Goal: Obtain resource: Download file/media

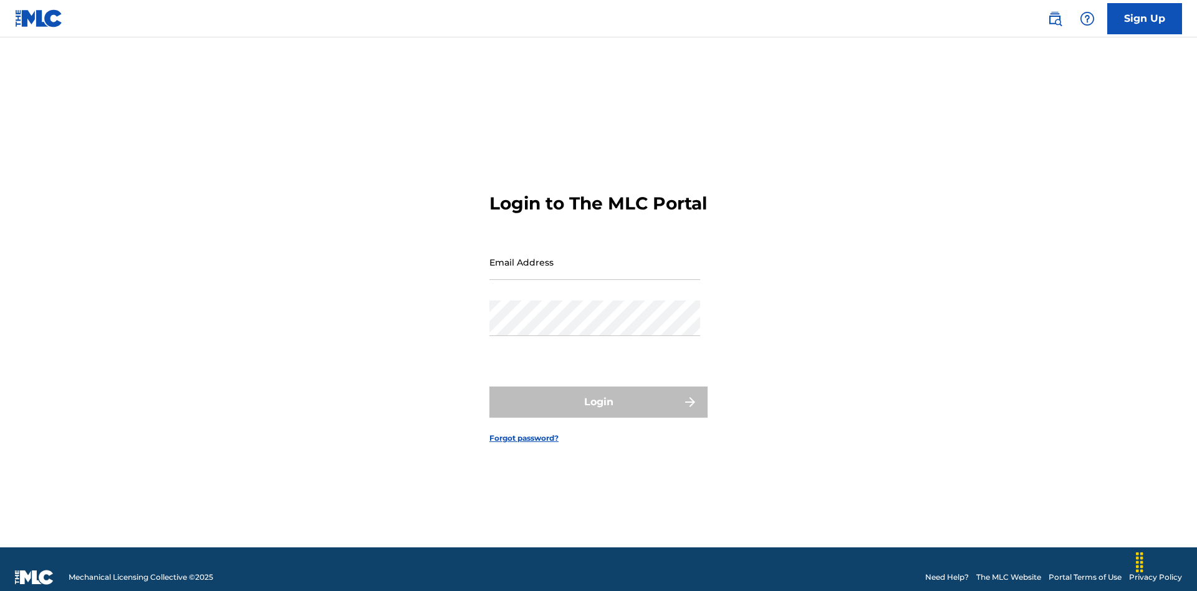
scroll to position [16, 0]
click at [595, 256] on input "Email Address" at bounding box center [595, 262] width 211 height 36
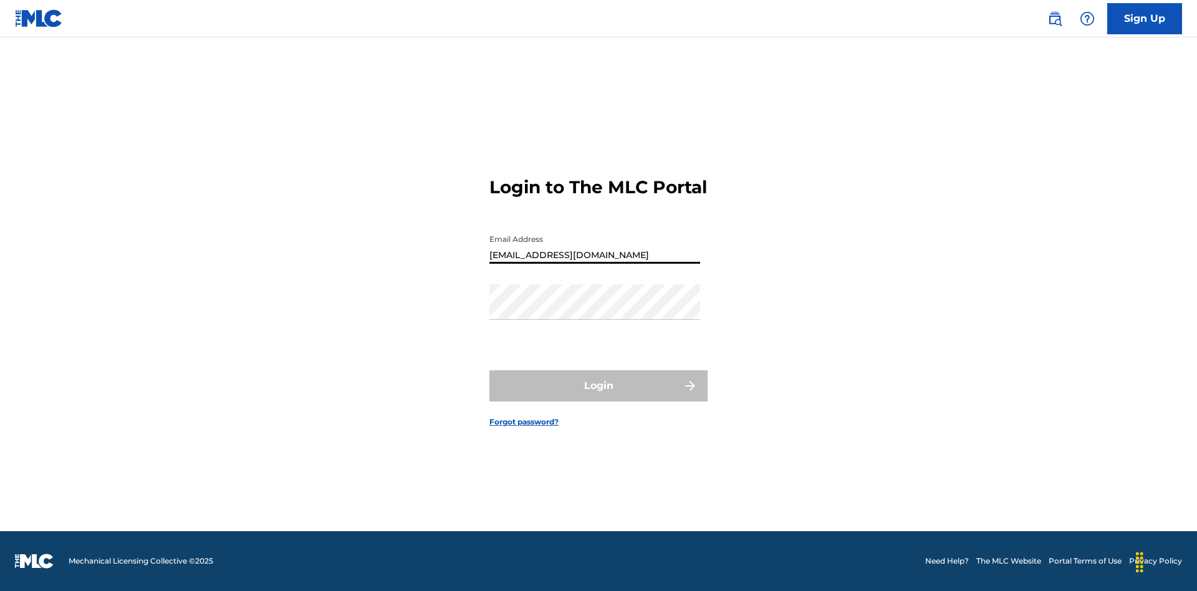
type input "cb97c9bc-4399-46a9-83f1-08c58bfcbb27@mailslurp.biz"
click at [599, 397] on button "Login" at bounding box center [599, 385] width 218 height 31
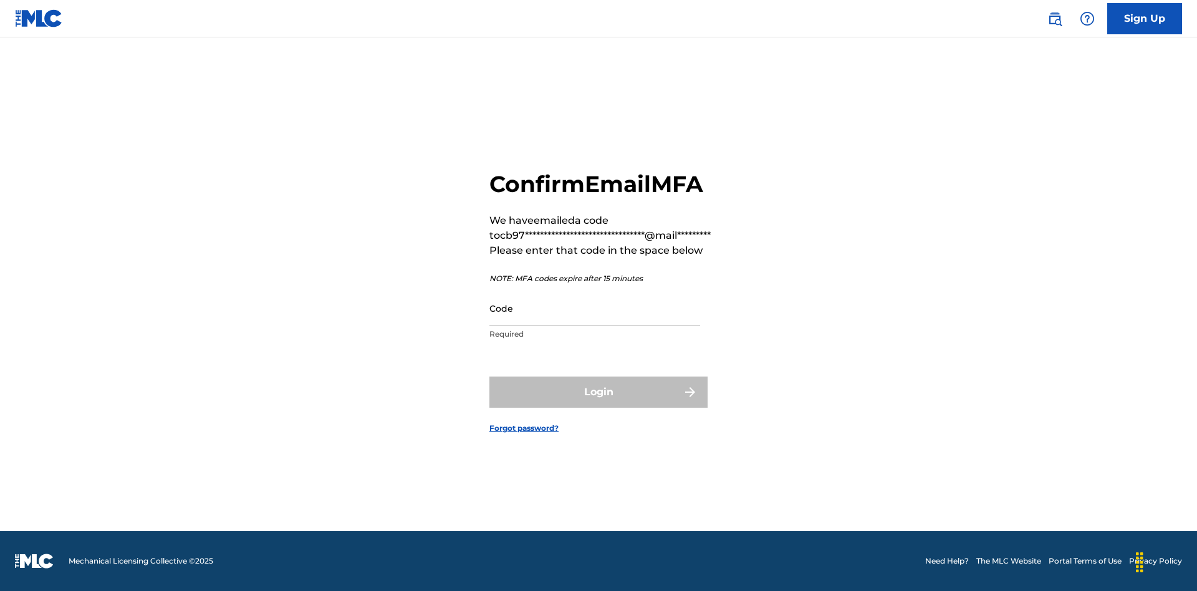
click at [595, 308] on input "Code" at bounding box center [595, 309] width 211 height 36
type input "626971"
click at [599, 392] on button "Login" at bounding box center [599, 392] width 218 height 31
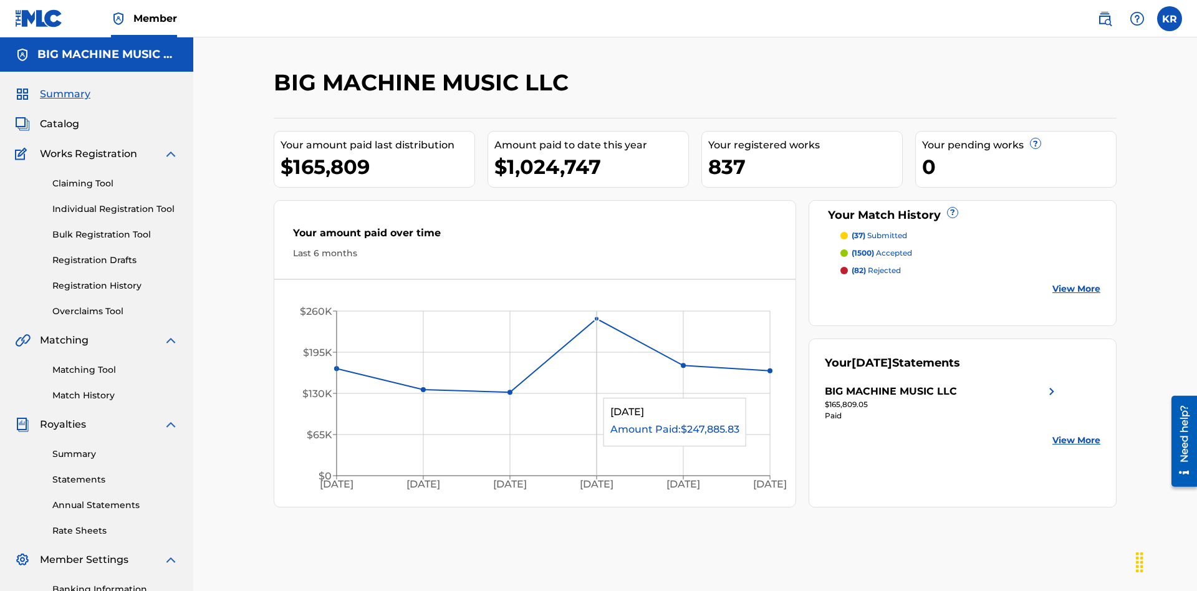
click at [59, 117] on span "Catalog" at bounding box center [59, 124] width 39 height 15
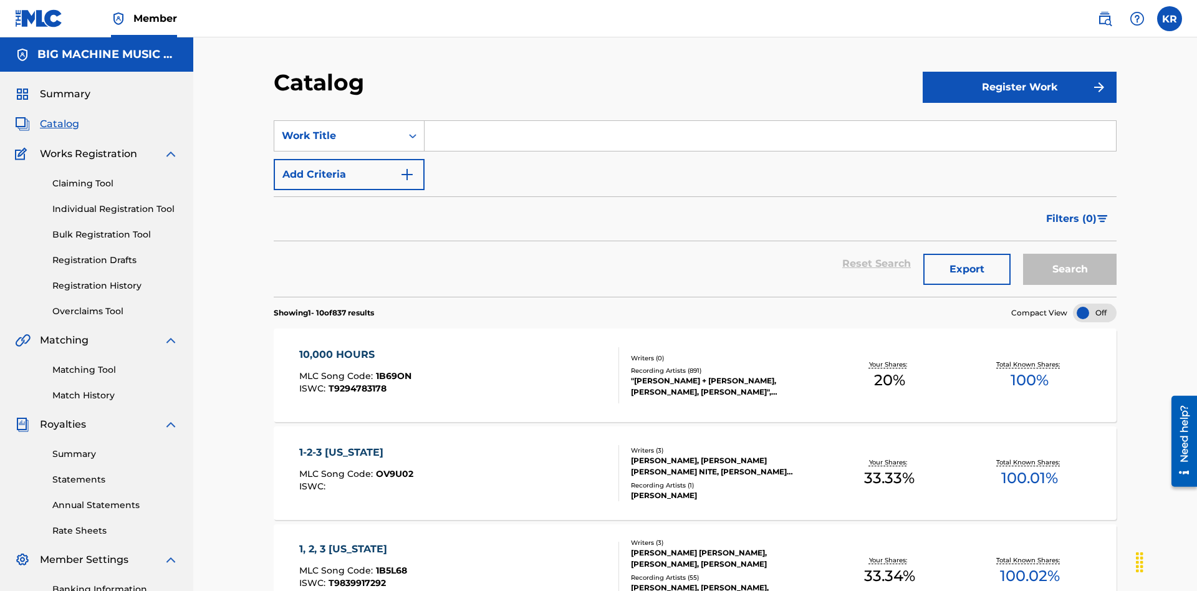
scroll to position [49, 0]
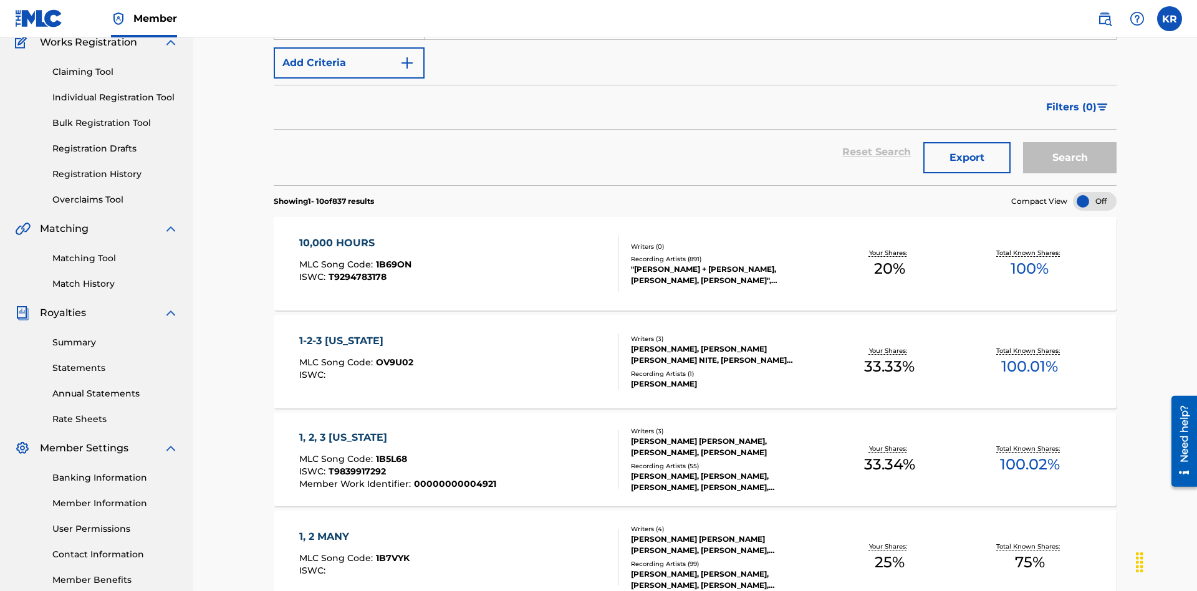
click at [338, 32] on div "Work Title" at bounding box center [338, 24] width 112 height 15
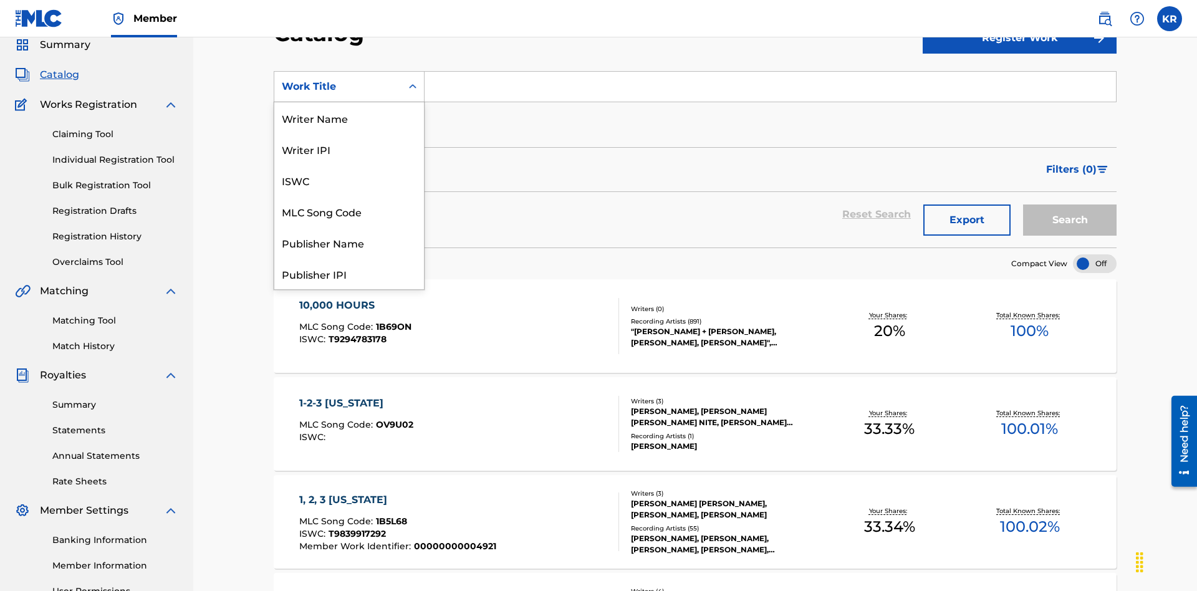
scroll to position [187, 0]
click at [349, 243] on div "ISRC" at bounding box center [349, 242] width 150 height 31
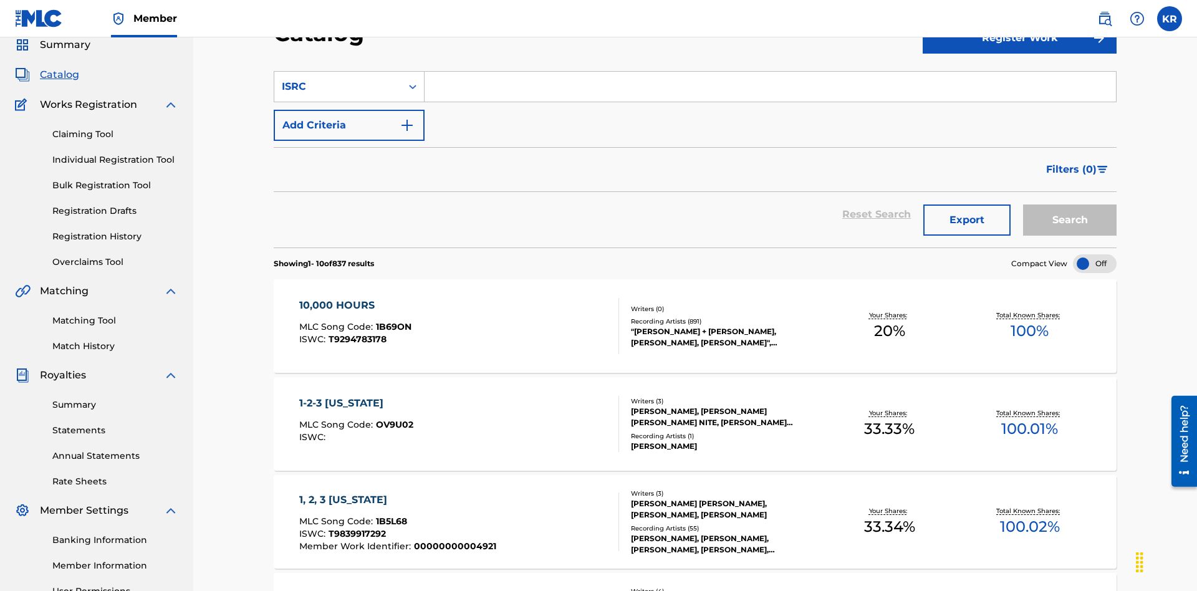
click at [770, 90] on input "Search Form" at bounding box center [771, 87] width 692 height 30
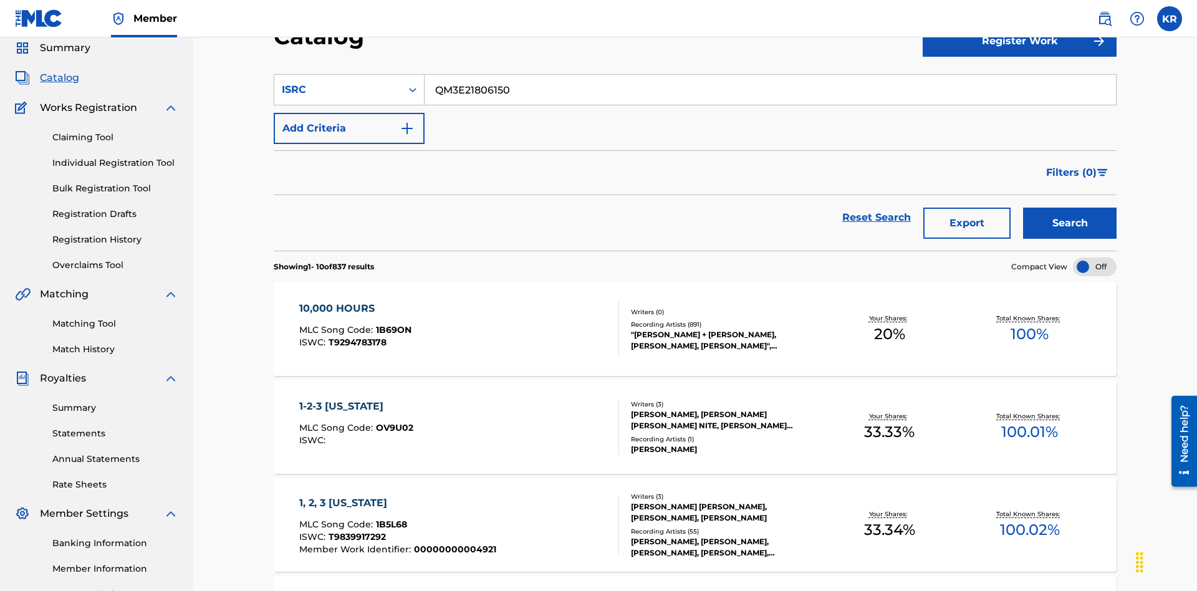
type input "QM3E21806150"
click at [1070, 208] on button "Search" at bounding box center [1070, 223] width 94 height 31
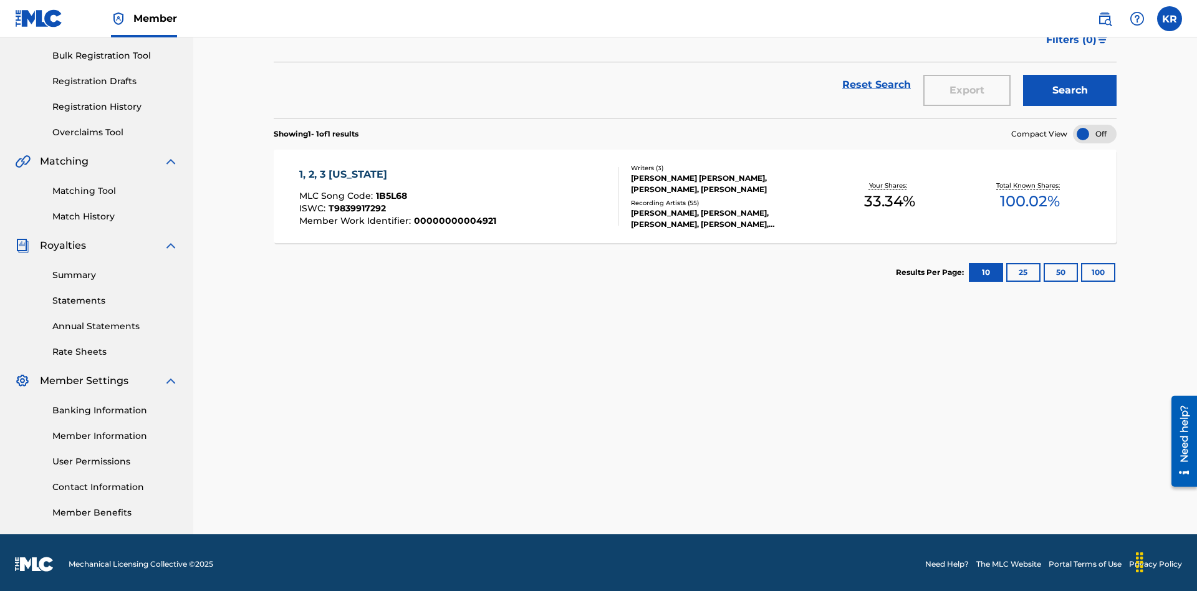
scroll to position [182, 0]
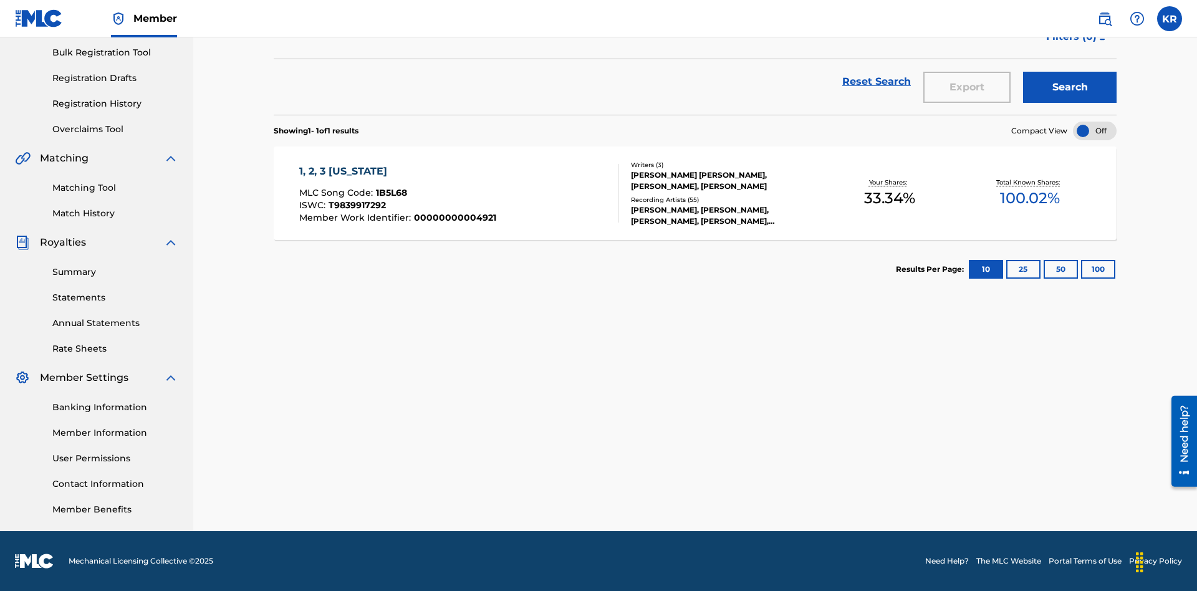
click at [1081, 269] on button "100" at bounding box center [1098, 269] width 34 height 19
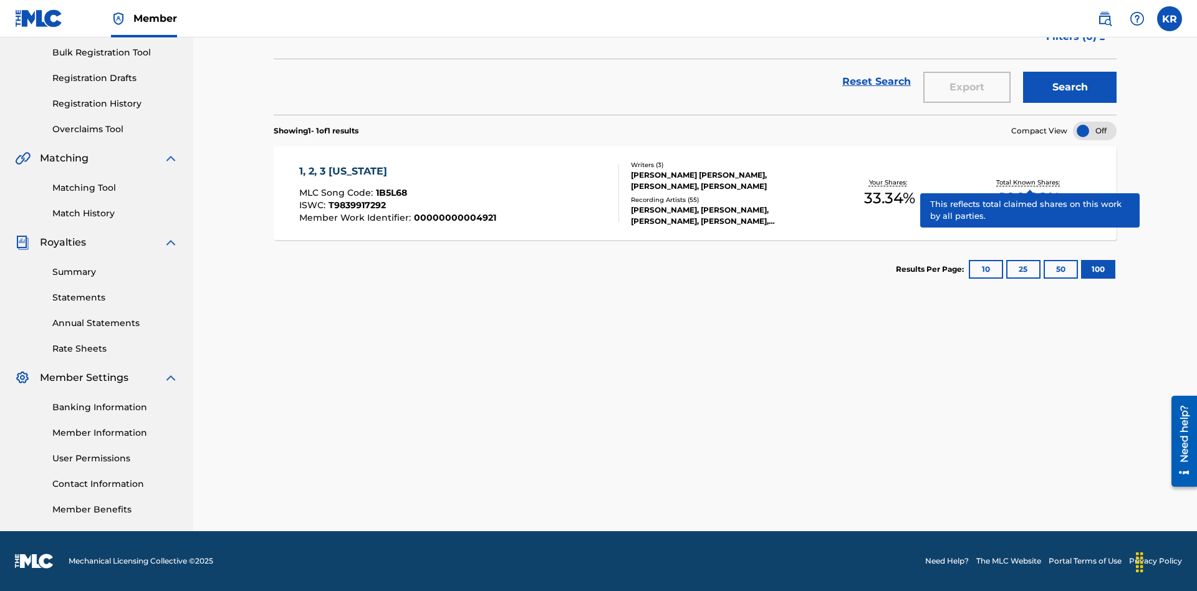
click at [390, 193] on span "1B5L68" at bounding box center [391, 192] width 31 height 11
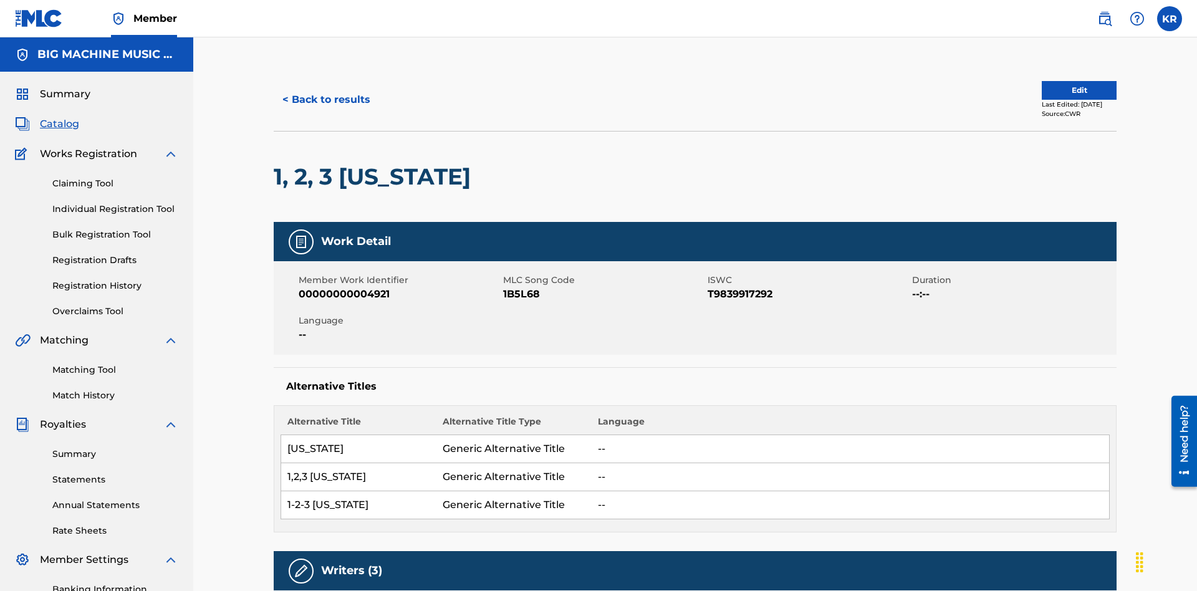
click at [326, 90] on button "< Back to results" at bounding box center [326, 99] width 105 height 31
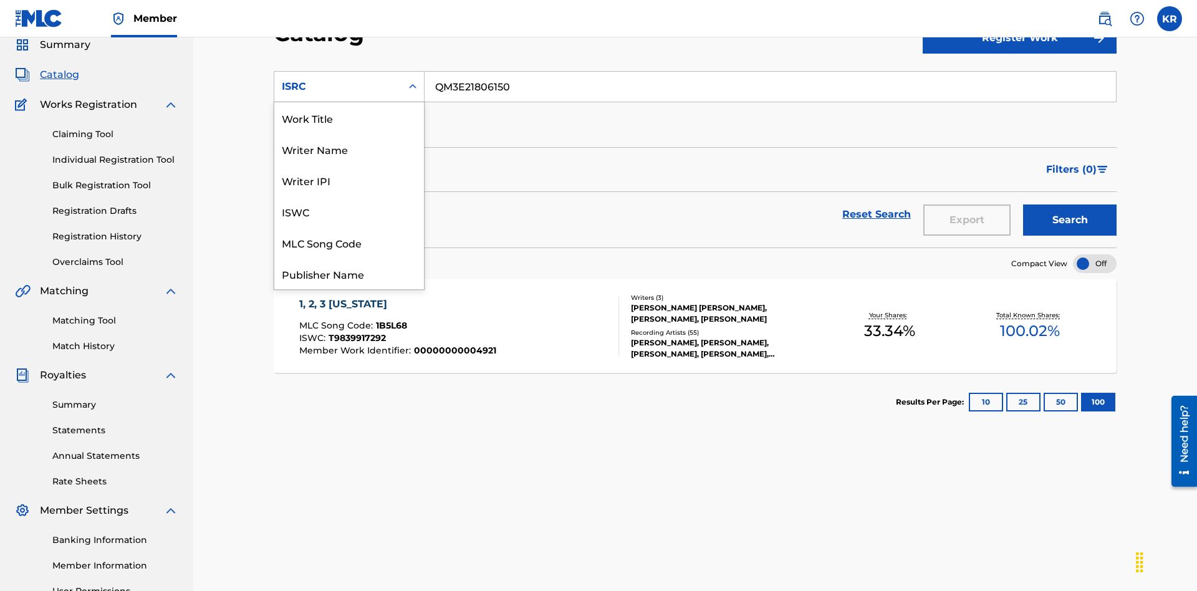
scroll to position [187, 0]
click at [349, 211] on div "Recording Title" at bounding box center [349, 211] width 150 height 31
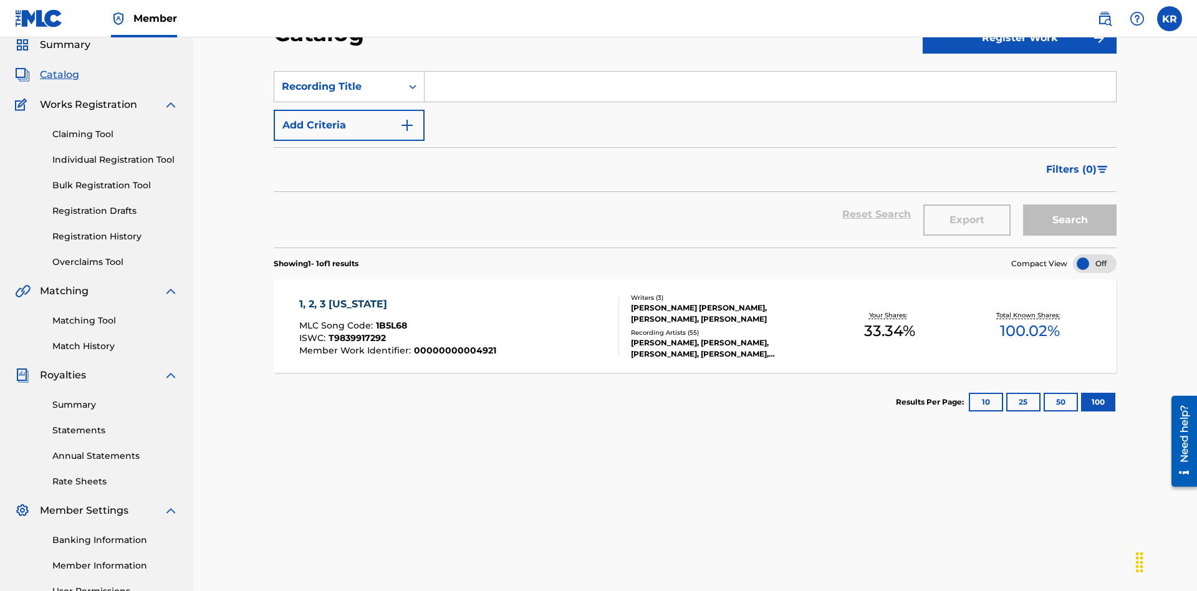
click at [770, 90] on input "Search Form" at bounding box center [771, 87] width 692 height 30
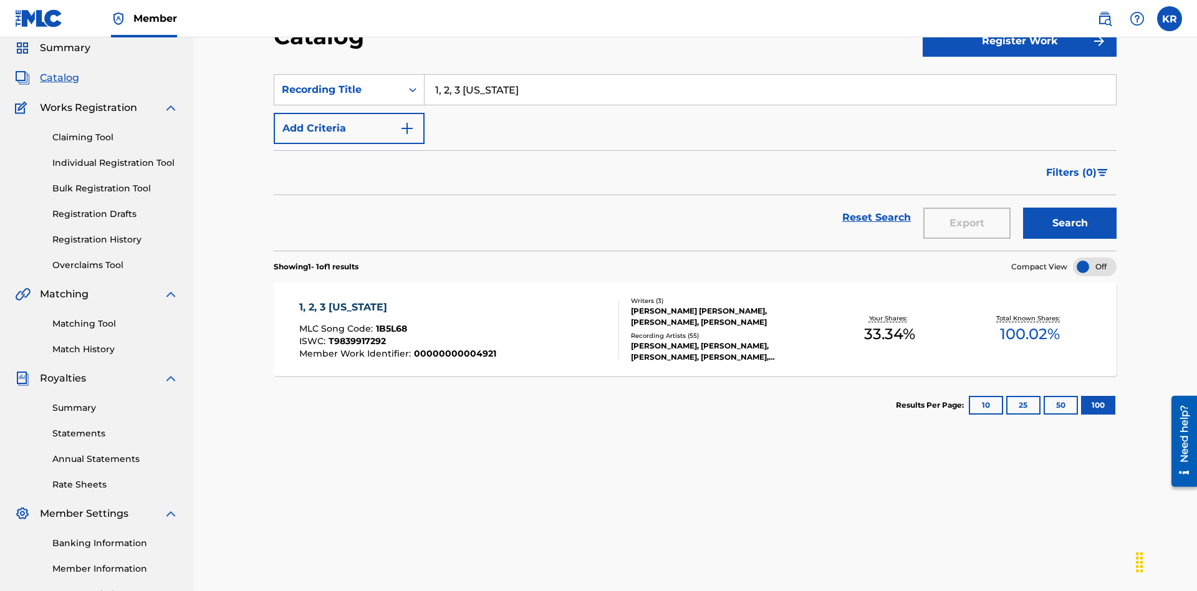
type input "1, 2, 3 MISSISSIPPI"
click at [1070, 208] on button "Search" at bounding box center [1070, 223] width 94 height 31
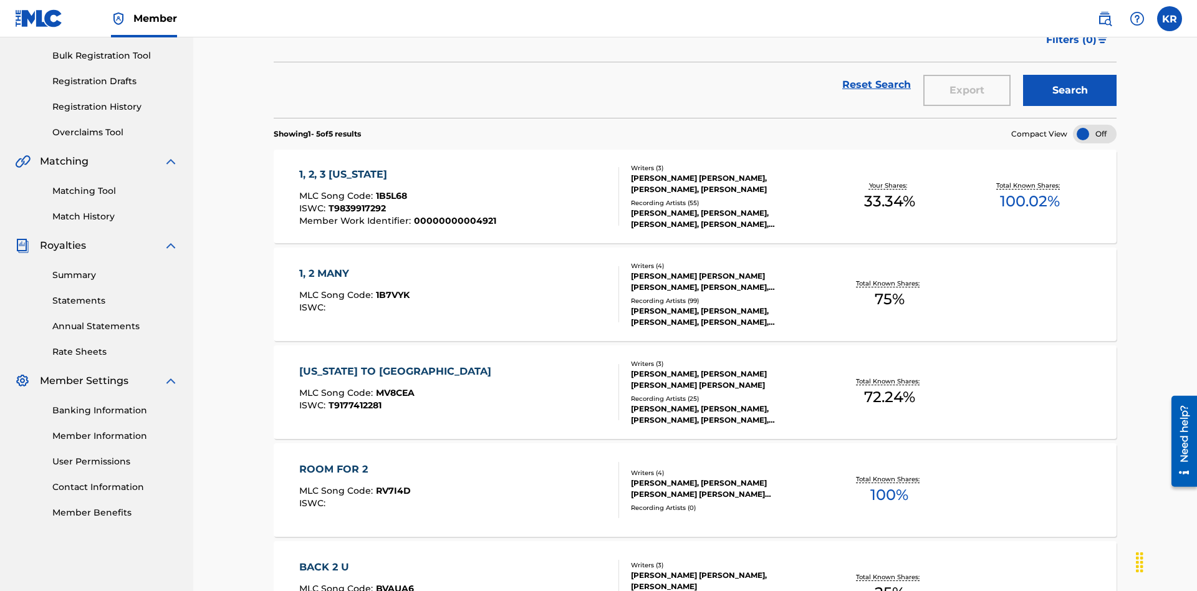
scroll to position [341, 0]
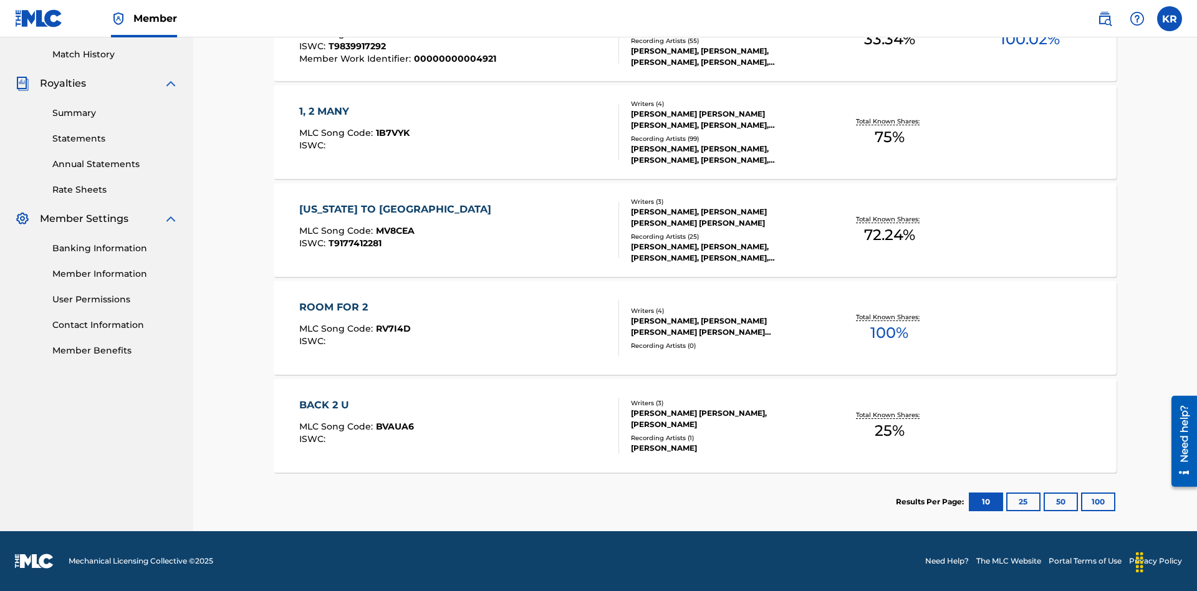
click at [1081, 502] on button "100" at bounding box center [1098, 502] width 34 height 19
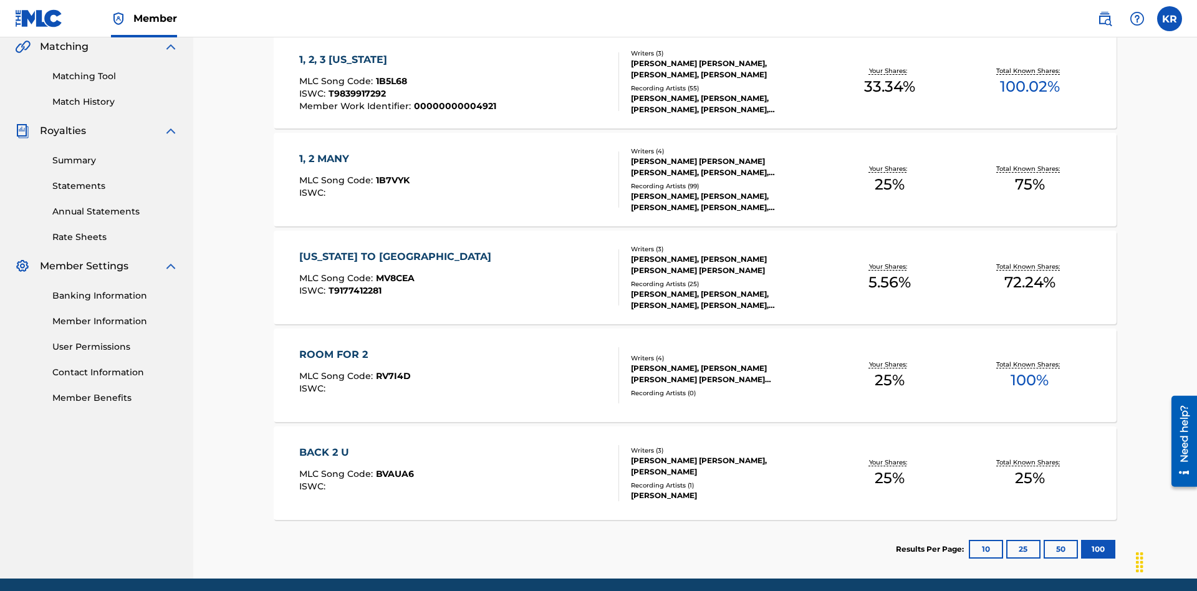
scroll to position [284, 0]
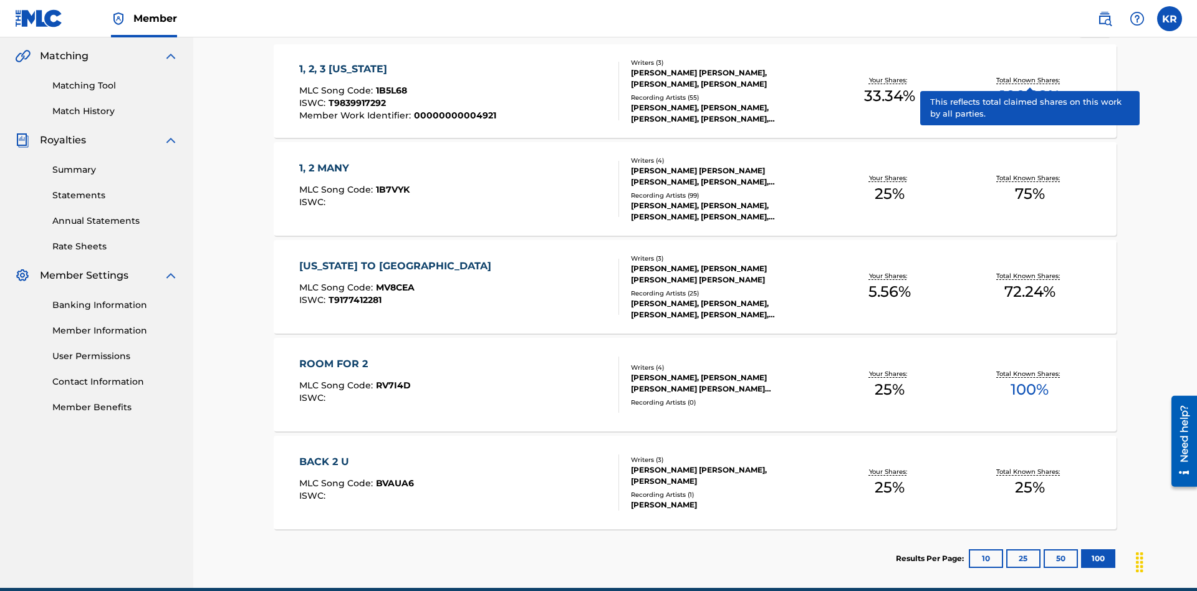
click at [390, 85] on span "1B5L68" at bounding box center [391, 90] width 31 height 11
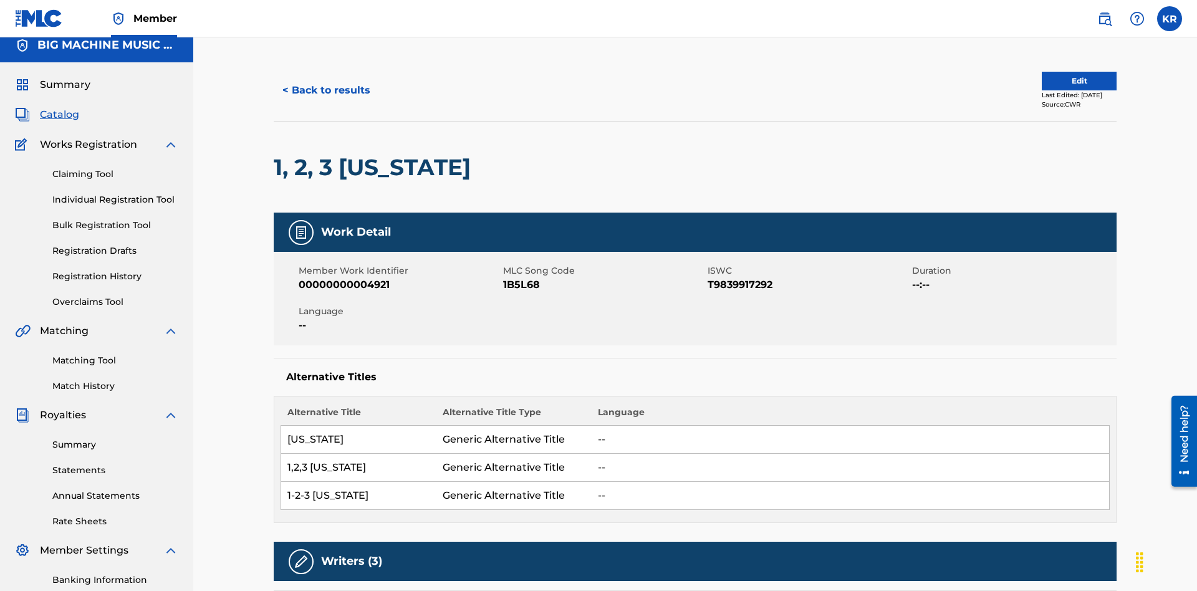
click at [326, 90] on button "< Back to results" at bounding box center [326, 90] width 105 height 31
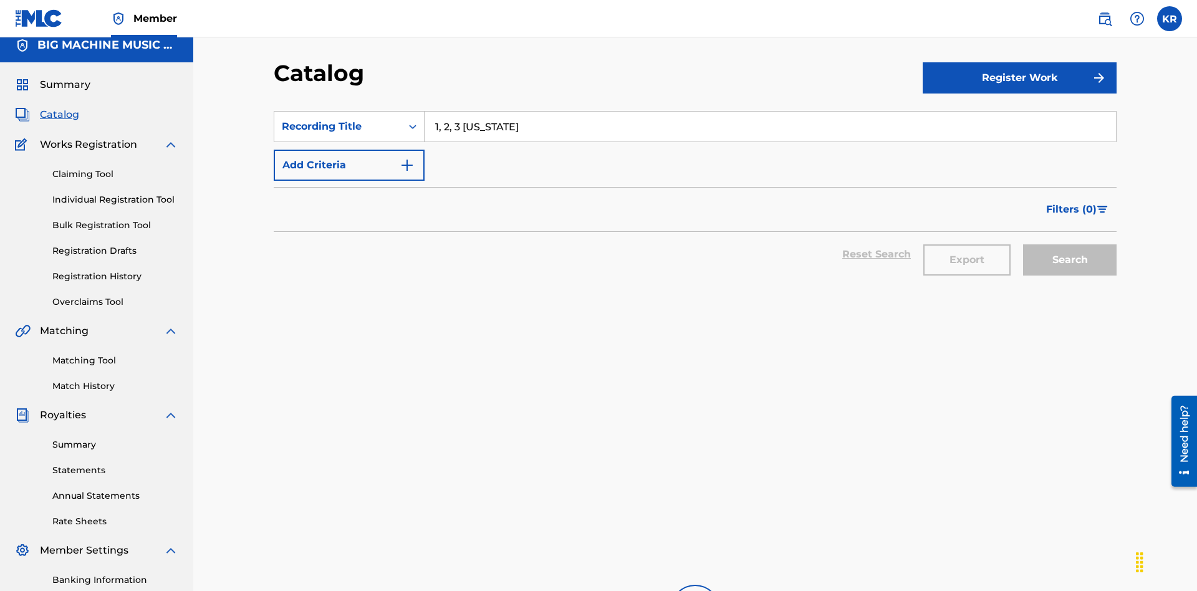
scroll to position [294, 0]
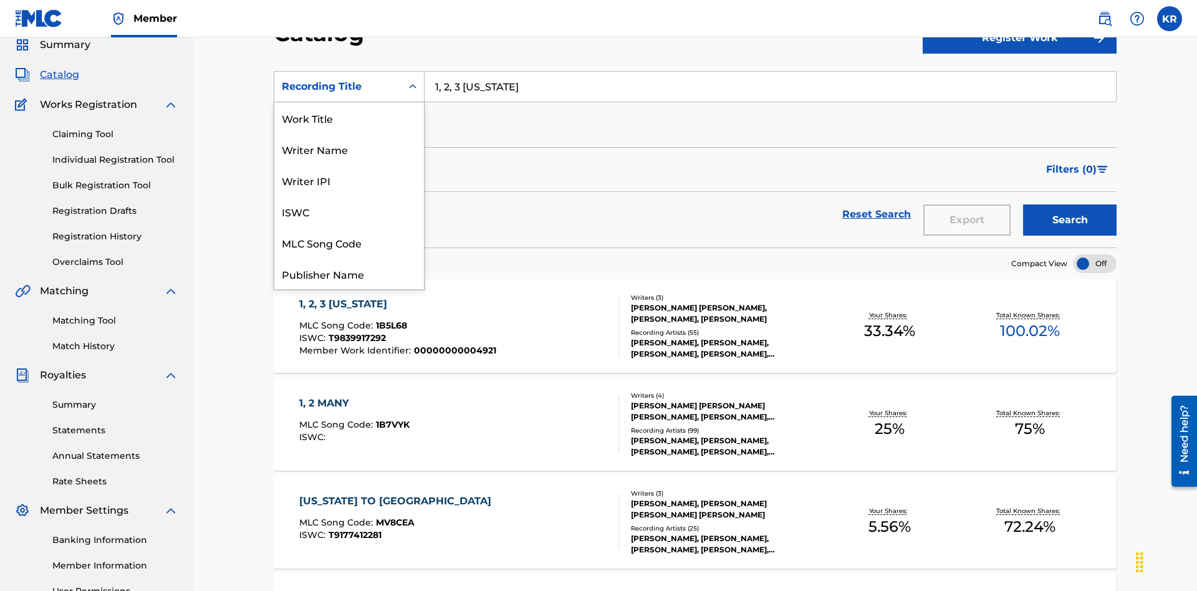
scroll to position [187, 0]
click at [349, 180] on div "Member Work Identifier" at bounding box center [349, 180] width 150 height 31
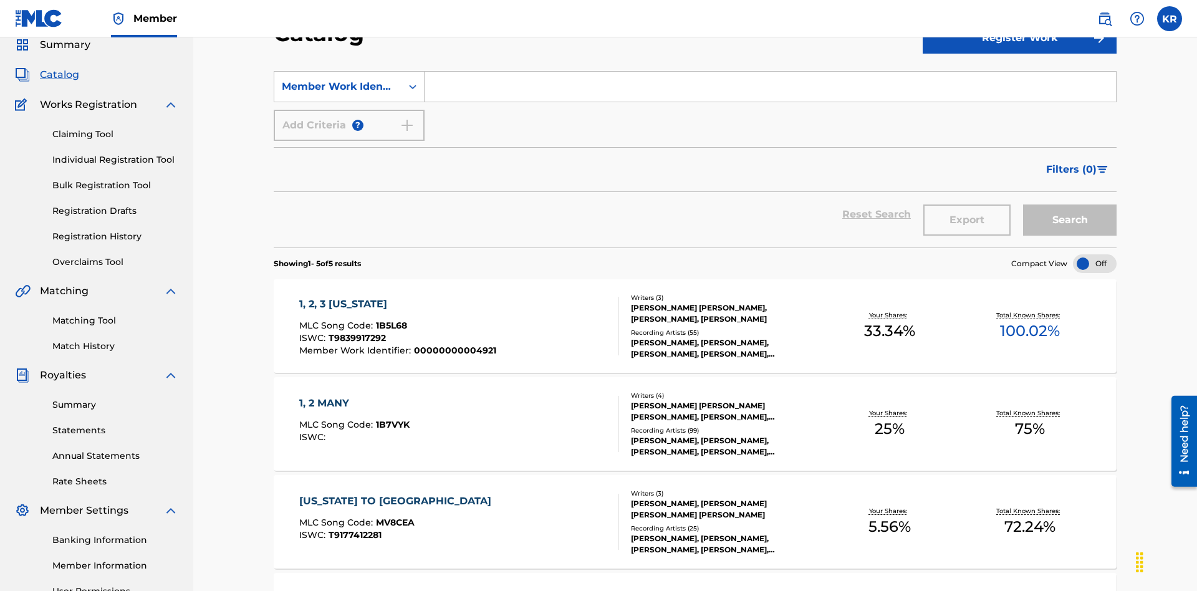
click at [770, 90] on input "Search Form" at bounding box center [771, 87] width 692 height 30
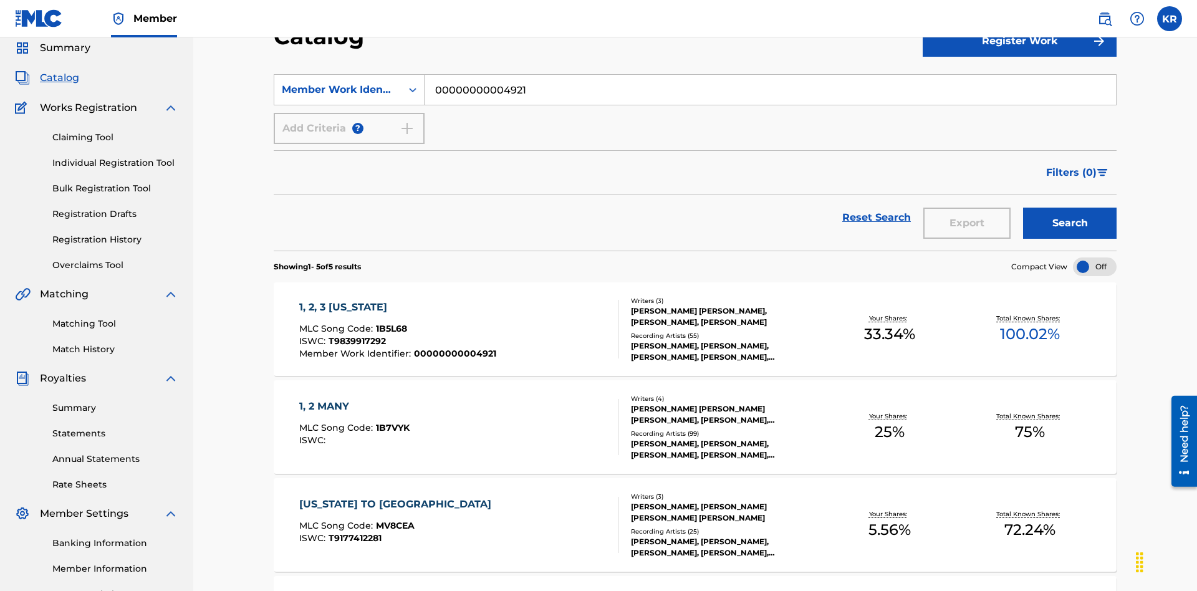
type input "00000000004921"
click at [1070, 208] on button "Search" at bounding box center [1070, 223] width 94 height 31
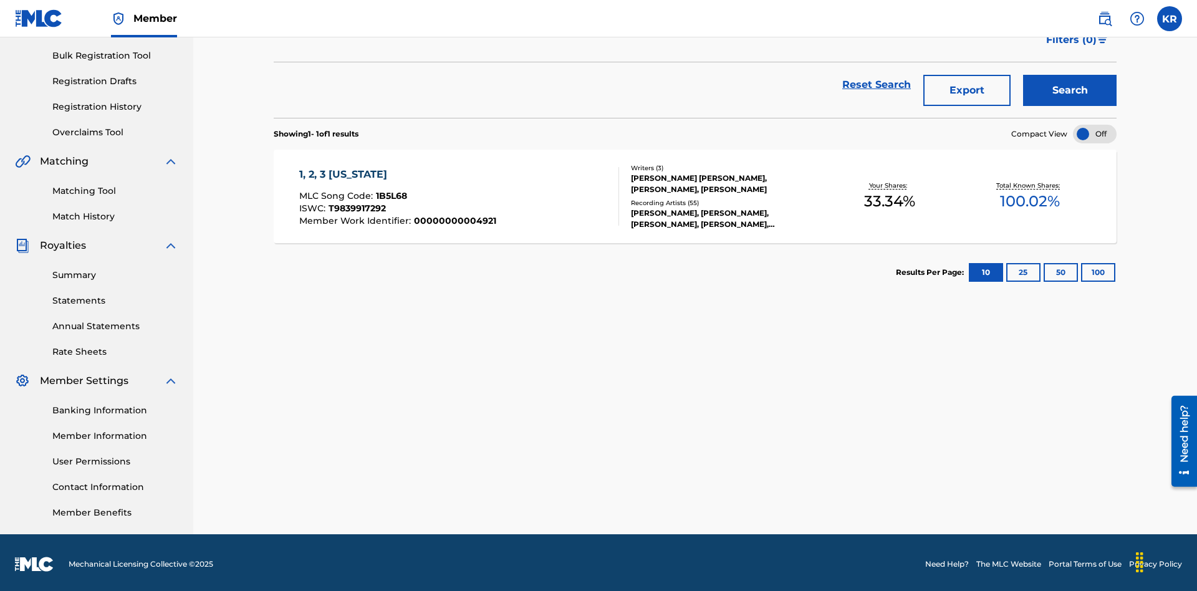
scroll to position [182, 0]
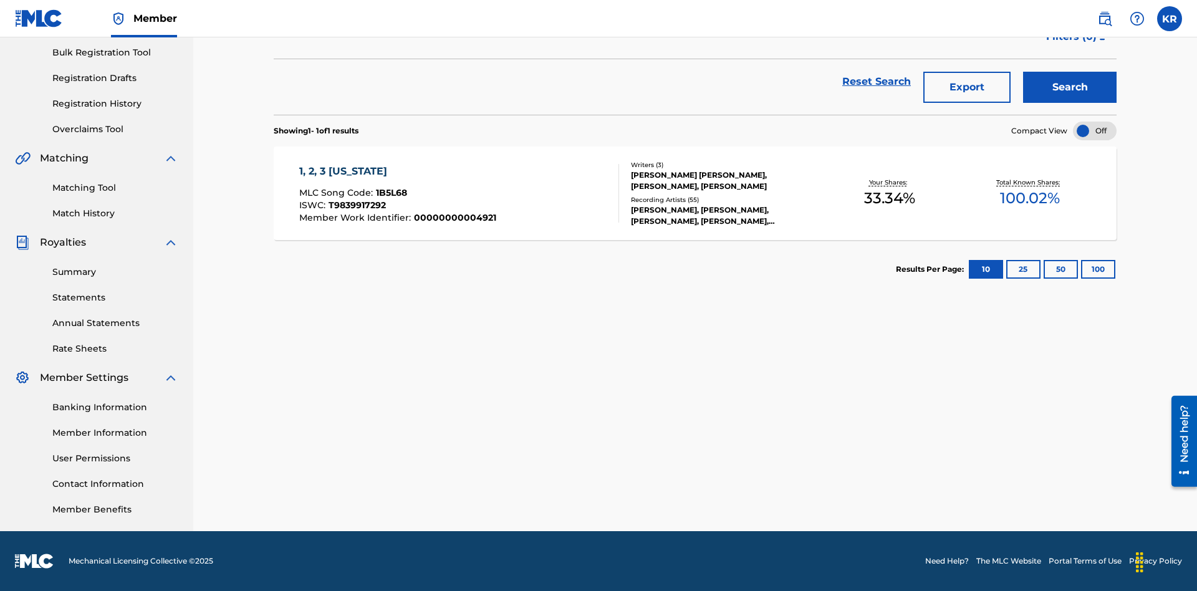
click at [1081, 269] on button "100" at bounding box center [1098, 269] width 34 height 19
click at [390, 193] on span "1B5L68" at bounding box center [391, 192] width 31 height 11
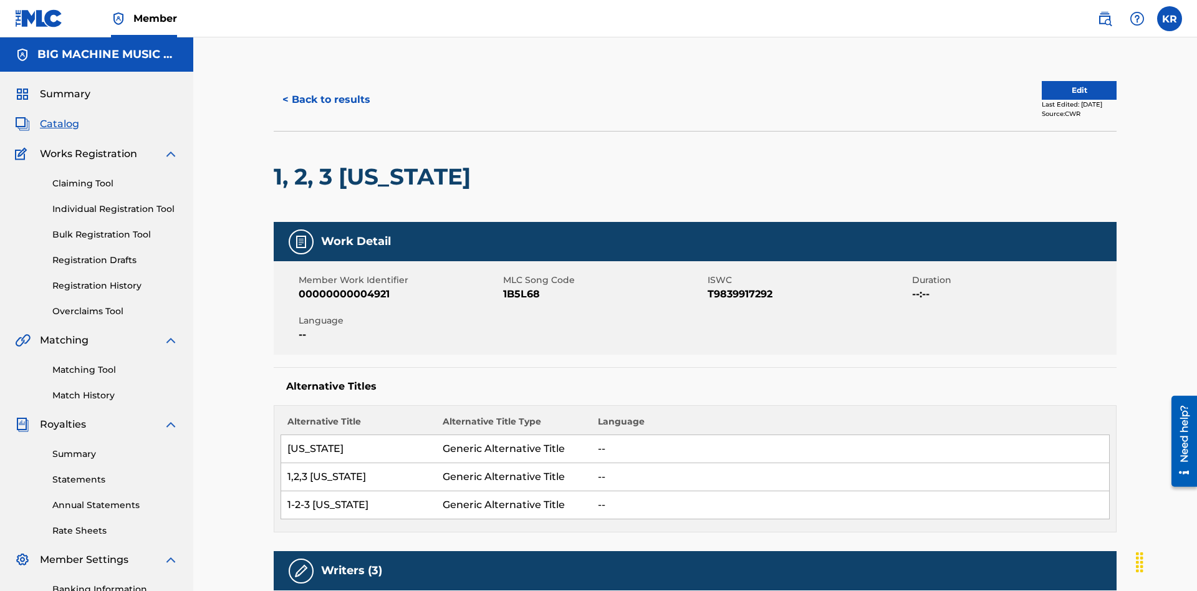
click at [326, 90] on button "< Back to results" at bounding box center [326, 99] width 105 height 31
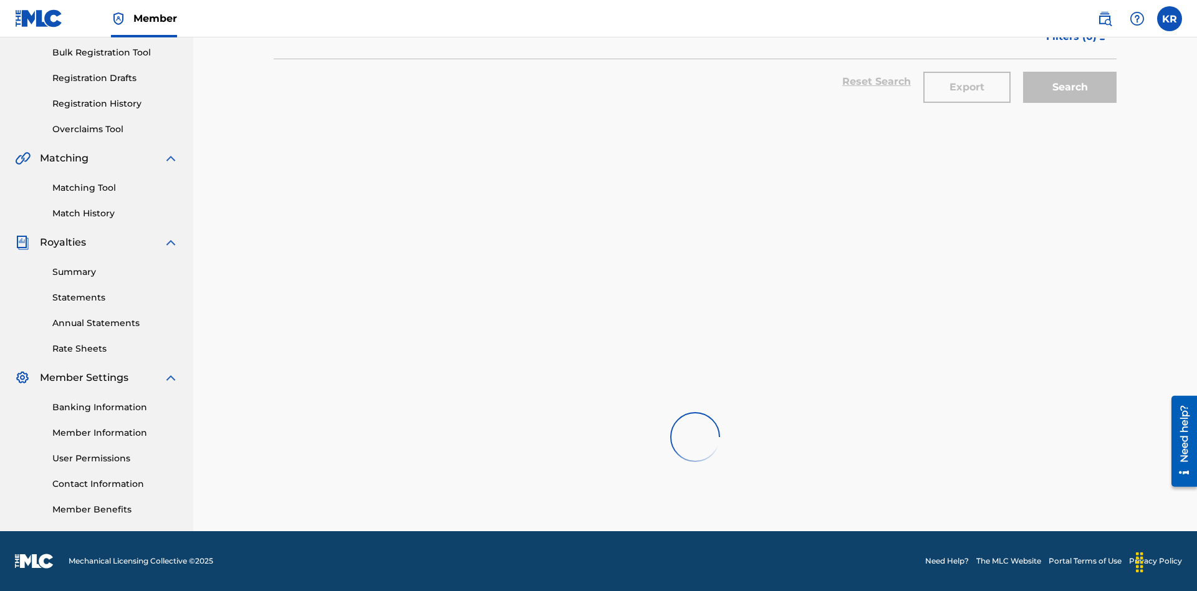
click at [967, 90] on button "Export" at bounding box center [967, 87] width 87 height 31
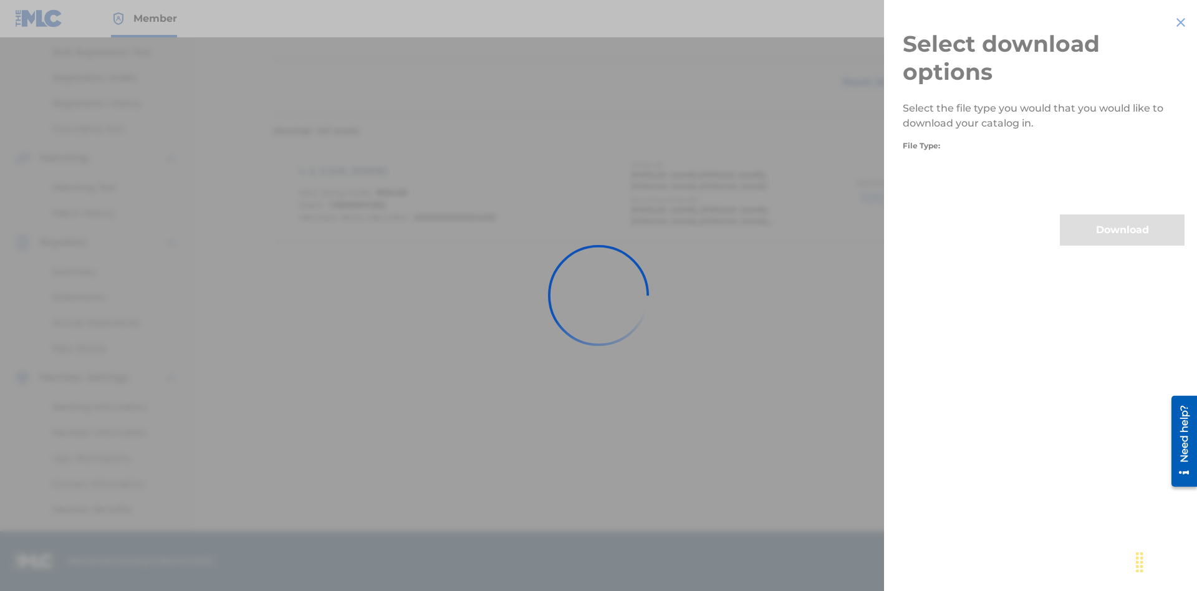
scroll to position [179, 0]
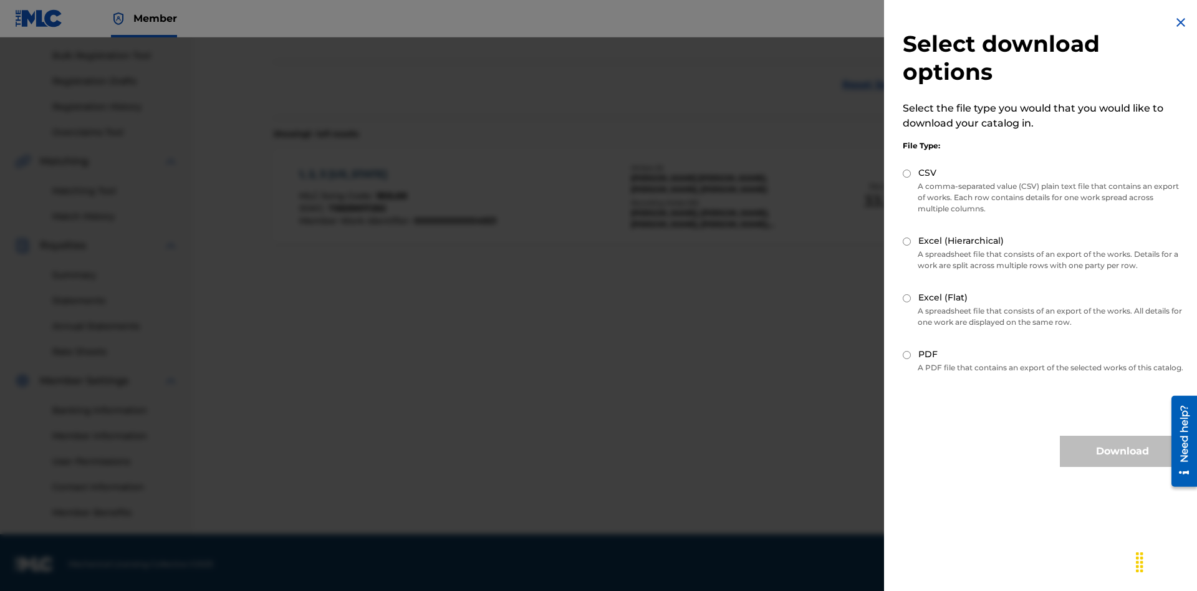
click at [907, 298] on input "Excel (Flat)" at bounding box center [907, 298] width 8 height 8
radio input "true"
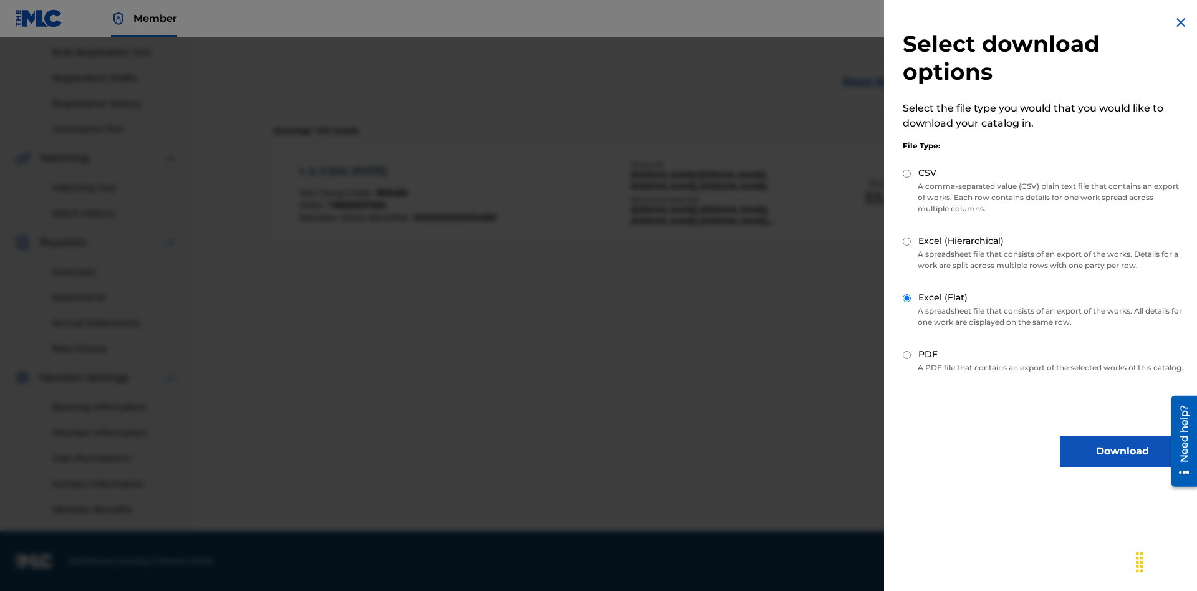
click at [1123, 463] on button "Download" at bounding box center [1122, 451] width 125 height 31
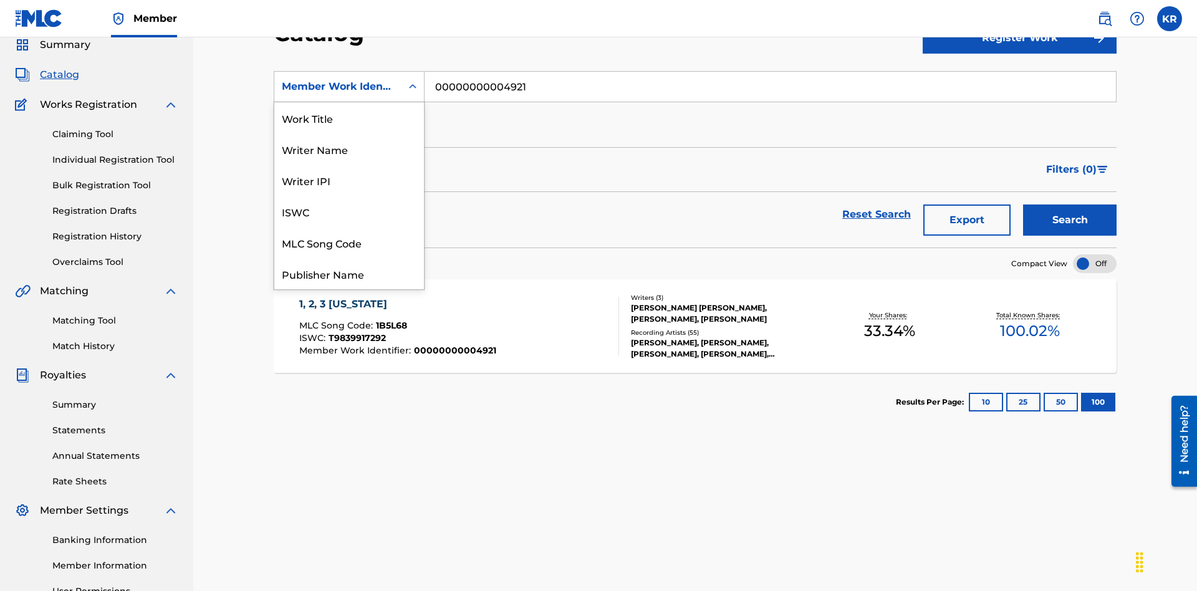
scroll to position [187, 0]
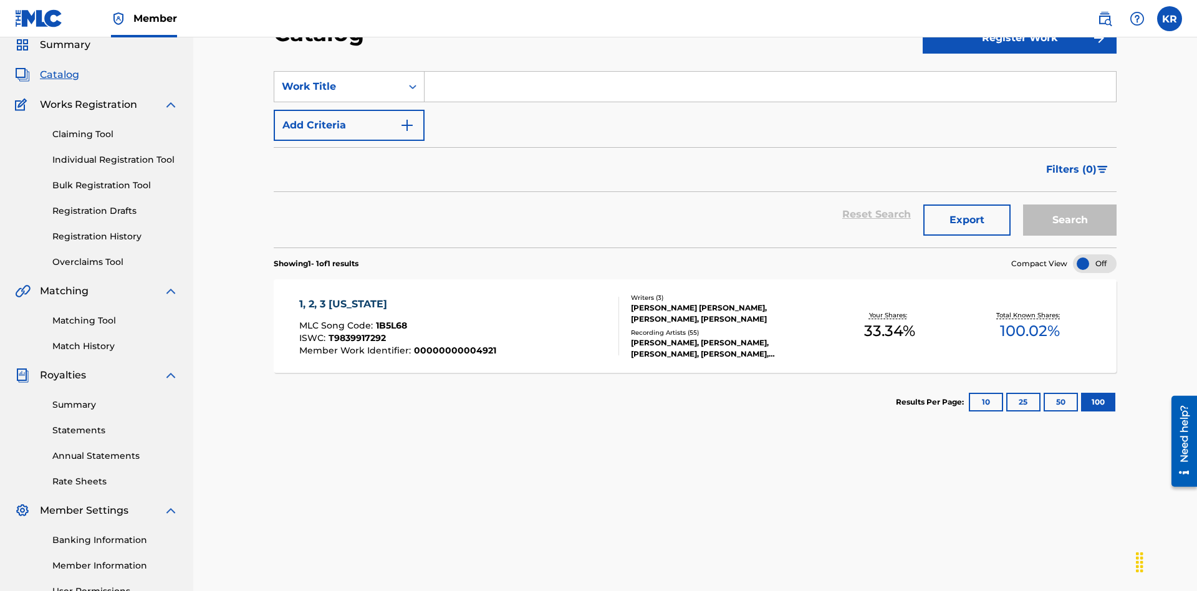
scroll to position [0, 0]
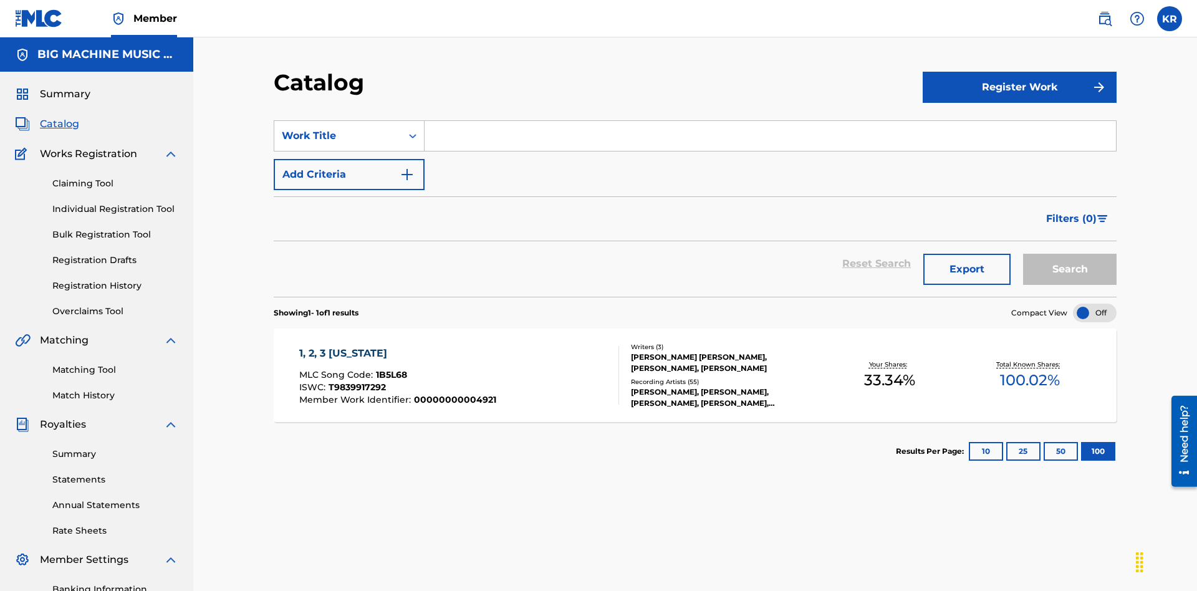
click at [770, 121] on input "Search Form" at bounding box center [771, 136] width 692 height 30
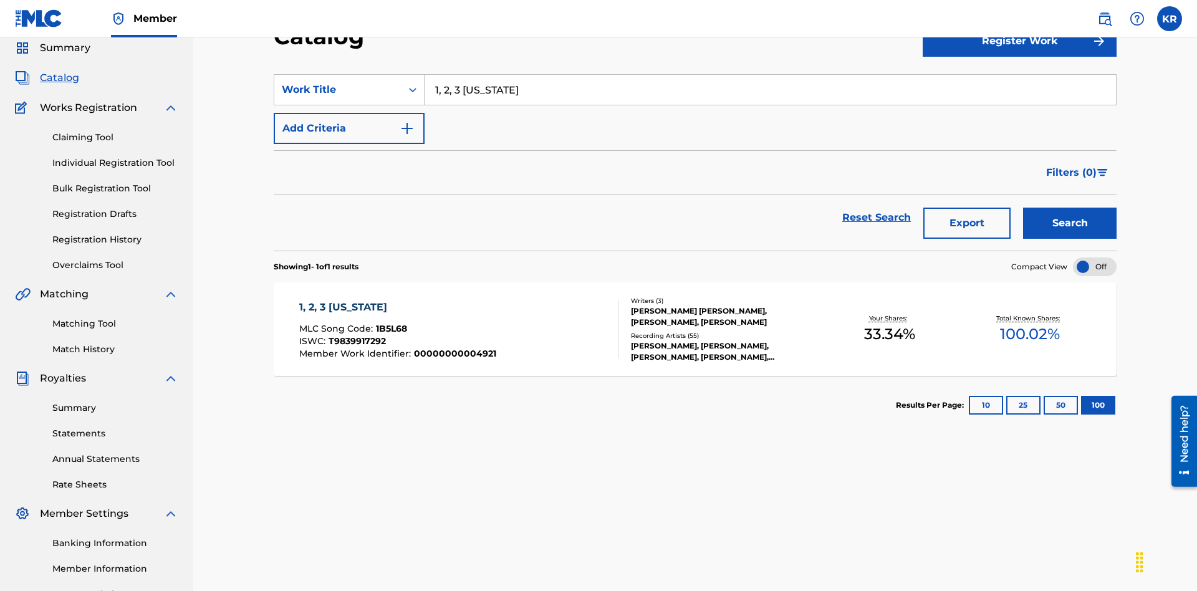
type input "1, 2, 3 MISSISSIPPI"
click at [1070, 208] on button "Search" at bounding box center [1070, 223] width 94 height 31
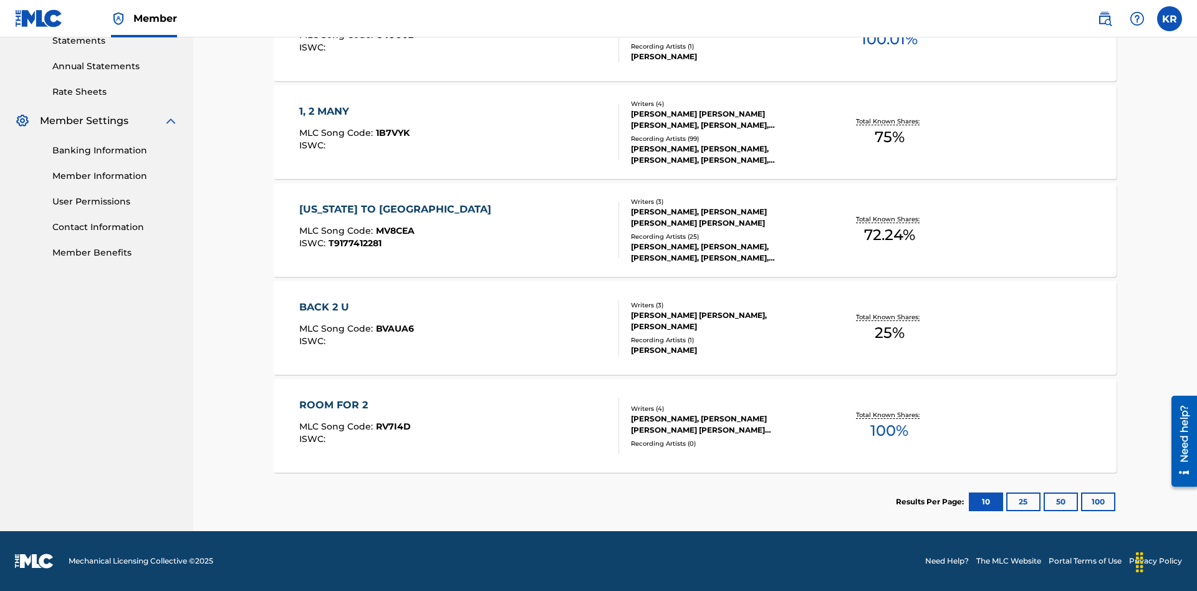
click at [1081, 502] on button "100" at bounding box center [1098, 502] width 34 height 19
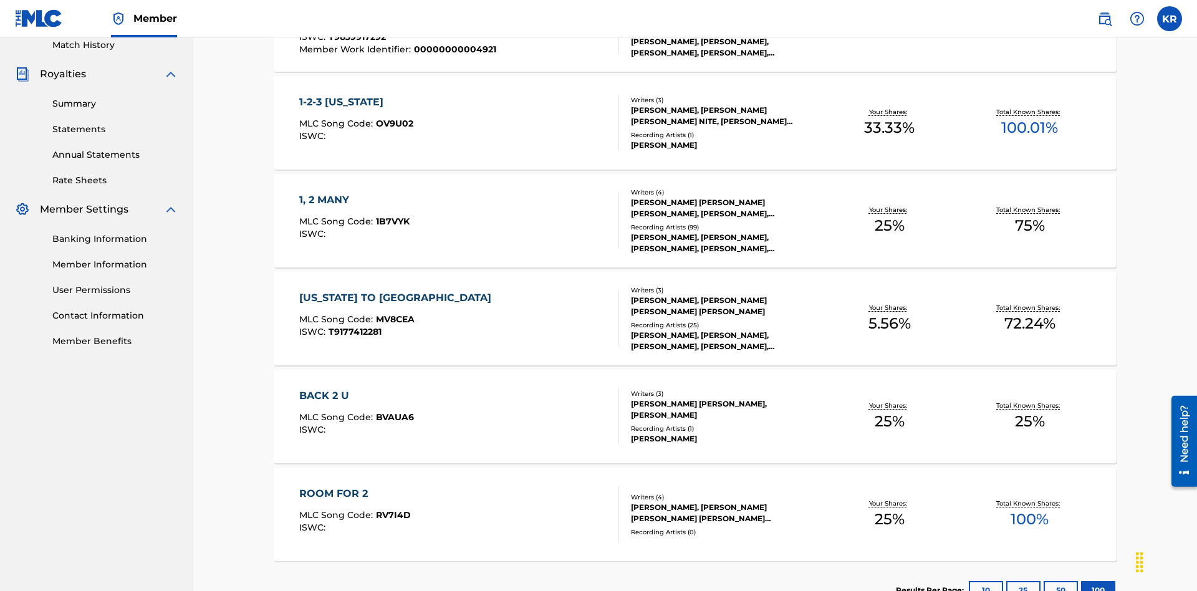
scroll to position [284, 0]
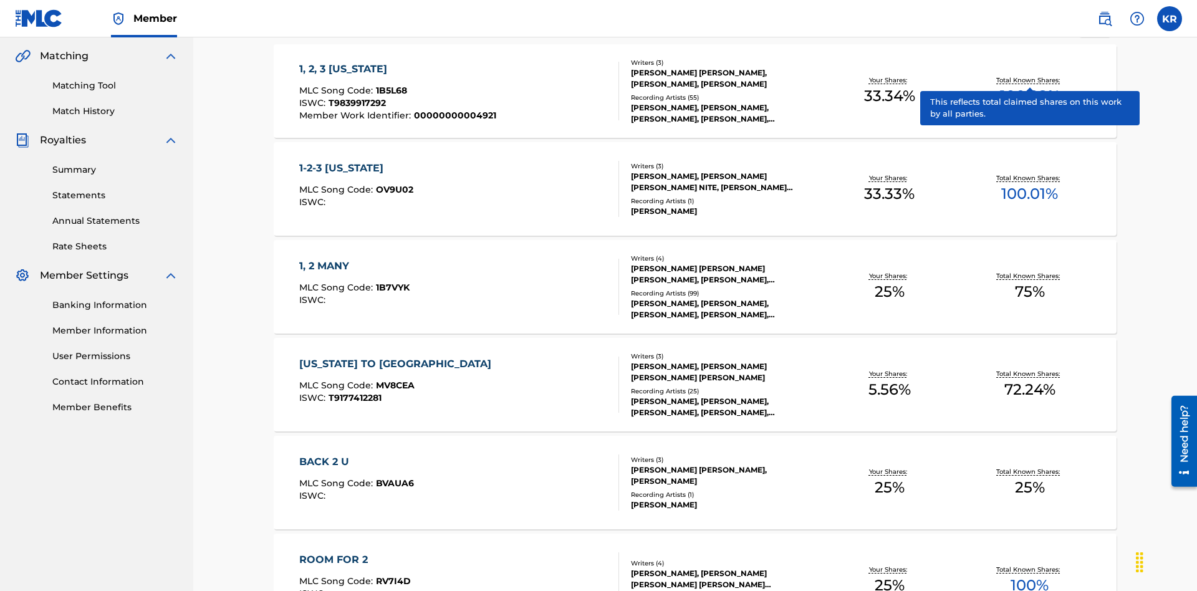
click at [390, 85] on span "1B5L68" at bounding box center [391, 90] width 31 height 11
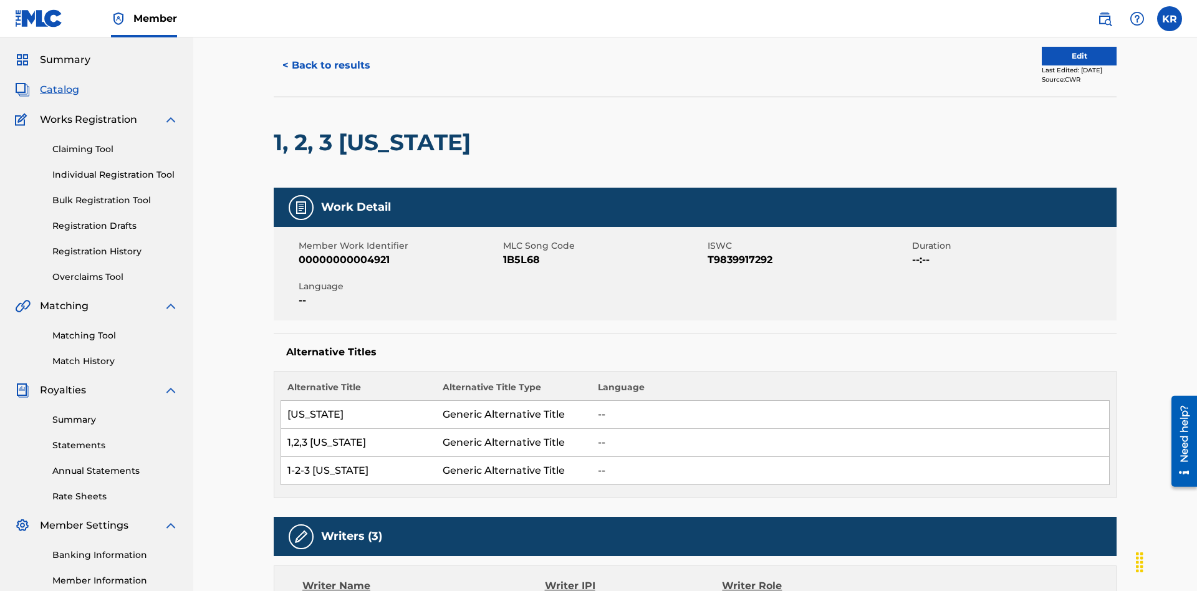
click at [326, 81] on button "< Back to results" at bounding box center [326, 65] width 105 height 31
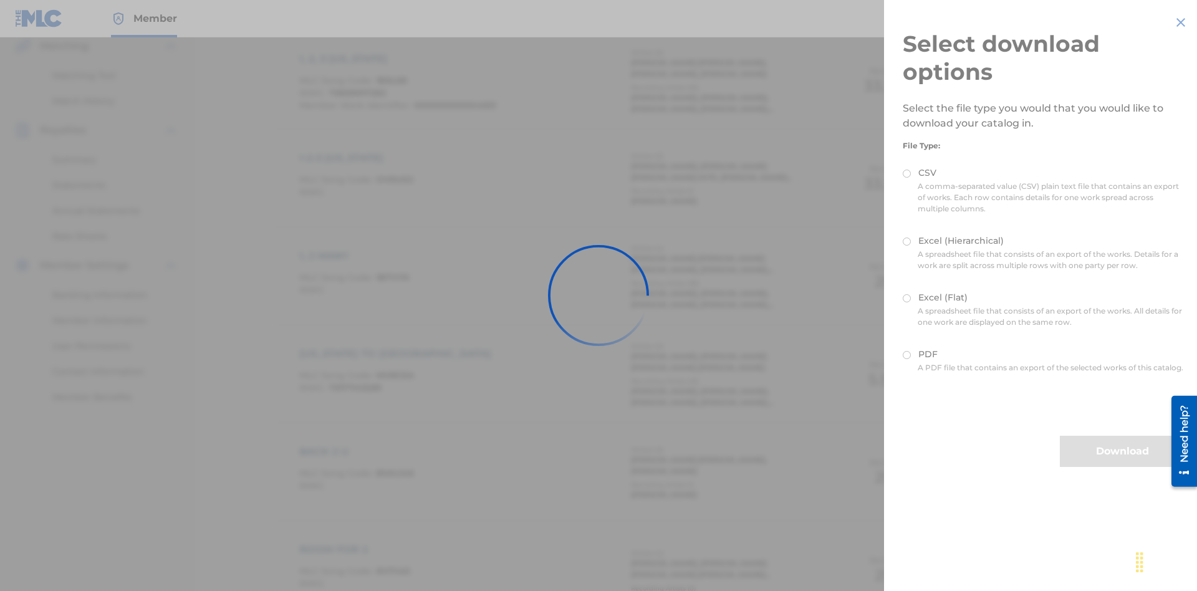
scroll to position [179, 0]
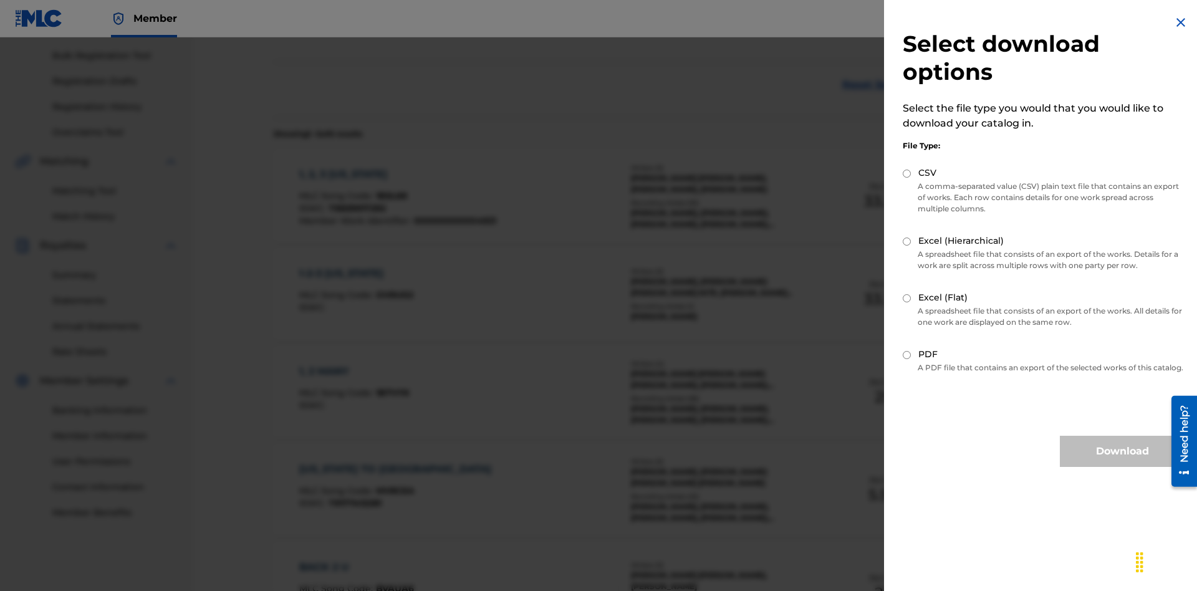
click at [907, 241] on input "Excel (Hierarchical)" at bounding box center [907, 242] width 8 height 8
radio input "true"
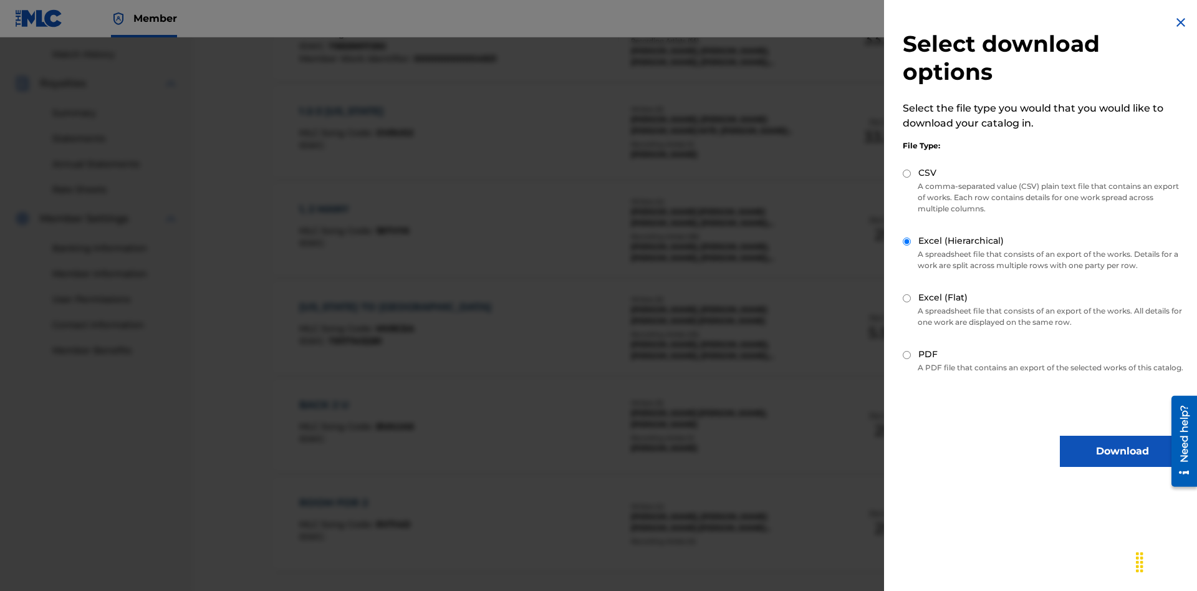
click at [1123, 463] on button "Download" at bounding box center [1122, 451] width 125 height 31
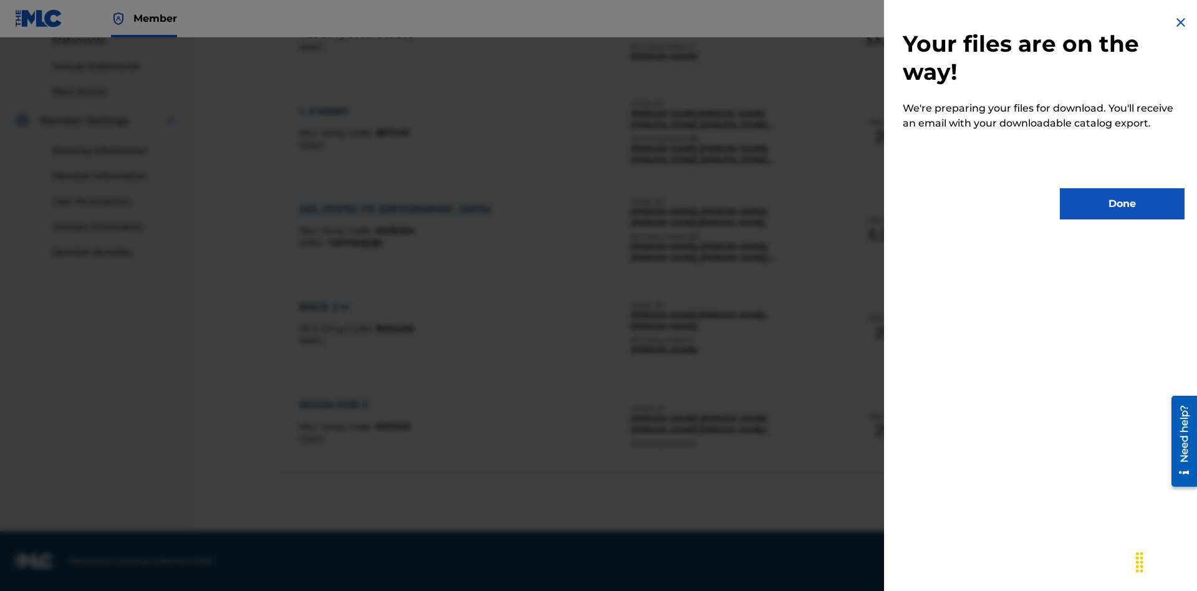
click at [1123, 204] on button "Done" at bounding box center [1122, 203] width 125 height 31
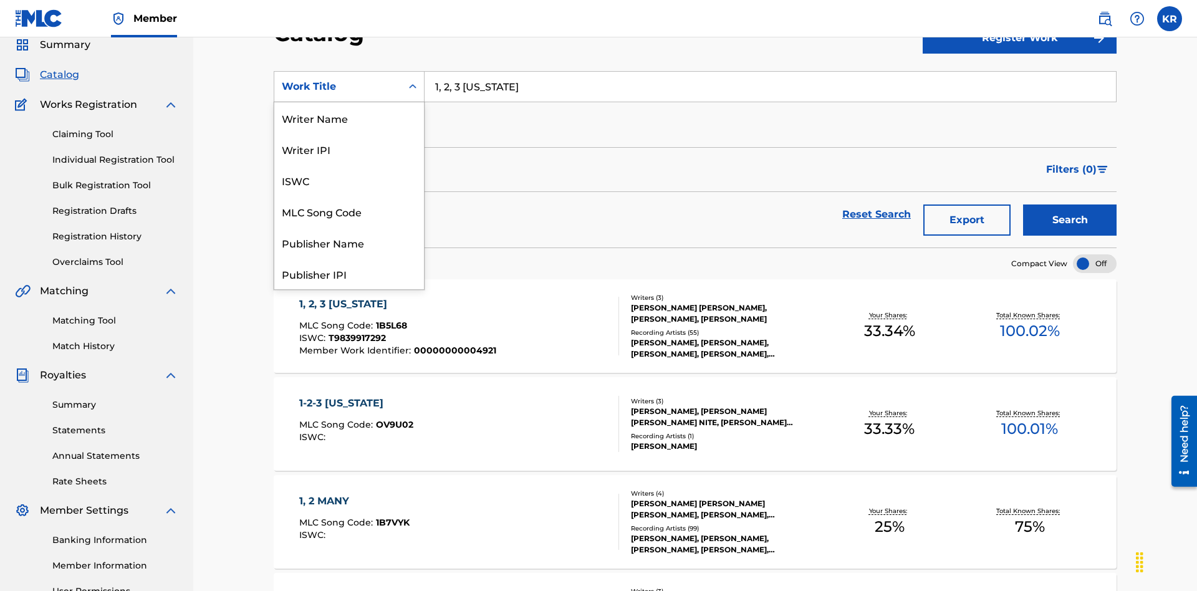
scroll to position [187, 0]
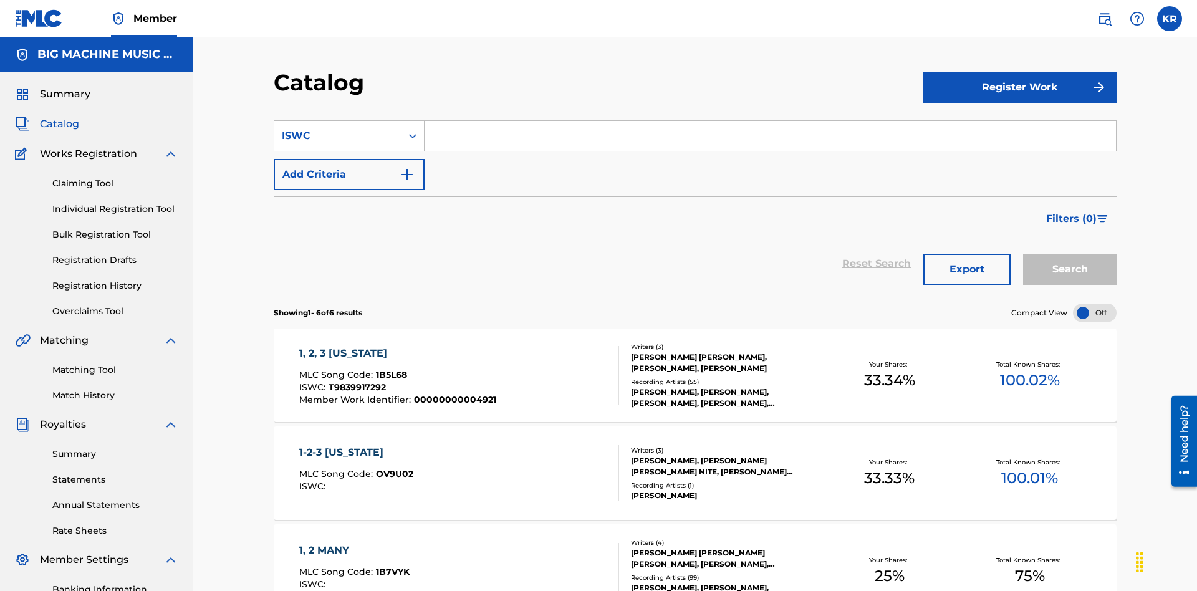
click at [770, 121] on input "Search Form" at bounding box center [771, 136] width 692 height 30
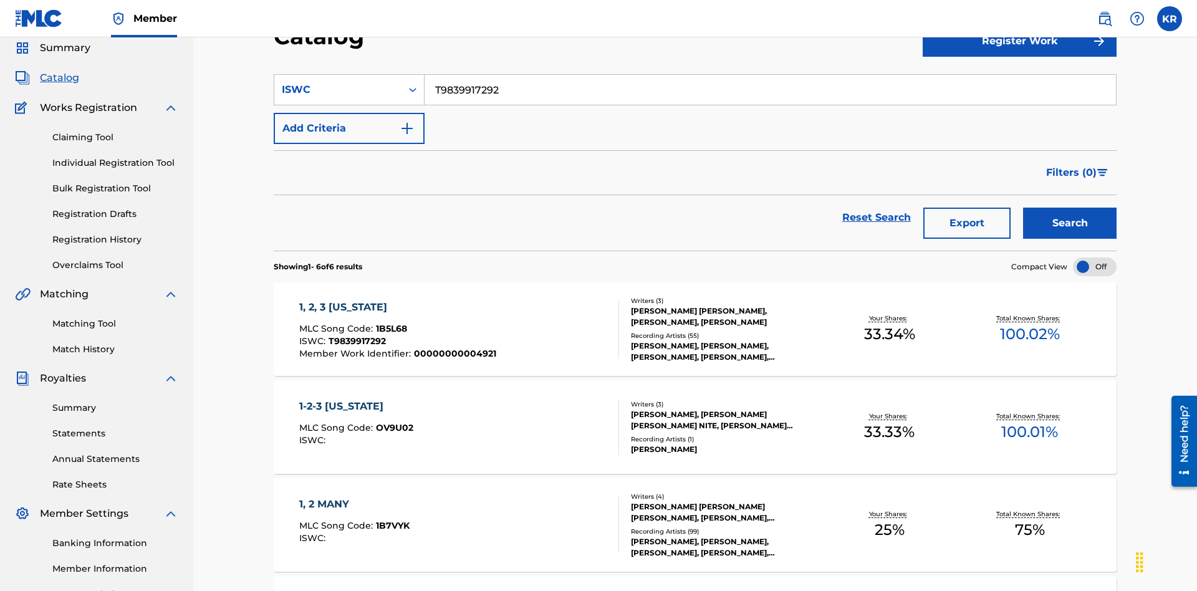
type input "T9839917292"
click at [1070, 208] on button "Search" at bounding box center [1070, 223] width 94 height 31
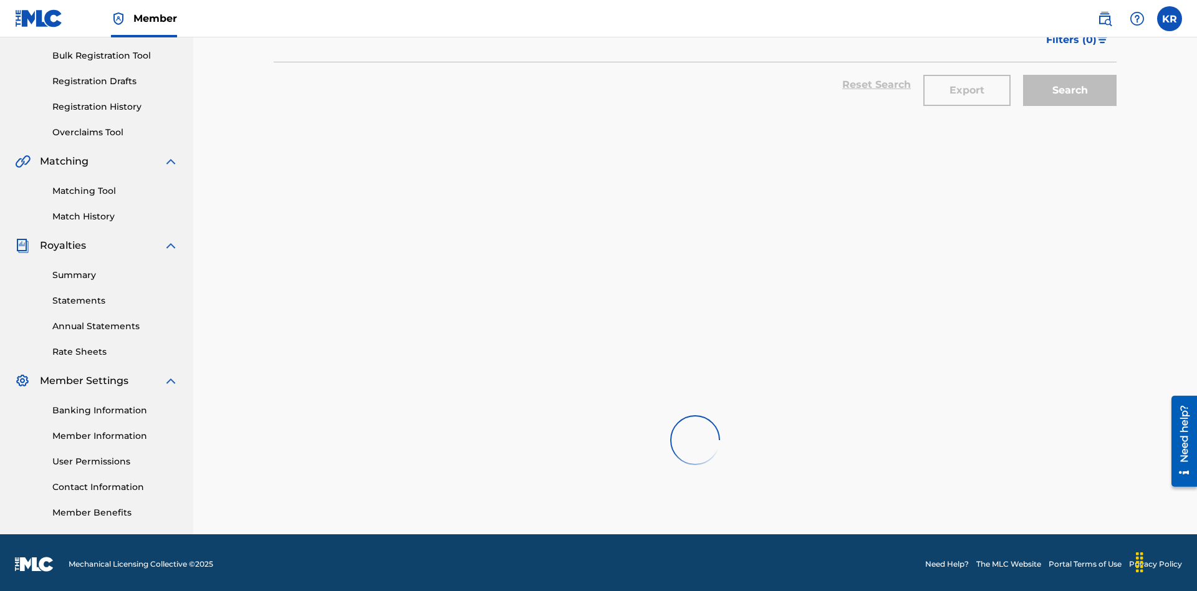
scroll to position [182, 0]
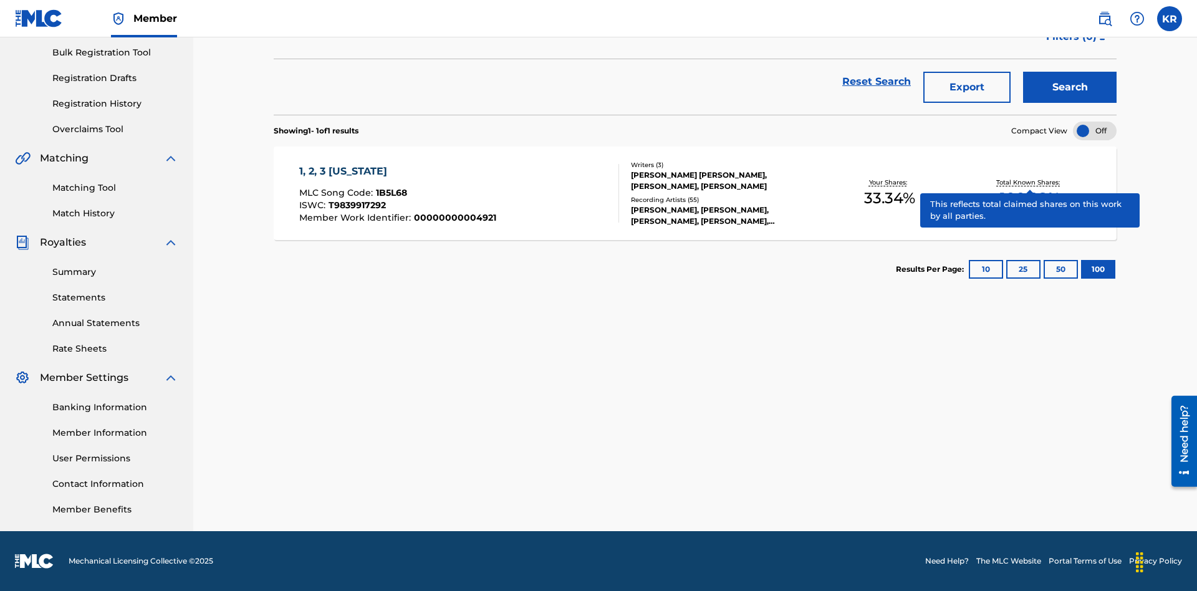
click at [390, 193] on span "1B5L68" at bounding box center [391, 192] width 31 height 11
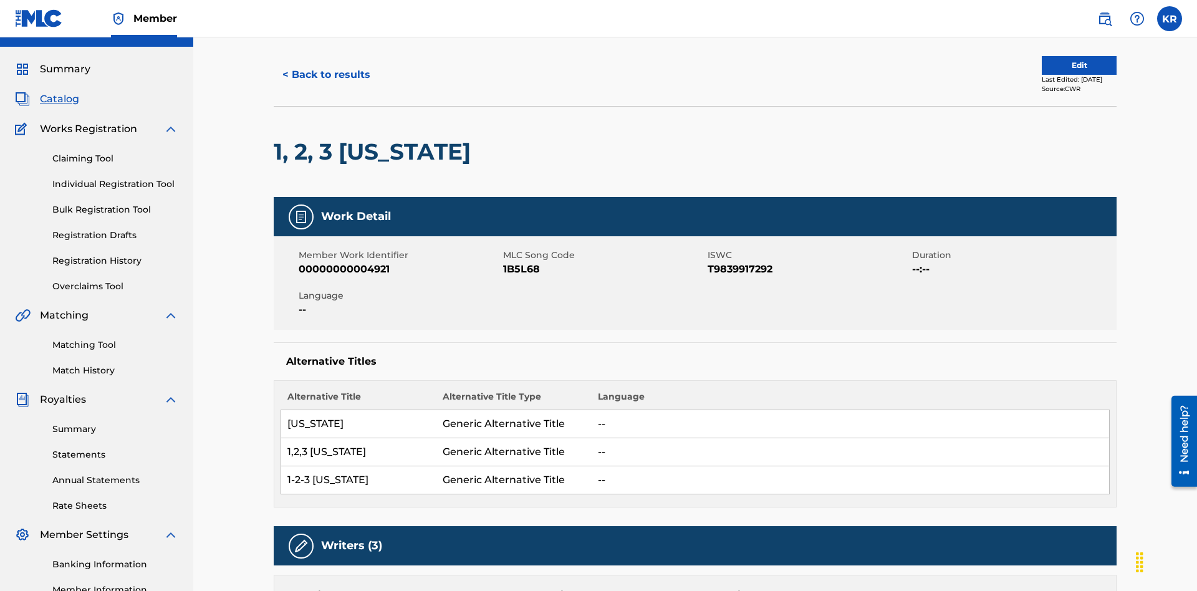
click at [326, 90] on button "< Back to results" at bounding box center [326, 74] width 105 height 31
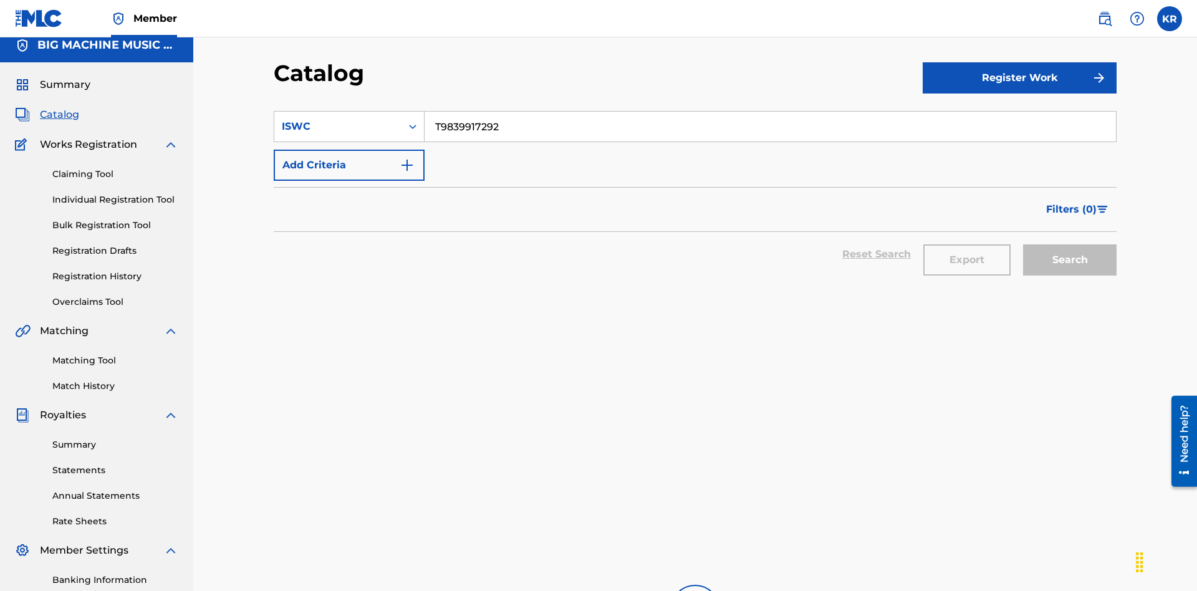
scroll to position [179, 0]
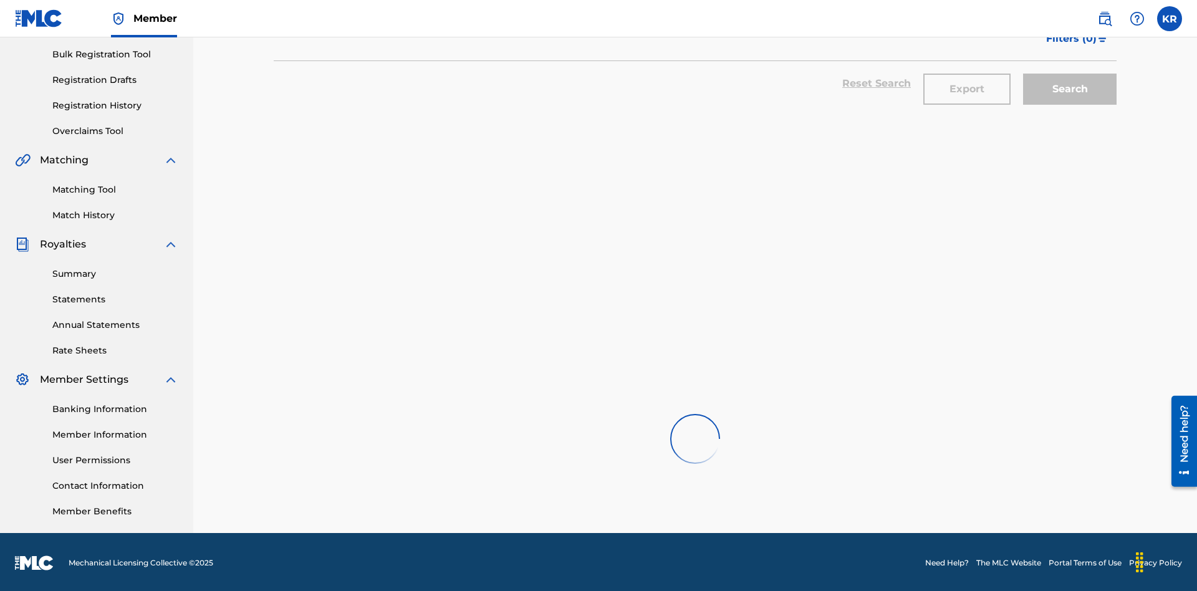
click at [967, 90] on button "Export" at bounding box center [967, 89] width 87 height 31
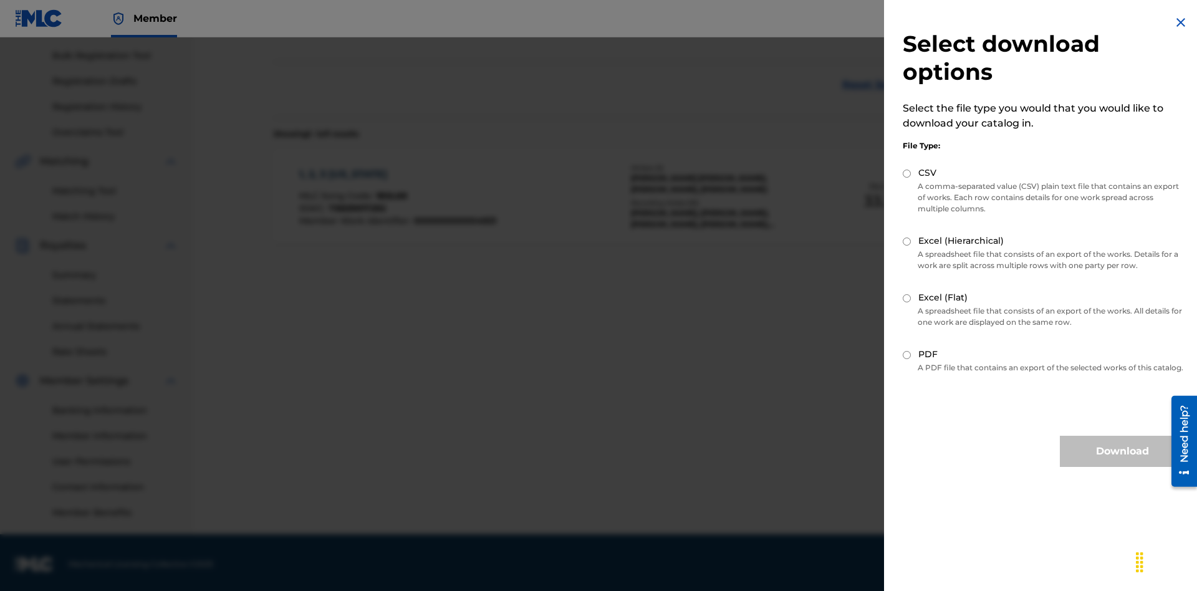
click at [907, 173] on input "CSV" at bounding box center [907, 174] width 8 height 8
radio input "true"
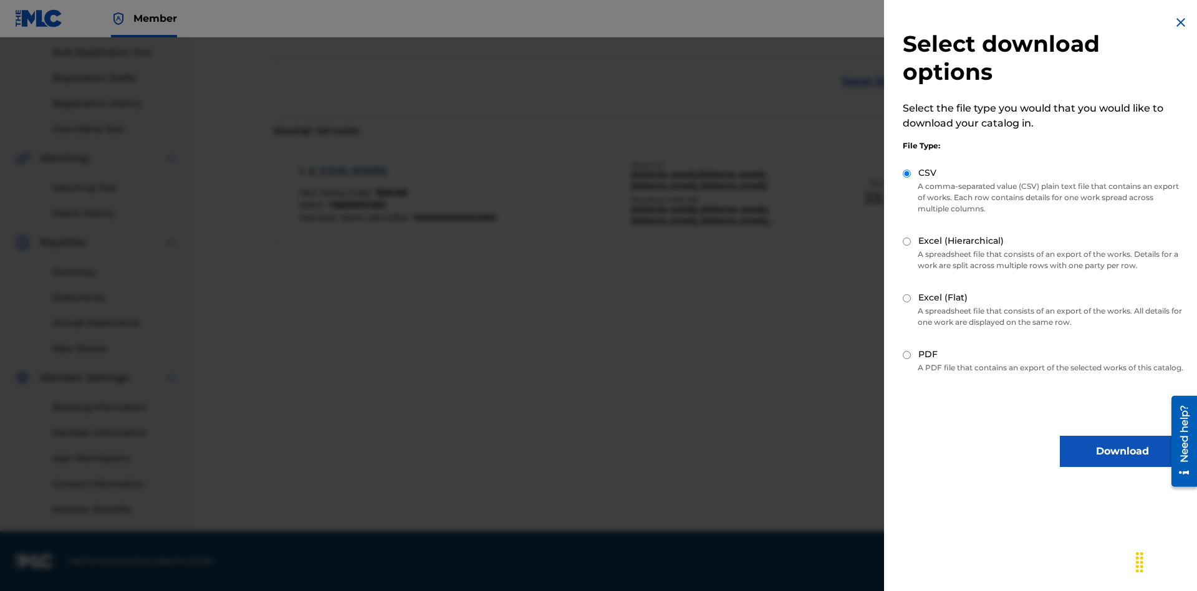
click at [1123, 463] on button "Download" at bounding box center [1122, 451] width 125 height 31
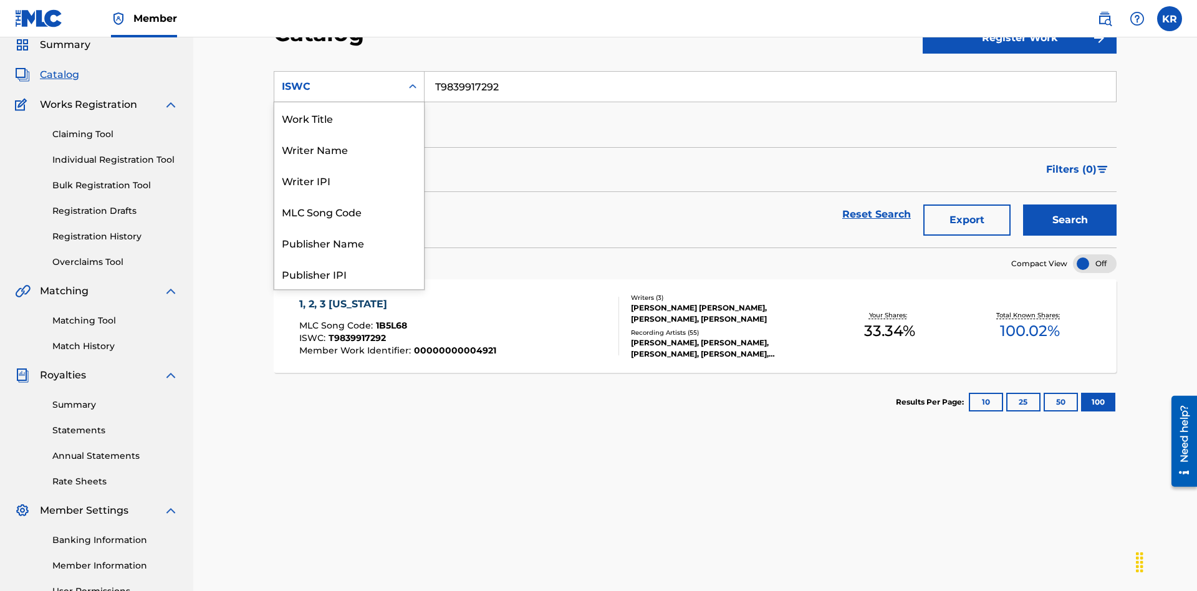
scroll to position [187, 0]
click at [349, 40] on div "MLC Song Code" at bounding box center [349, 24] width 150 height 31
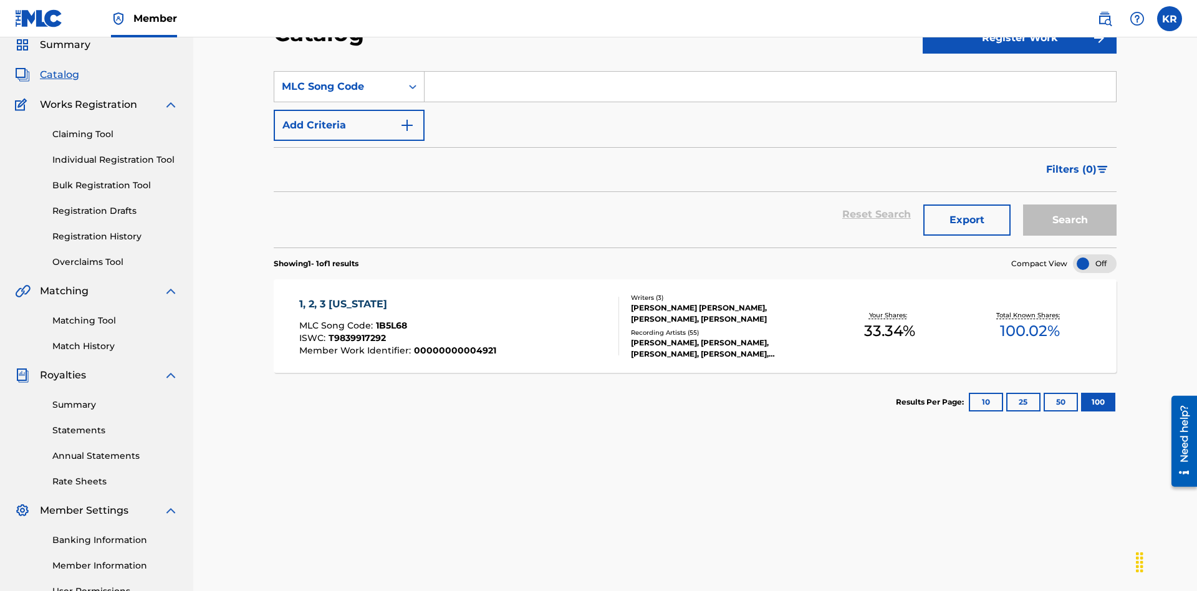
scroll to position [0, 0]
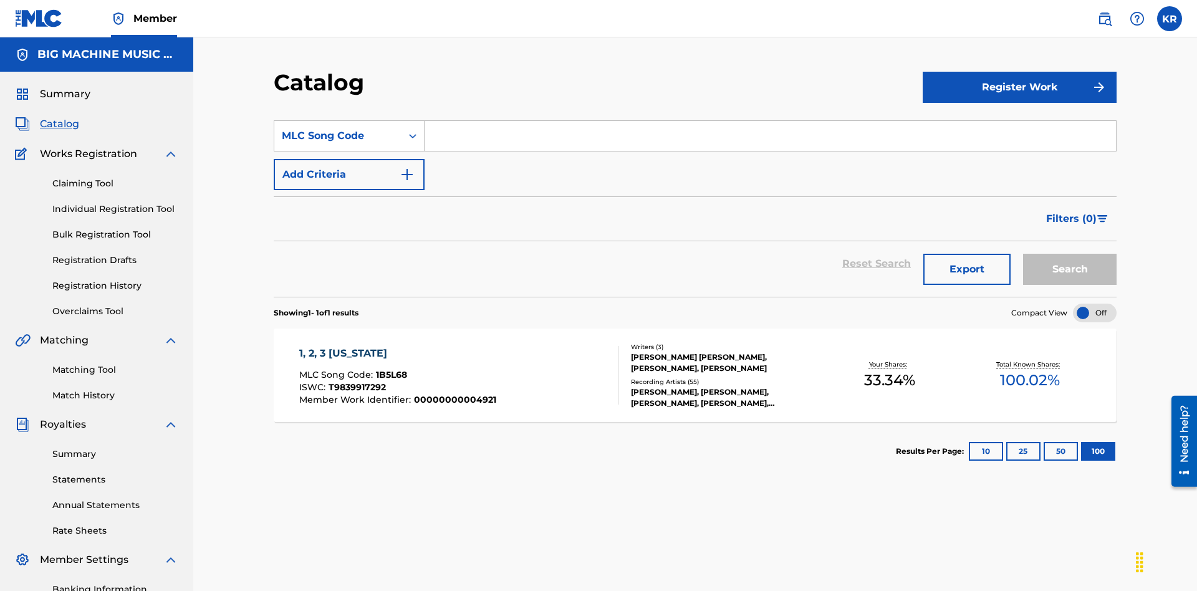
click at [770, 121] on input "Search Form" at bounding box center [771, 136] width 692 height 30
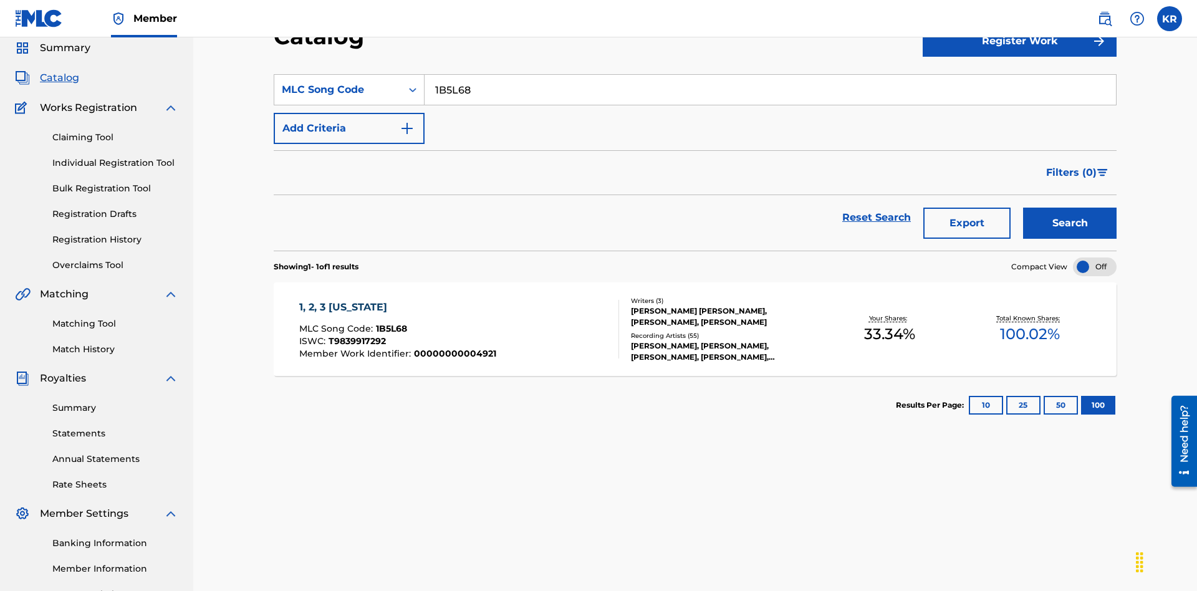
type input "1B5L68"
click at [1070, 208] on button "Search" at bounding box center [1070, 223] width 94 height 31
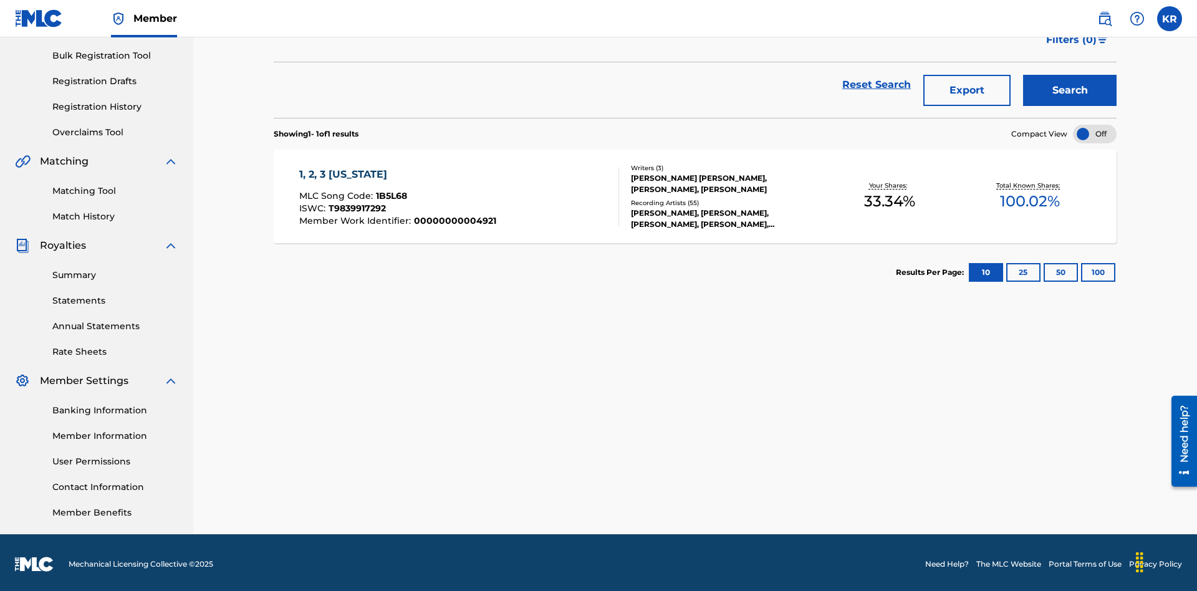
scroll to position [182, 0]
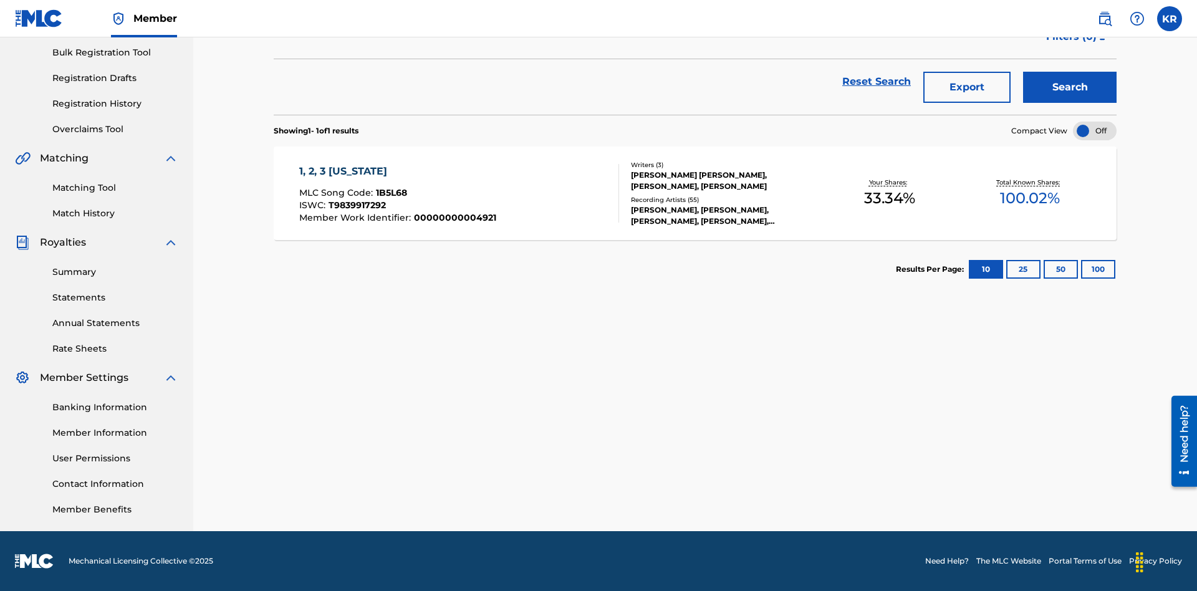
click at [1081, 269] on button "100" at bounding box center [1098, 269] width 34 height 19
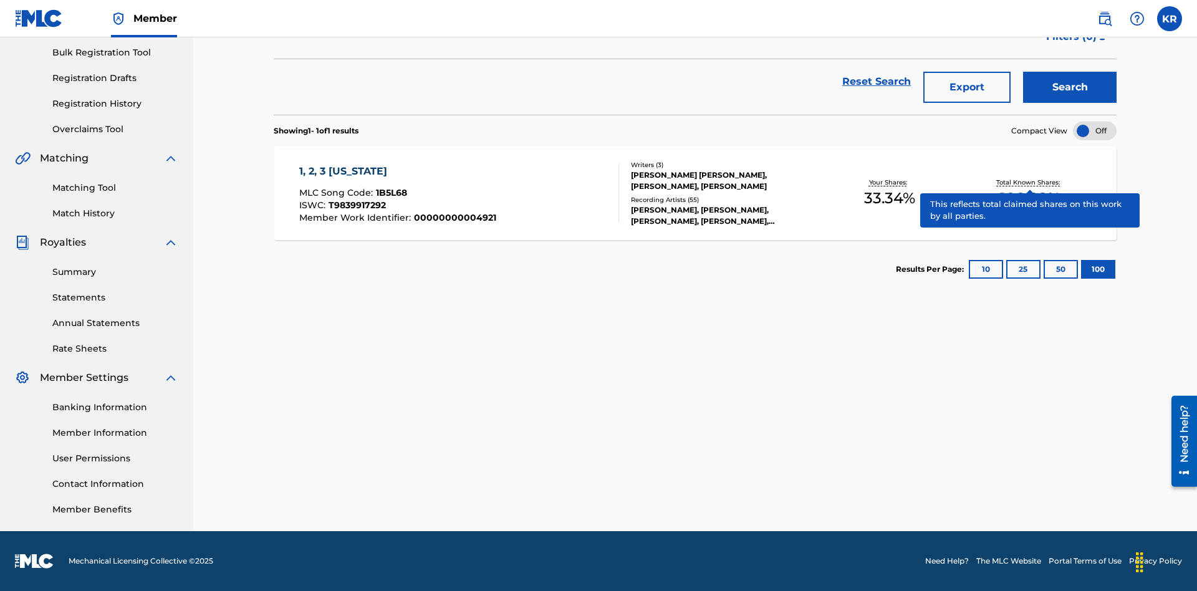
click at [390, 193] on span "1B5L68" at bounding box center [391, 192] width 31 height 11
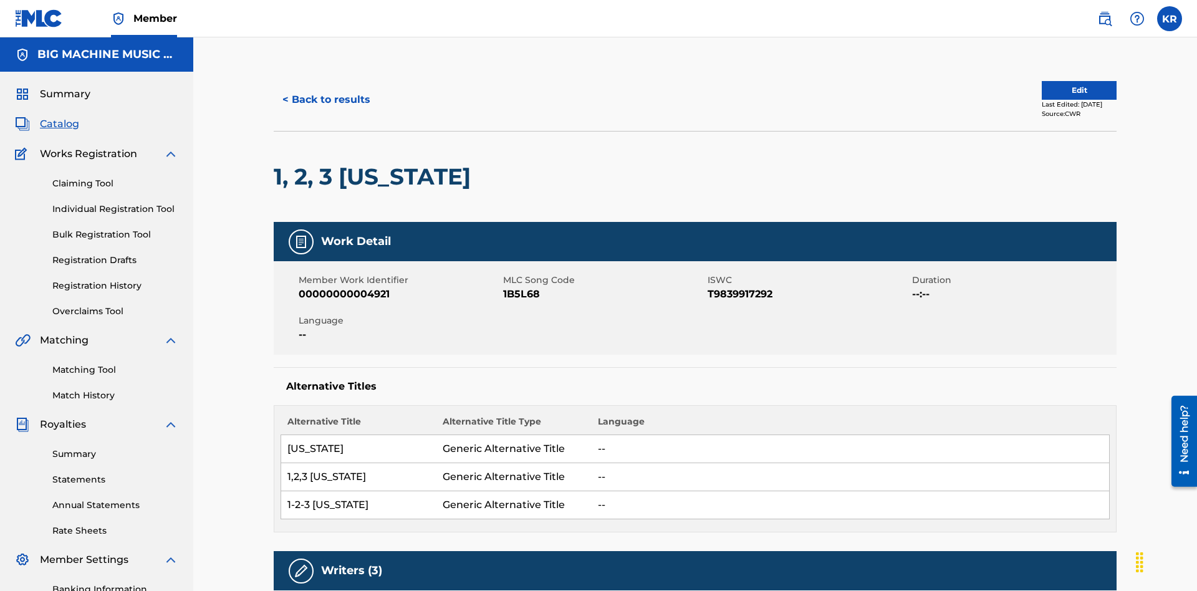
click at [326, 90] on button "< Back to results" at bounding box center [326, 99] width 105 height 31
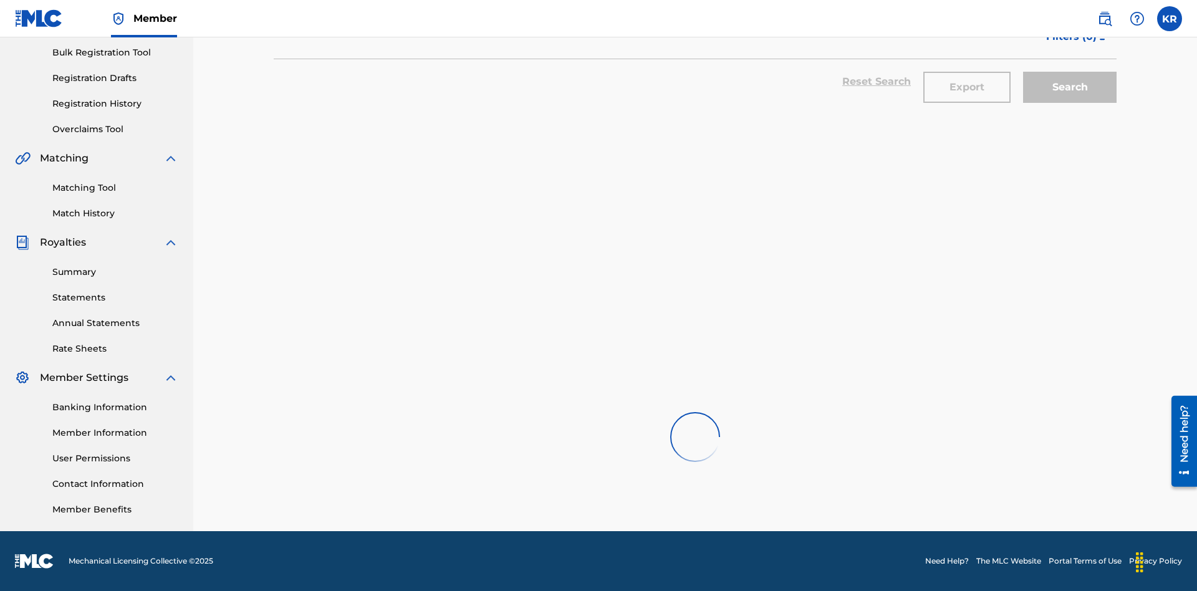
click at [967, 90] on button "Export" at bounding box center [967, 87] width 87 height 31
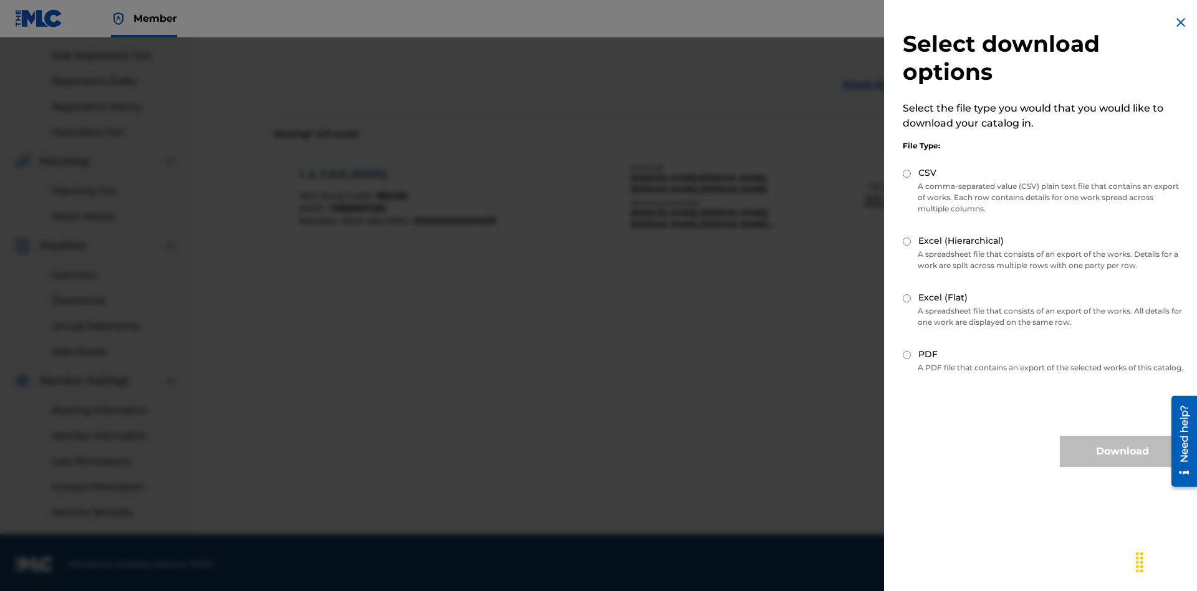
click at [907, 241] on input "Excel (Hierarchical)" at bounding box center [907, 242] width 8 height 8
radio input "true"
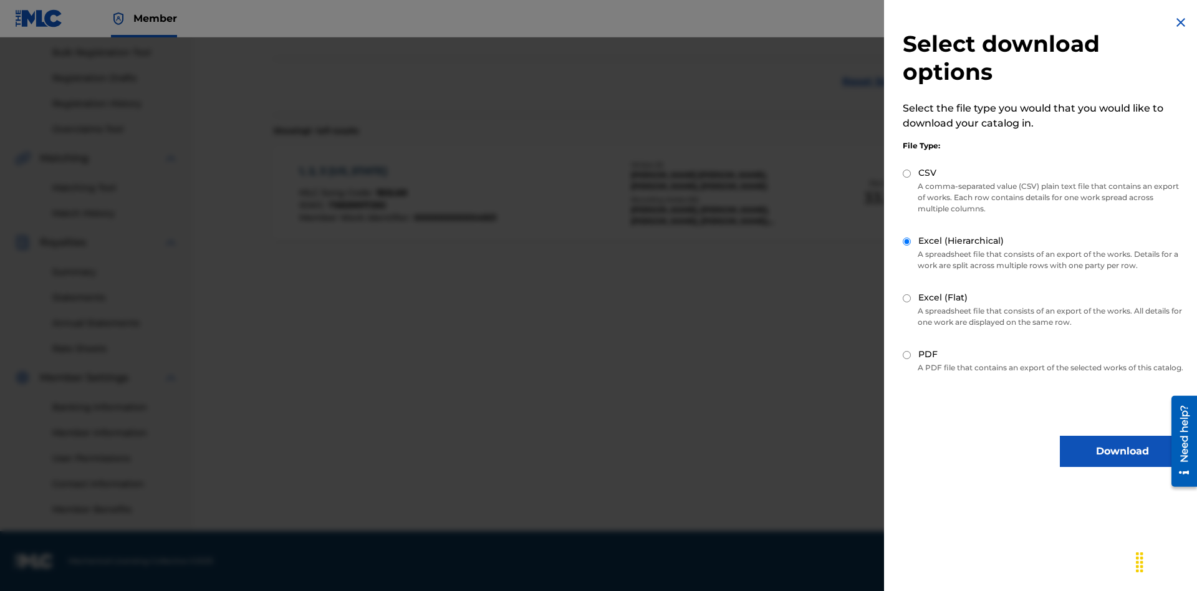
click at [1123, 463] on button "Download" at bounding box center [1122, 451] width 125 height 31
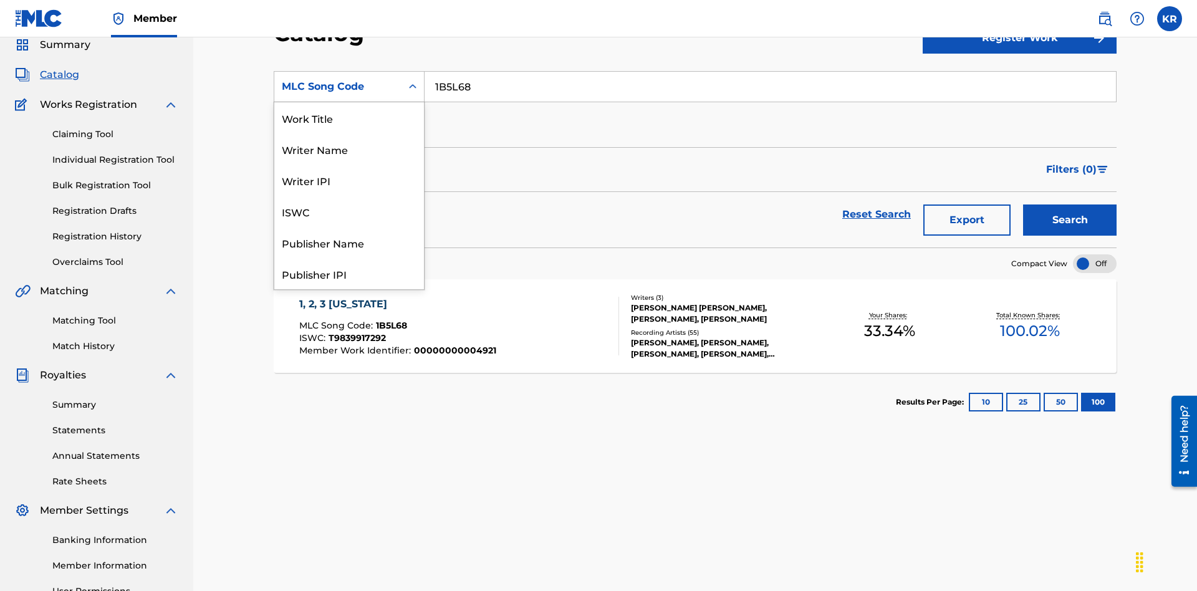
scroll to position [187, 0]
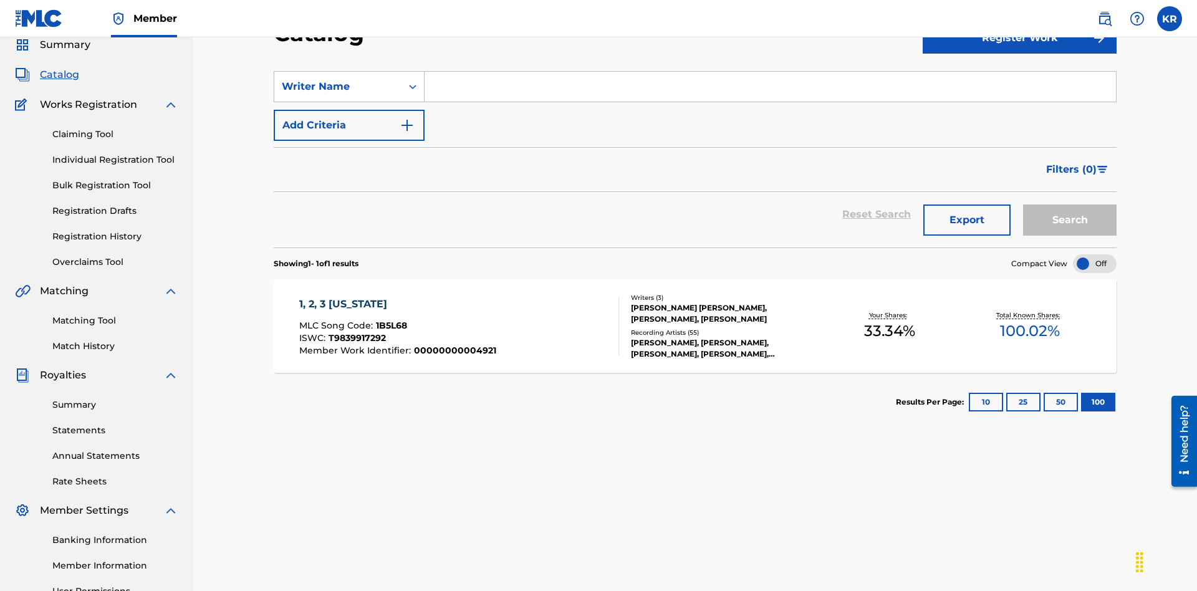
scroll to position [0, 0]
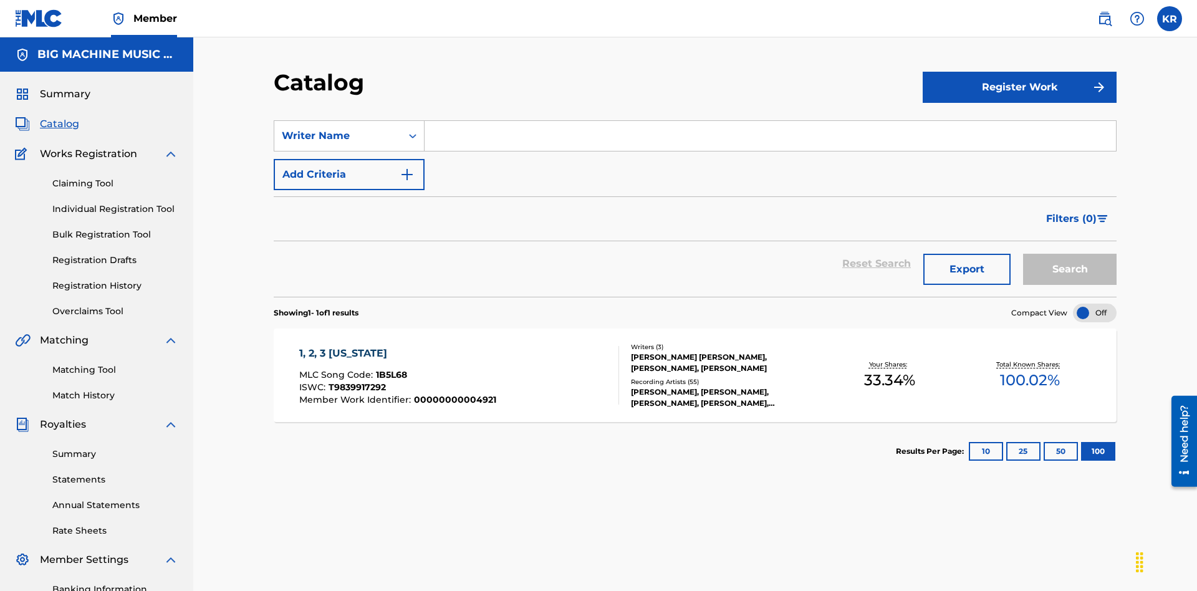
click at [770, 121] on input "Search Form" at bounding box center [771, 136] width 692 height 30
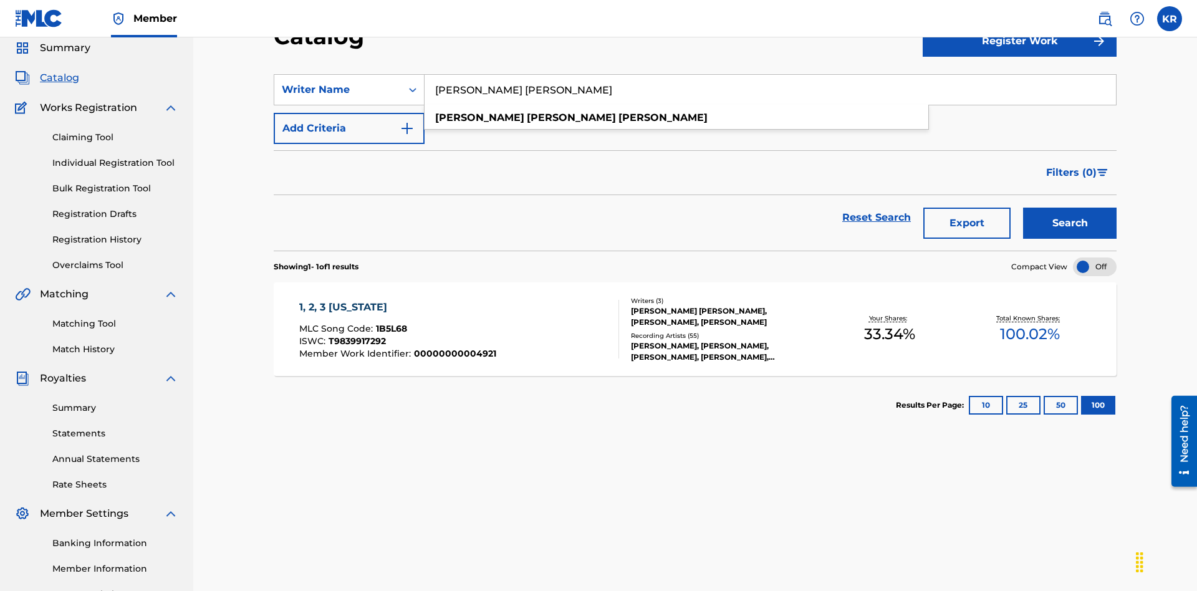
type input "JUSTIN ALLEN EBACH"
click at [1070, 208] on button "Search" at bounding box center [1070, 223] width 94 height 31
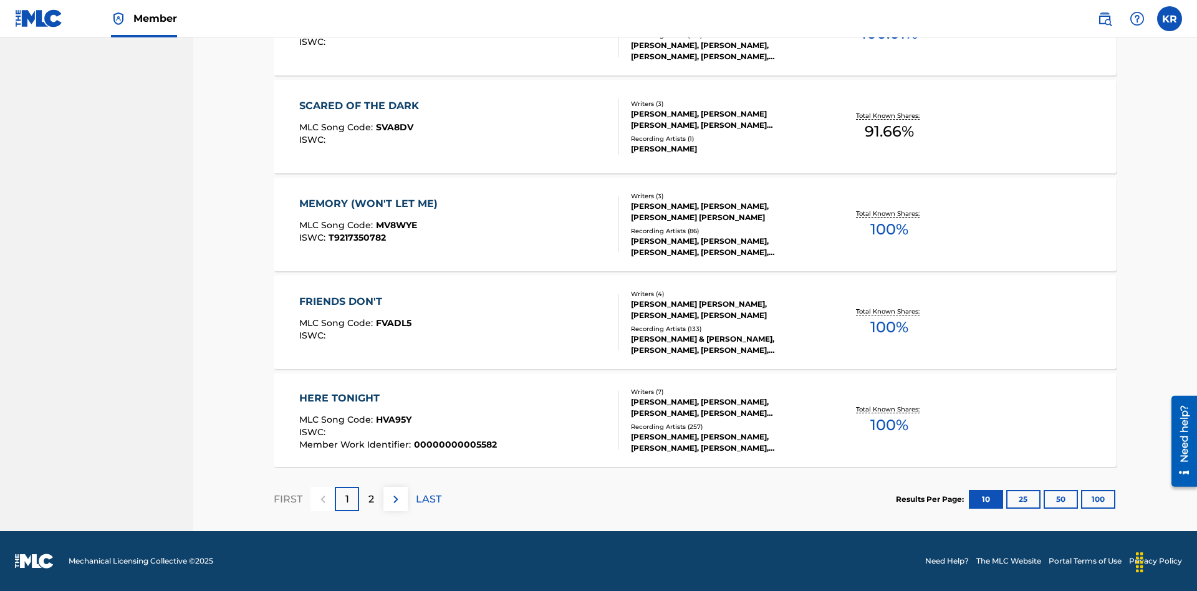
click at [1081, 499] on button "100" at bounding box center [1098, 499] width 34 height 19
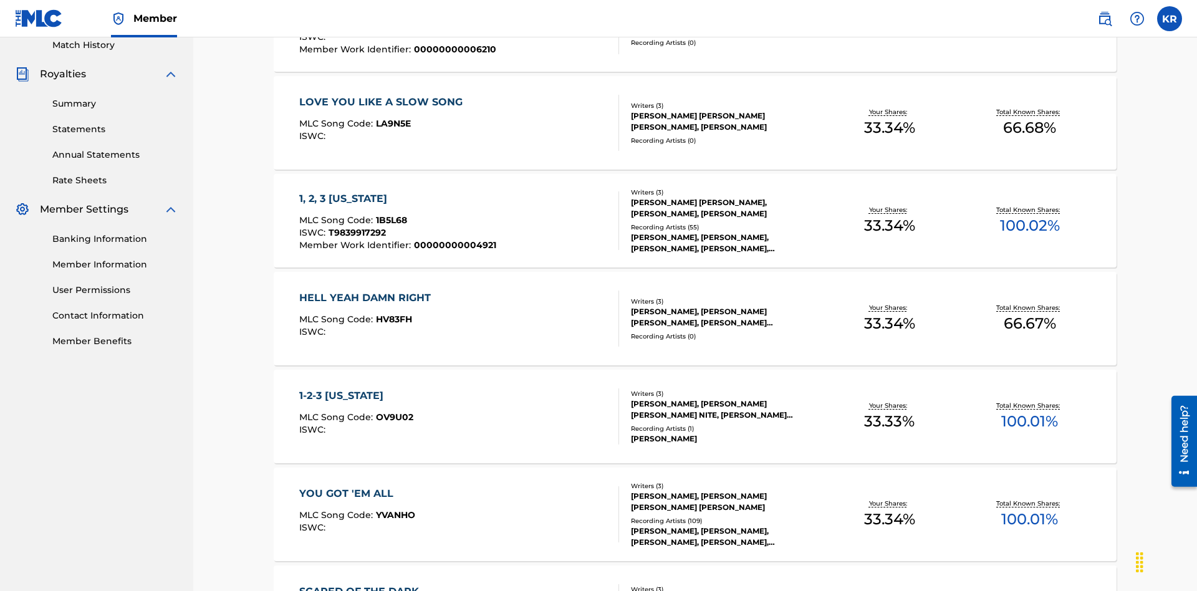
scroll to position [284, 0]
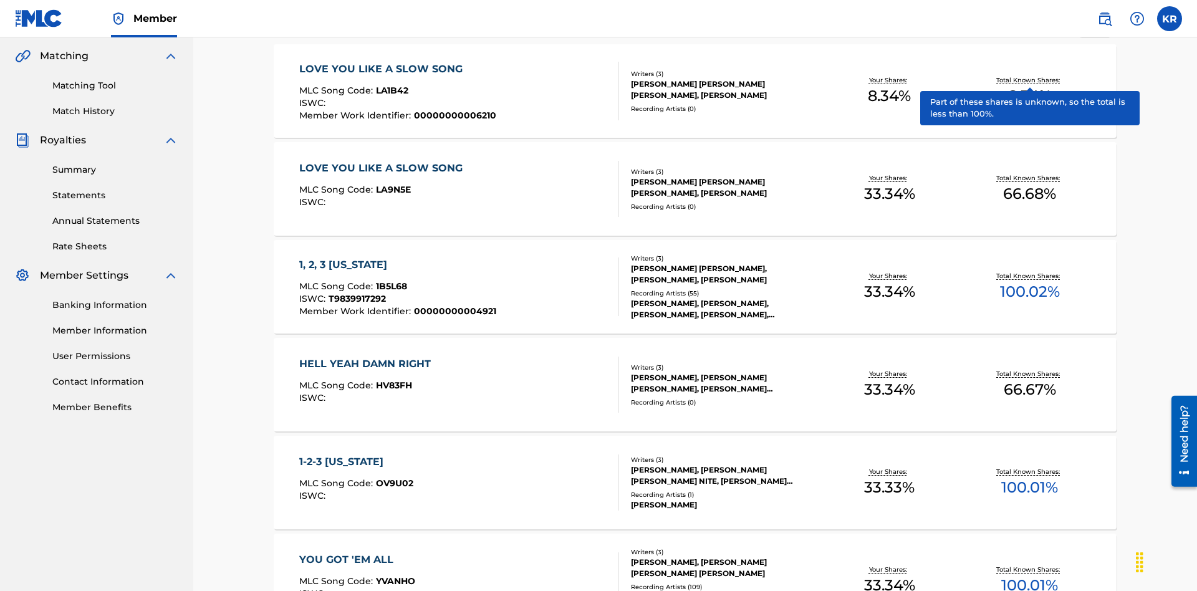
click at [390, 281] on span "1B5L68" at bounding box center [391, 286] width 31 height 11
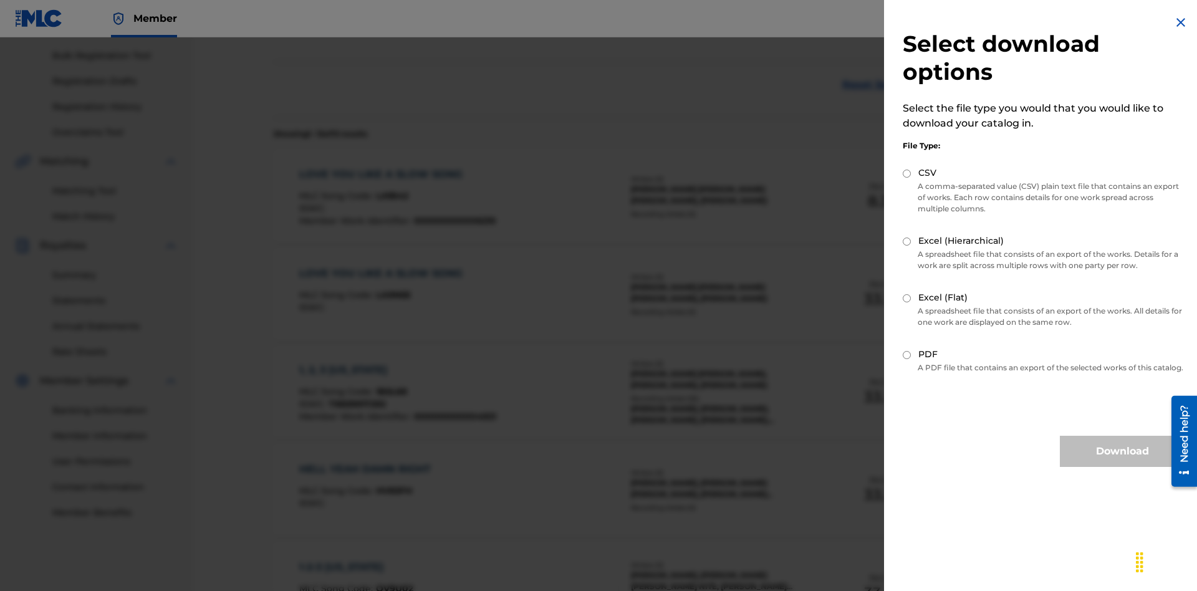
click at [907, 298] on input "Excel (Flat)" at bounding box center [907, 298] width 8 height 8
radio input "true"
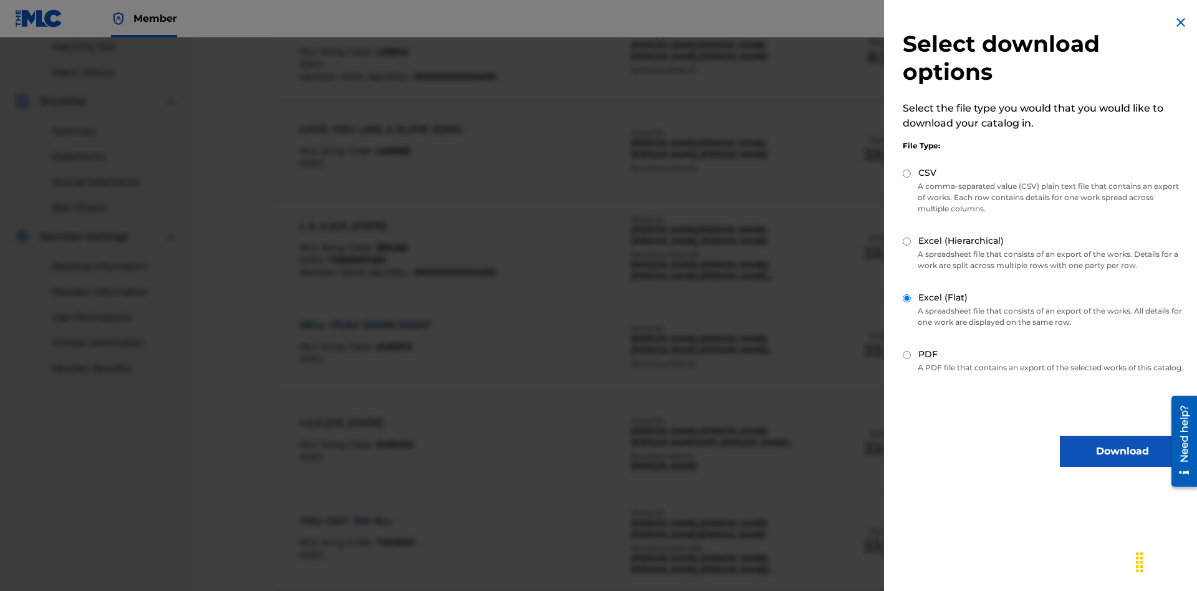
click at [1123, 463] on button "Download" at bounding box center [1122, 451] width 125 height 31
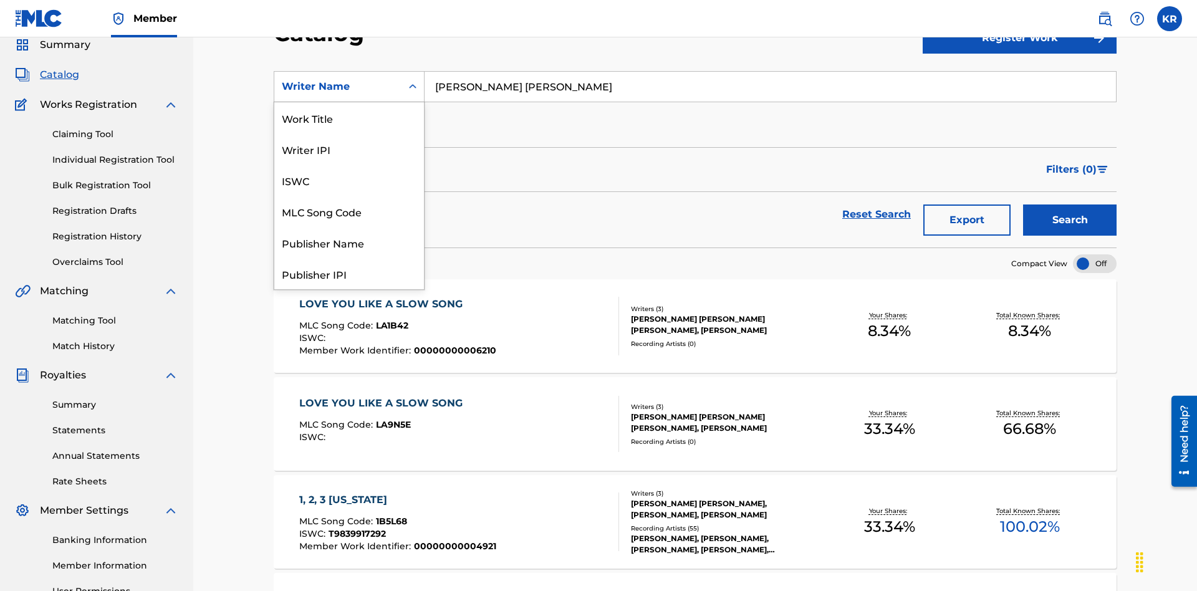
scroll to position [187, 0]
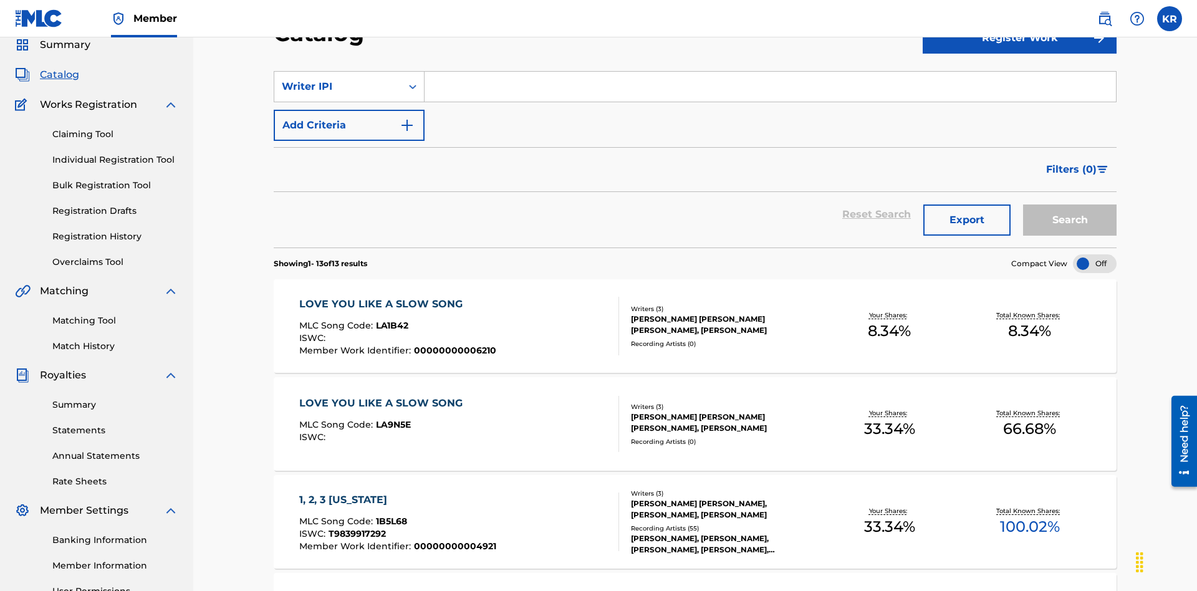
scroll to position [0, 0]
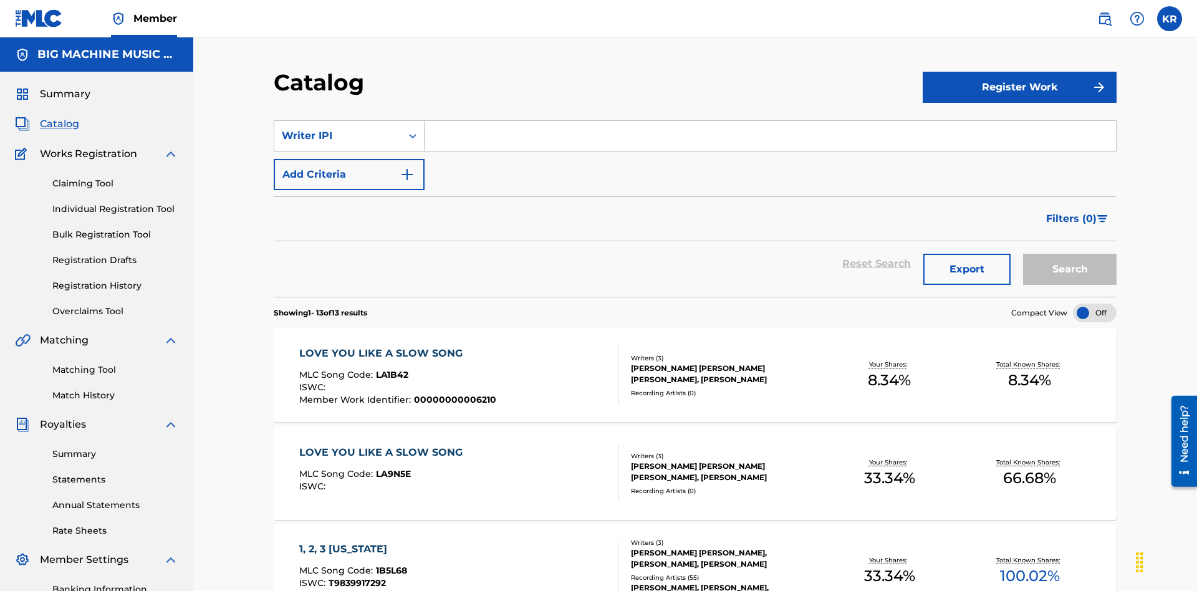
click at [770, 121] on input "Search Form" at bounding box center [771, 136] width 692 height 30
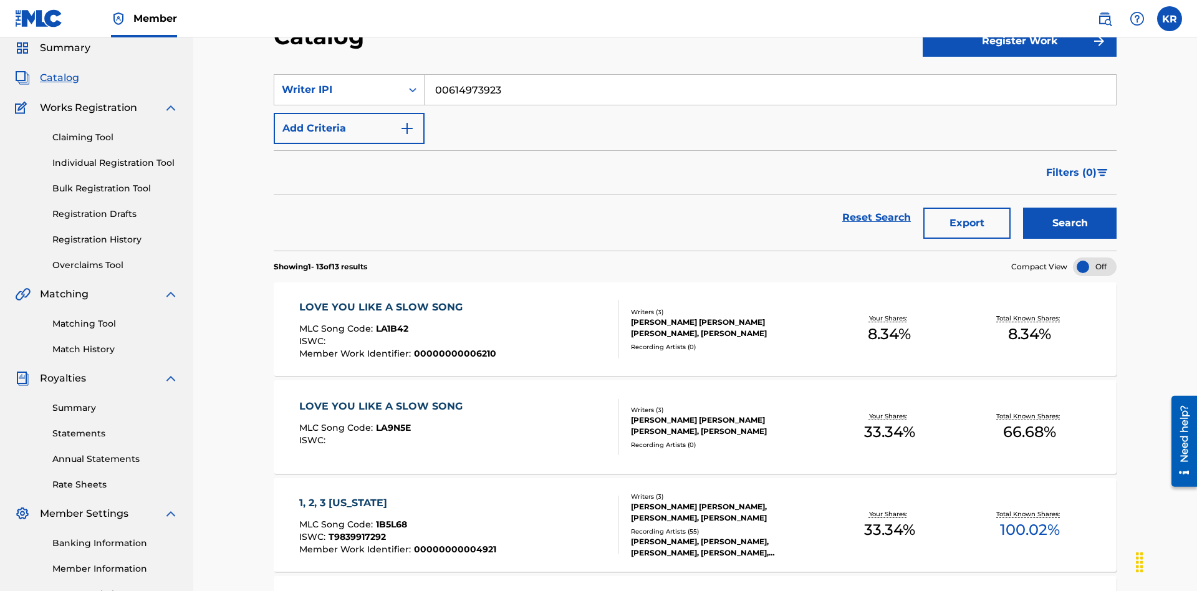
type input "00614973923"
click at [1070, 208] on button "Search" at bounding box center [1070, 223] width 94 height 31
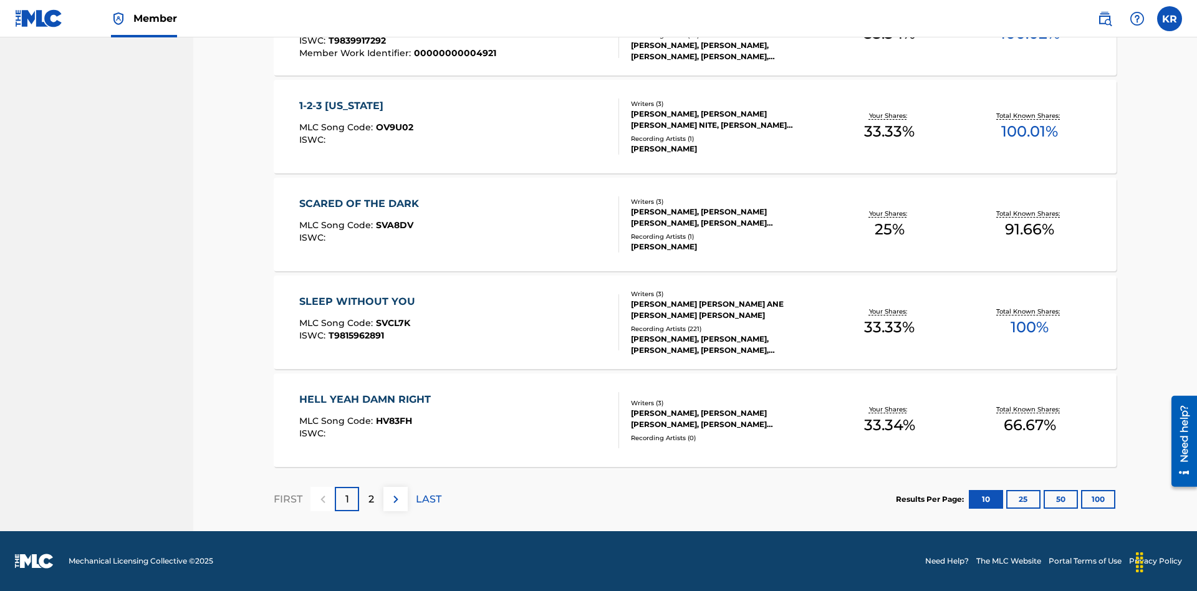
click at [1081, 499] on button "100" at bounding box center [1098, 499] width 34 height 19
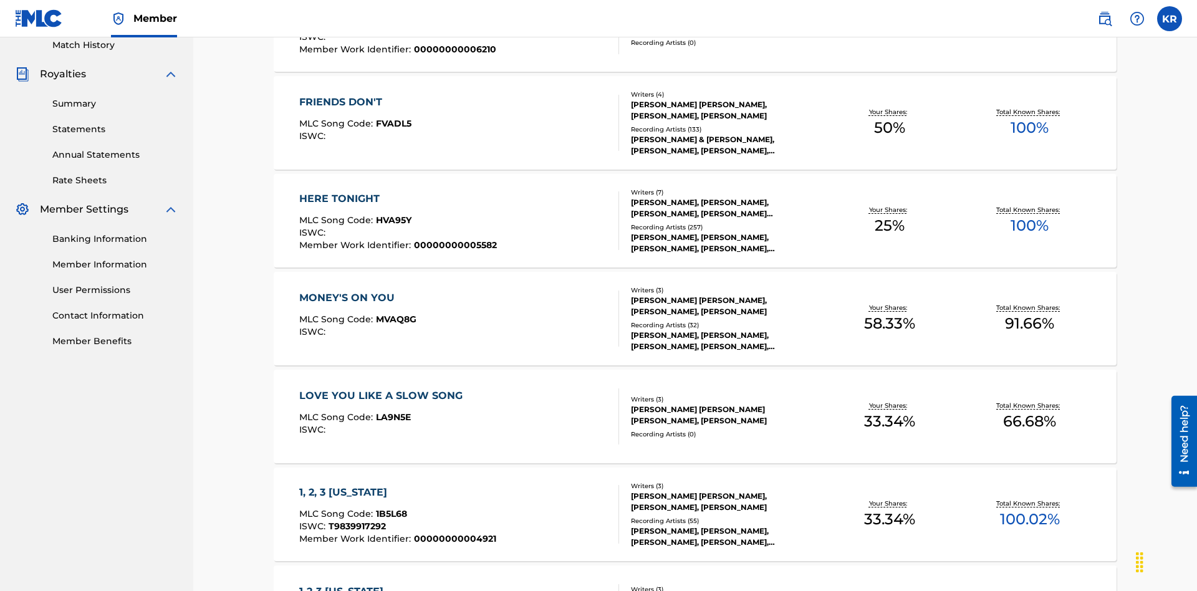
scroll to position [284, 0]
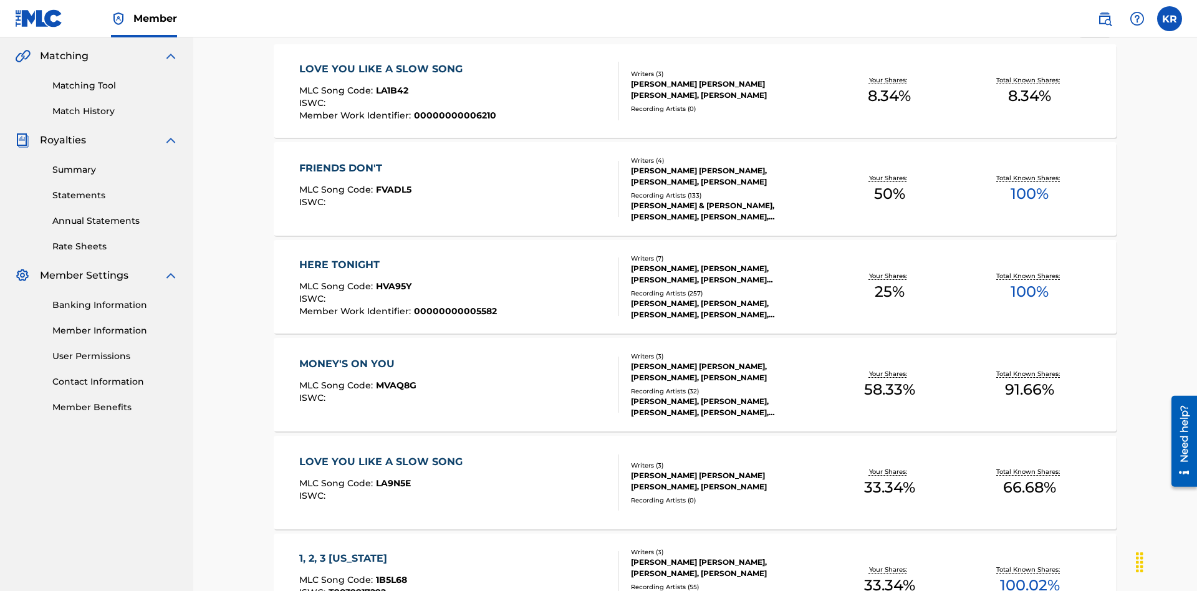
click at [390, 574] on span "1B5L68" at bounding box center [391, 579] width 31 height 11
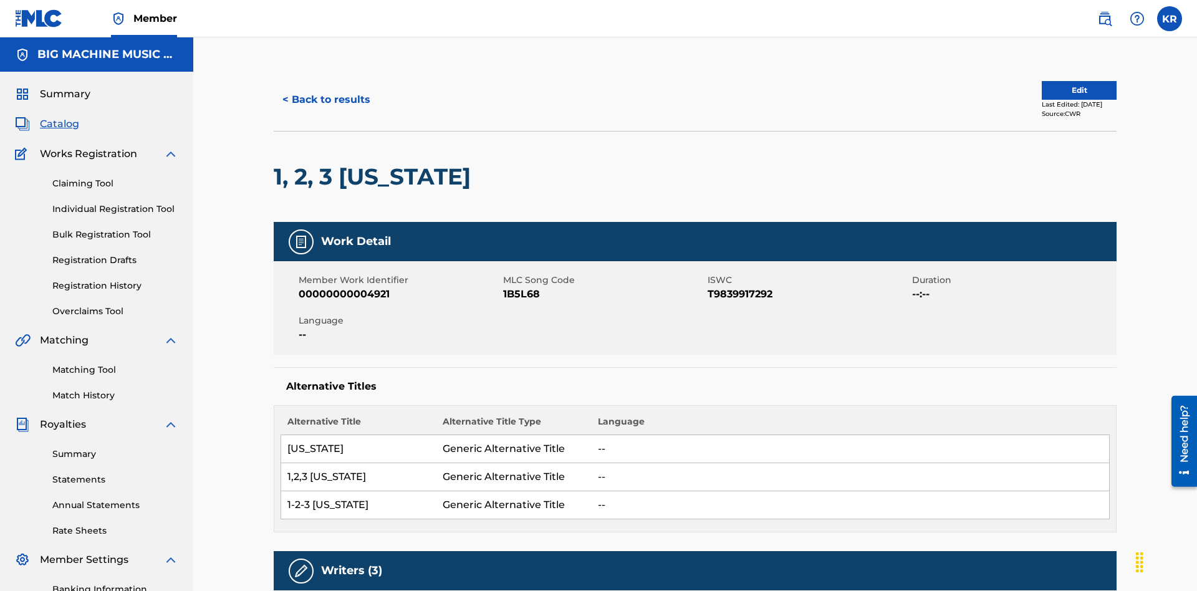
click at [326, 90] on button "< Back to results" at bounding box center [326, 99] width 105 height 31
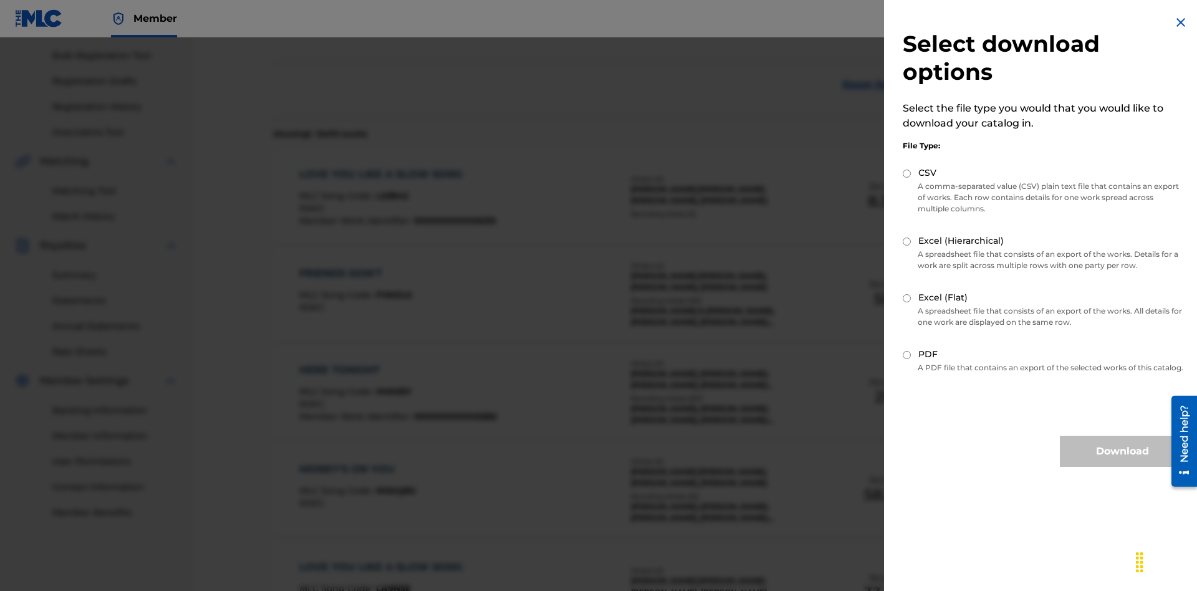
click at [907, 173] on input "CSV" at bounding box center [907, 174] width 8 height 8
radio input "true"
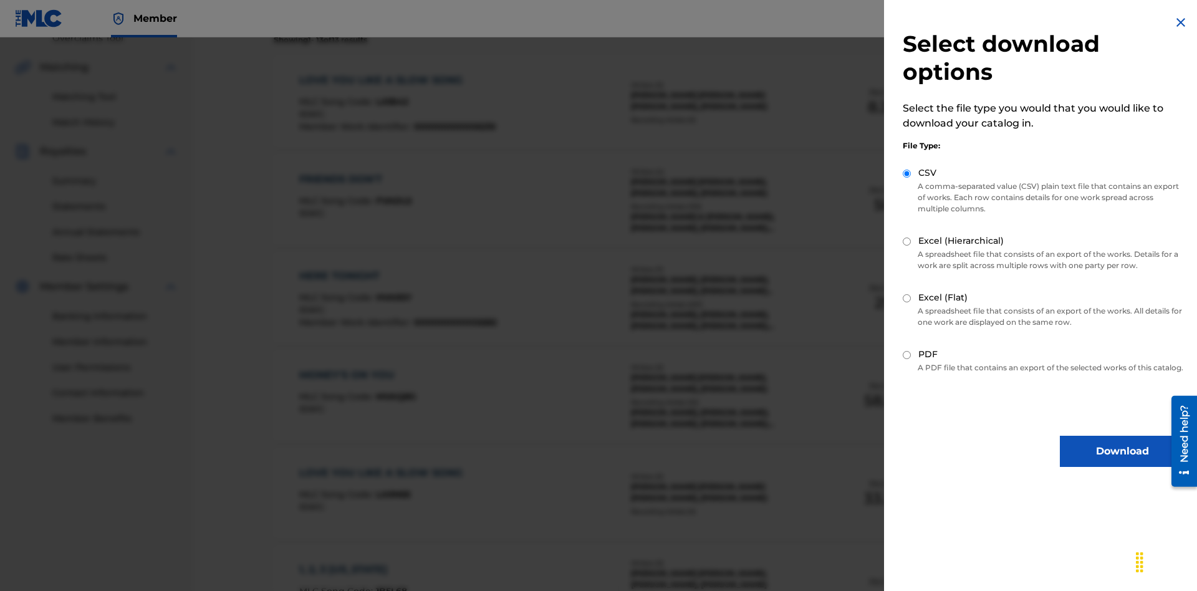
click at [1123, 463] on button "Download" at bounding box center [1122, 451] width 125 height 31
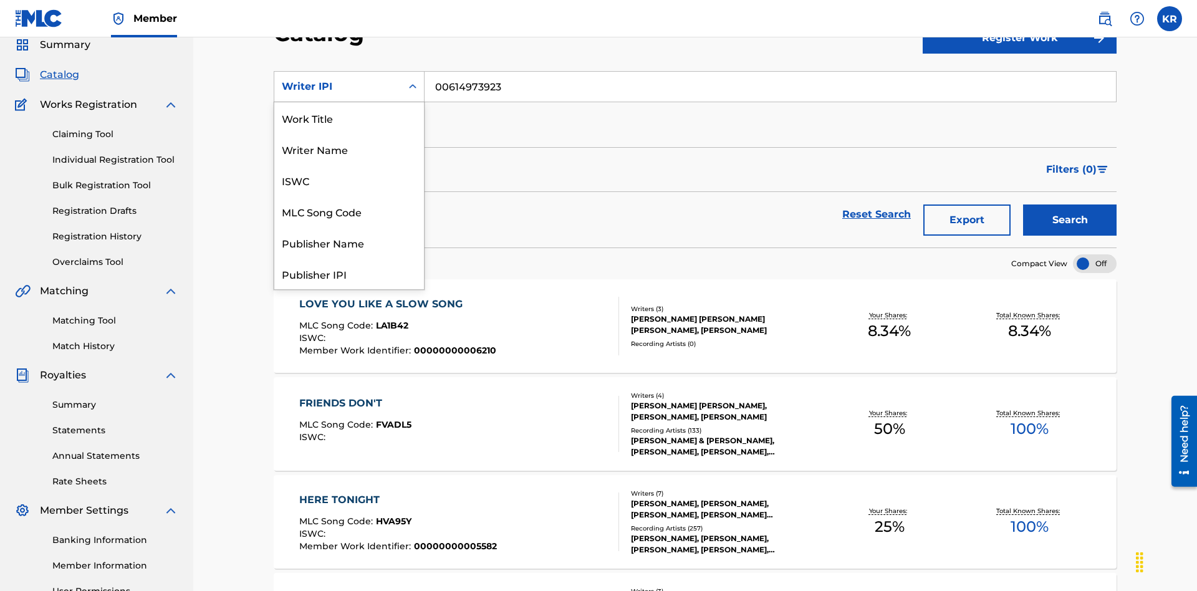
scroll to position [187, 0]
click at [349, 71] on div "Publisher Name" at bounding box center [349, 55] width 150 height 31
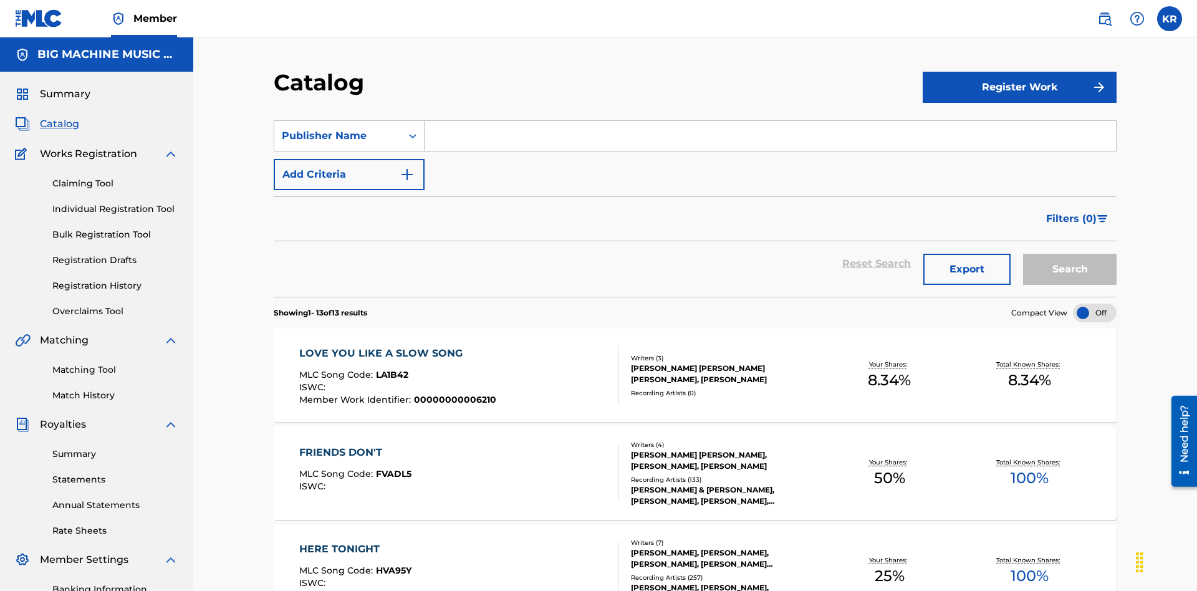
click at [770, 121] on input "Search Form" at bounding box center [771, 136] width 692 height 30
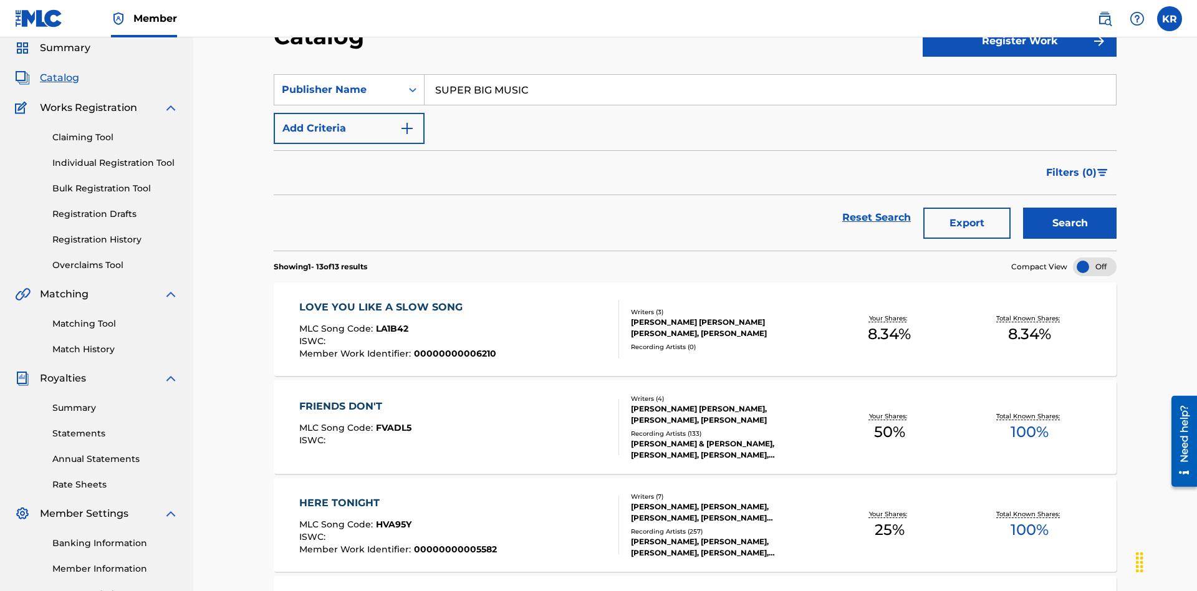
type input "SUPER BIG MUSIC"
click at [1070, 208] on button "Search" at bounding box center [1070, 223] width 94 height 31
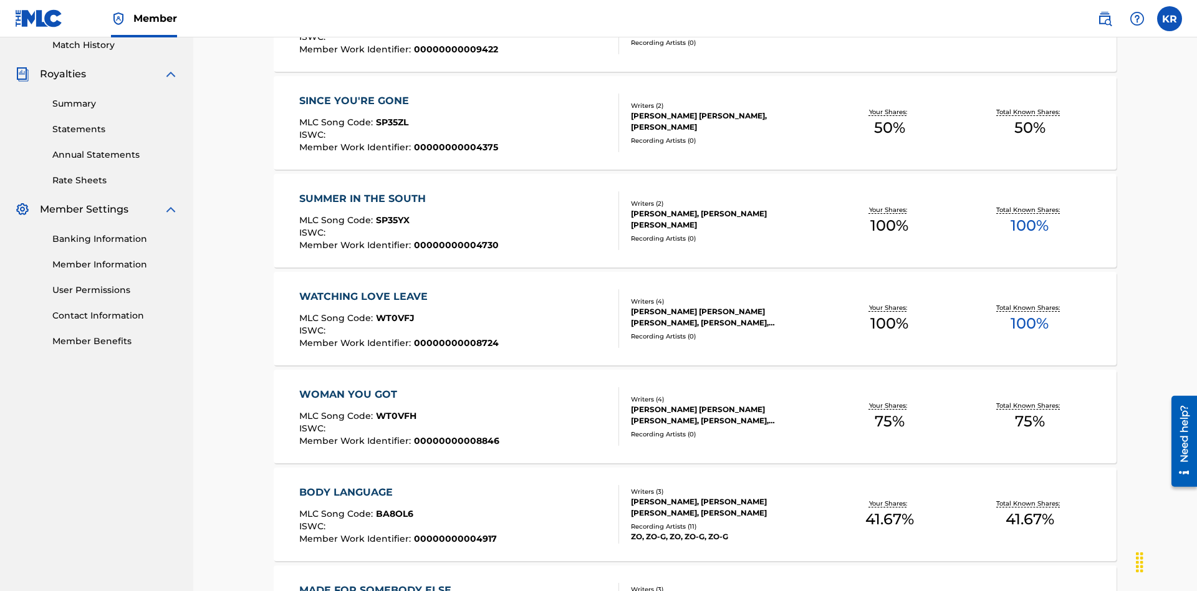
scroll to position [284, 0]
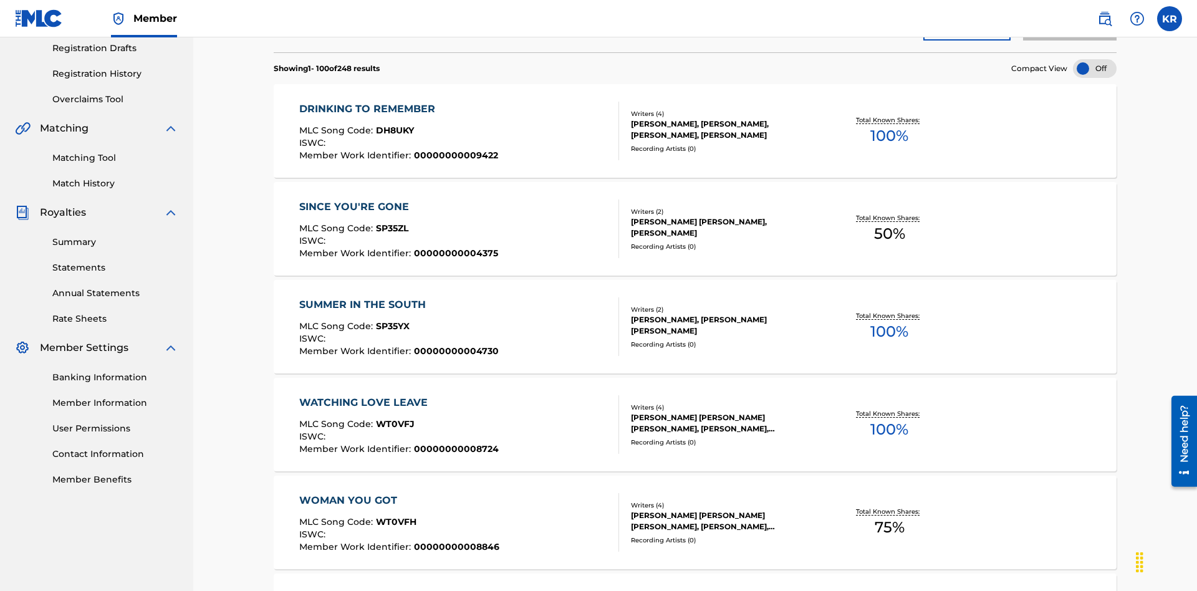
scroll to position [350, 0]
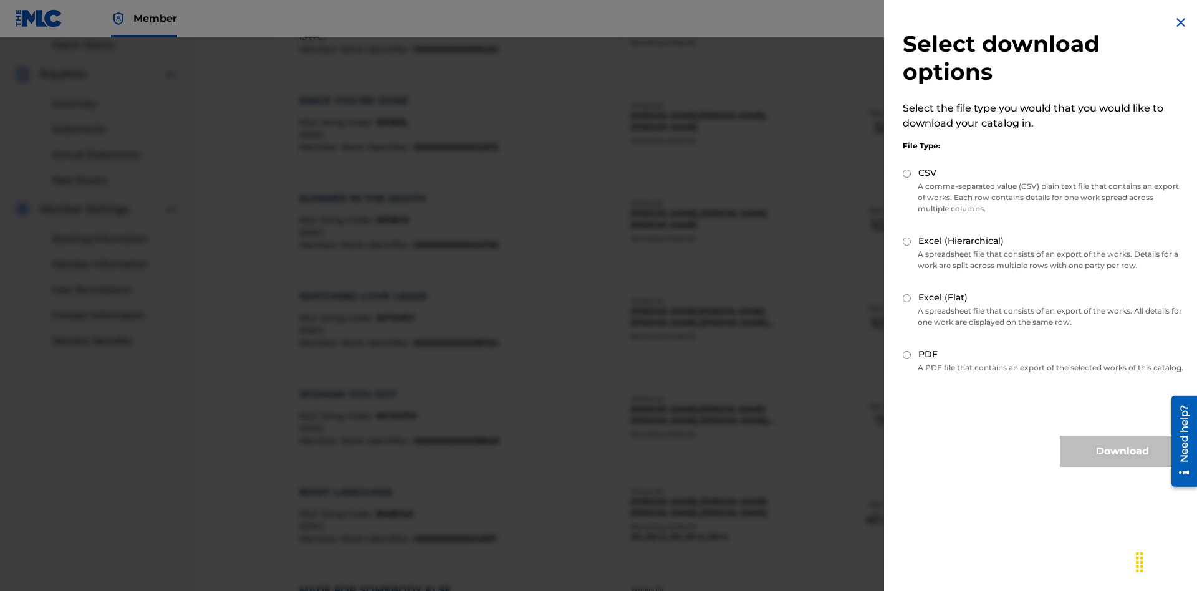
scroll to position [179, 0]
click at [907, 241] on input "Excel (Hierarchical)" at bounding box center [907, 242] width 8 height 8
radio input "true"
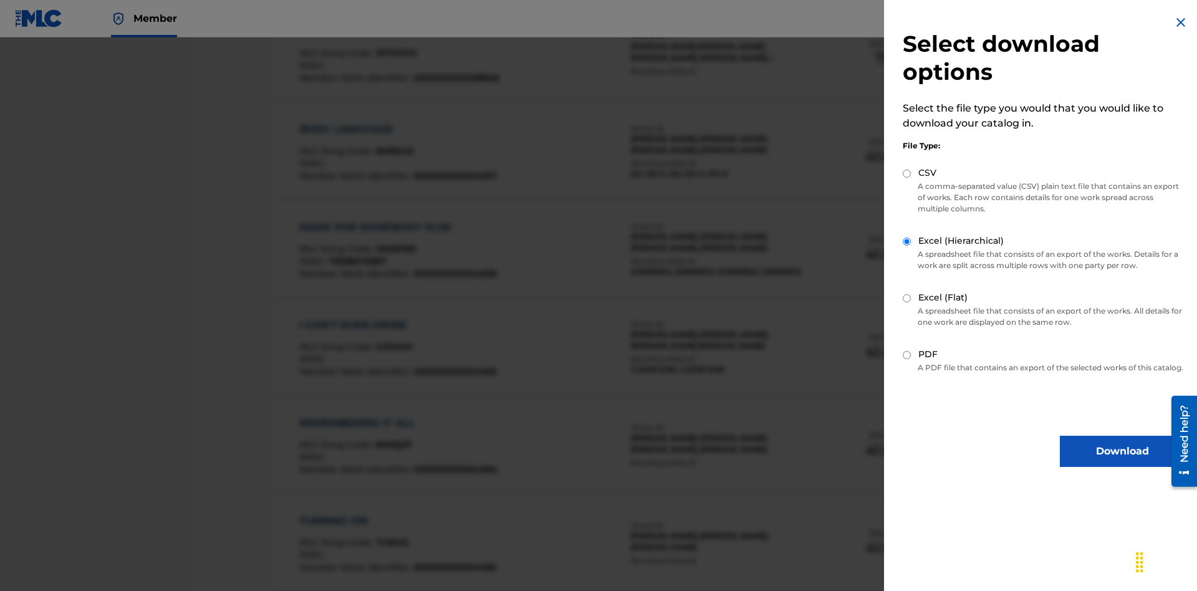
click at [1123, 463] on button "Download" at bounding box center [1122, 451] width 125 height 31
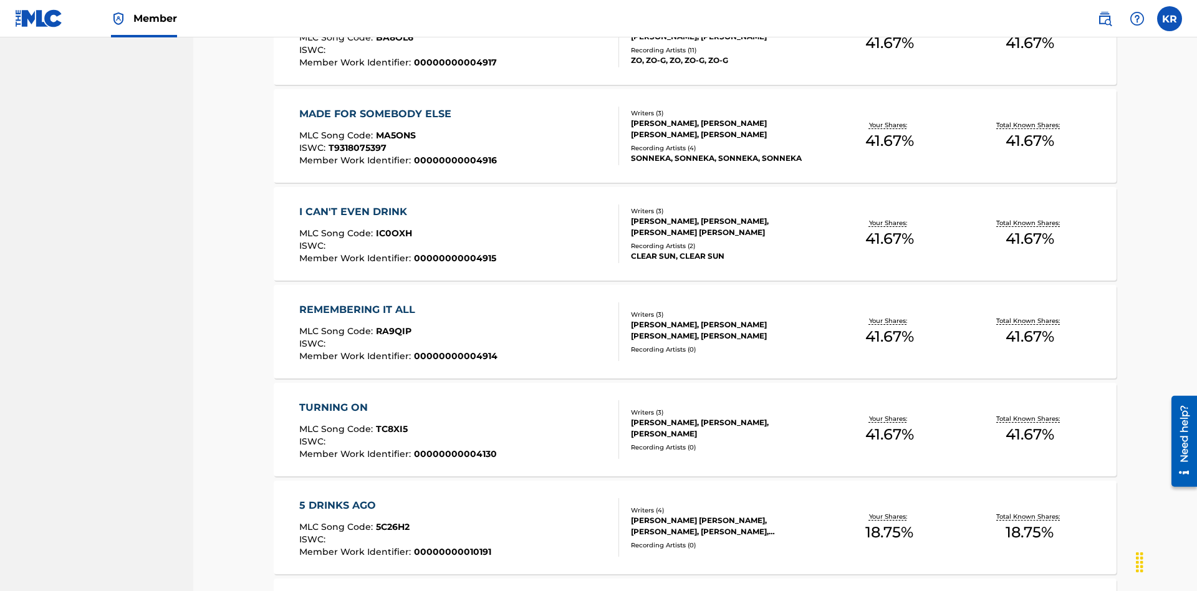
scroll to position [49, 0]
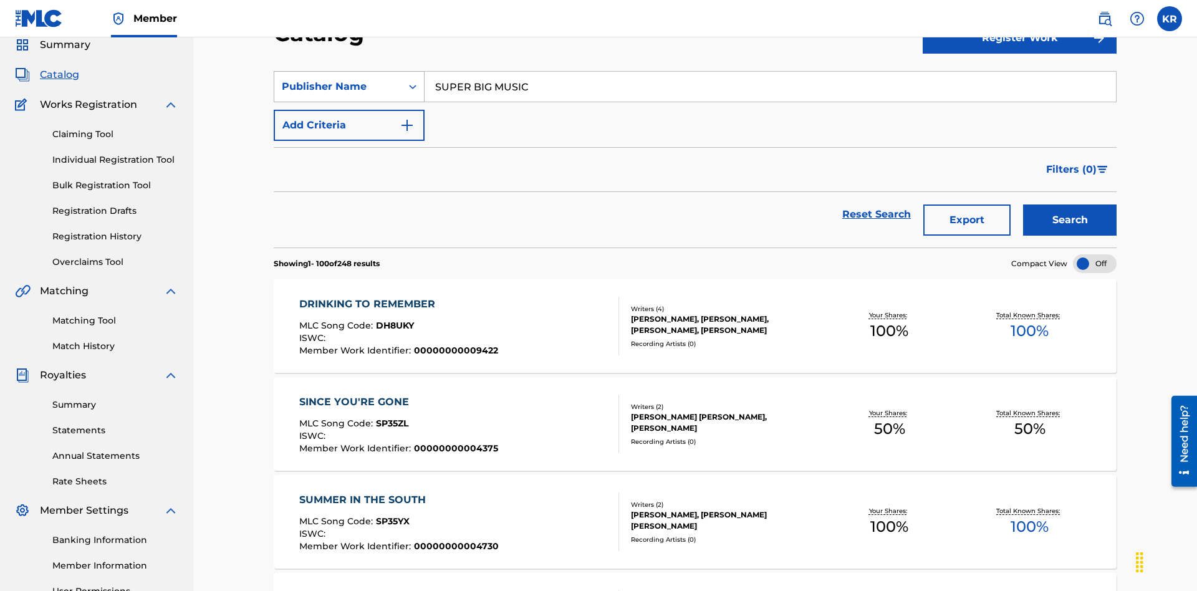
click at [338, 87] on div "Publisher Name" at bounding box center [338, 86] width 112 height 15
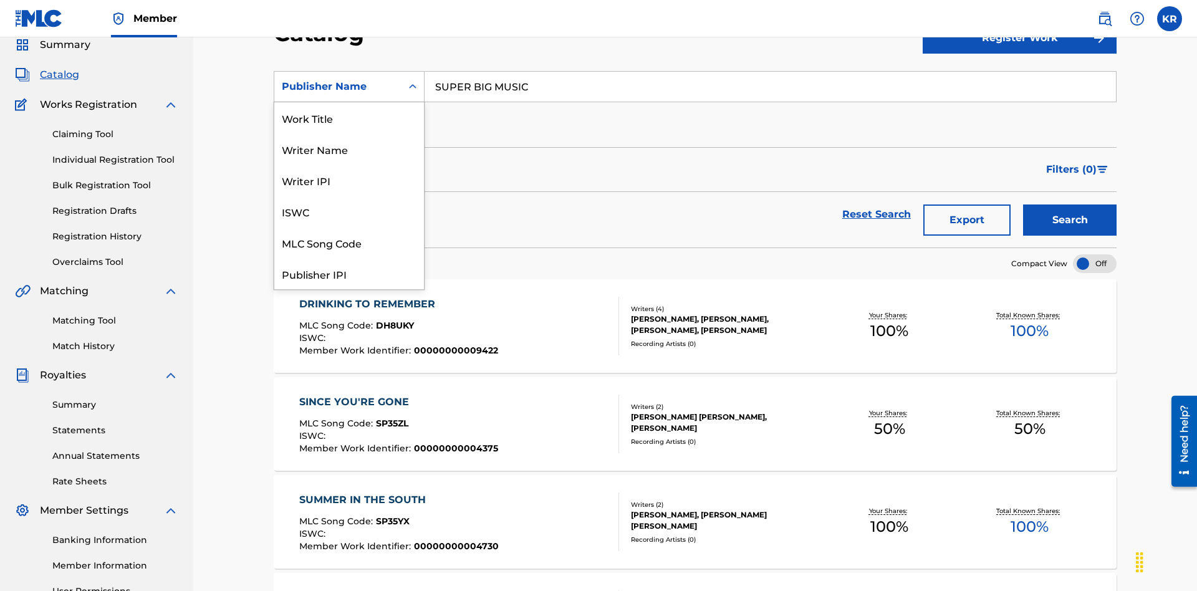
scroll to position [187, 0]
click at [349, 102] on div "Publisher IPI" at bounding box center [349, 86] width 150 height 31
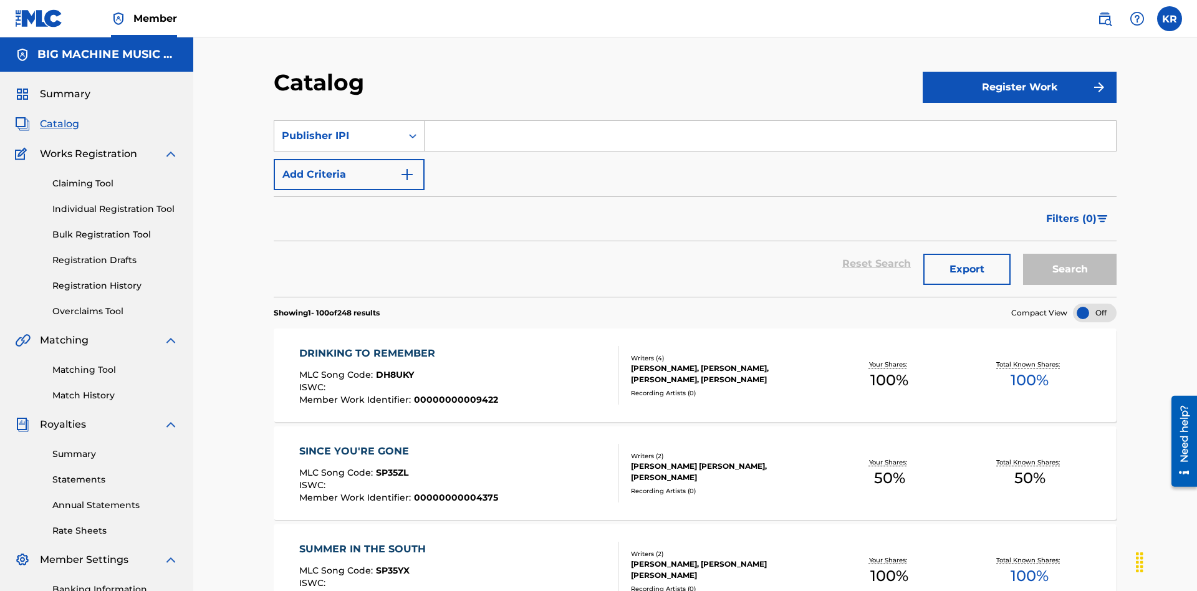
click at [770, 121] on input "Search Form" at bounding box center [771, 136] width 692 height 30
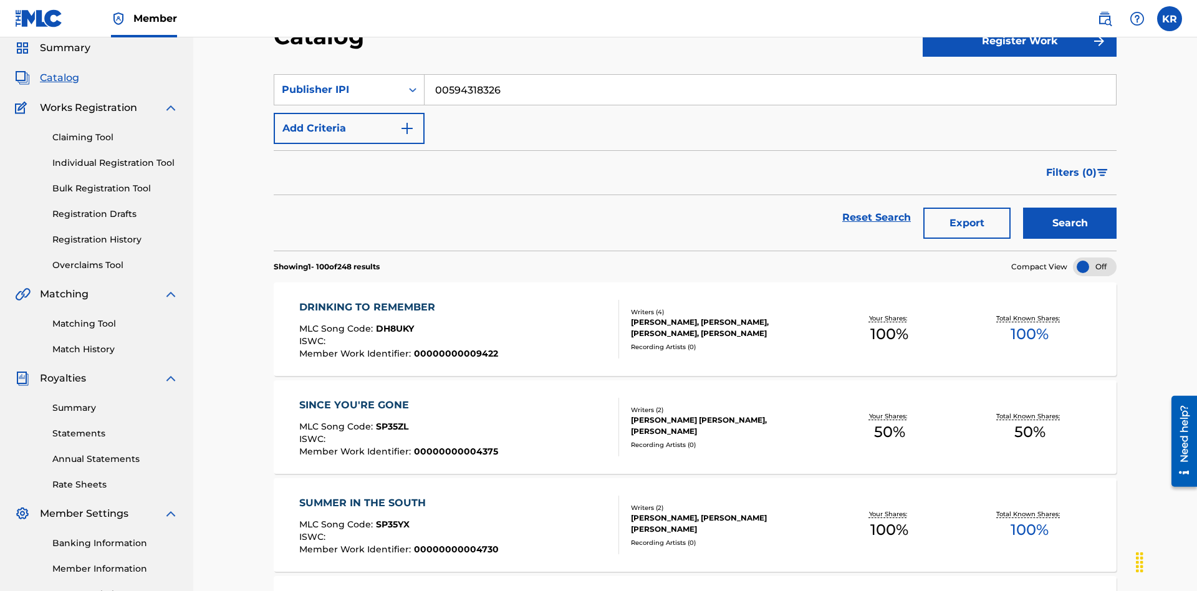
type input "00594318326"
click at [1070, 208] on button "Search" at bounding box center [1070, 223] width 94 height 31
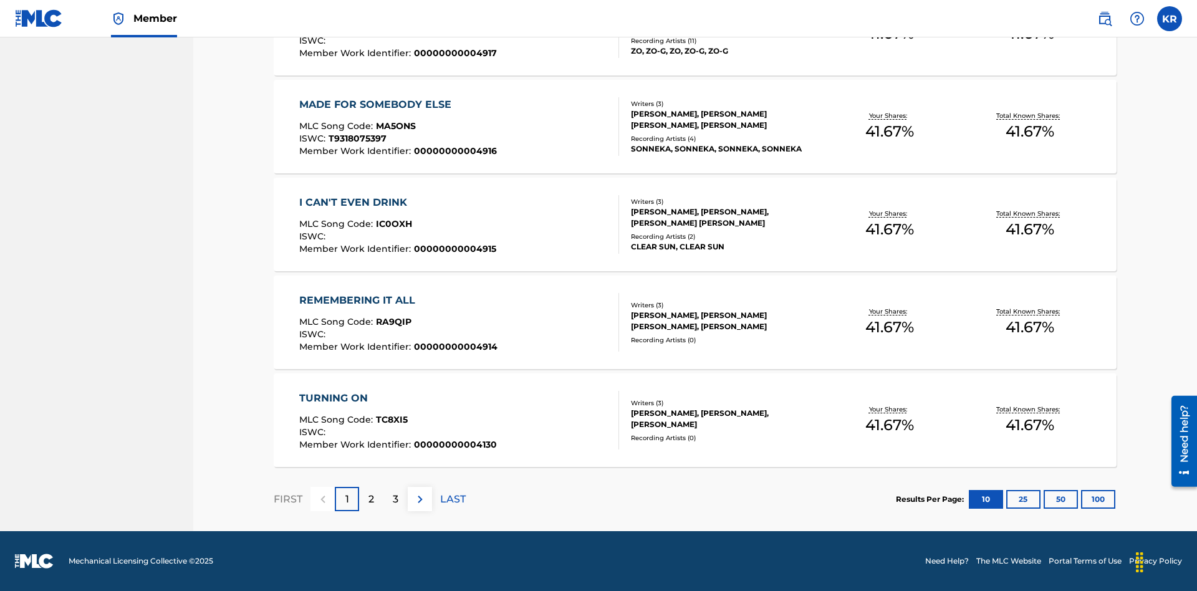
click at [1081, 499] on button "100" at bounding box center [1098, 499] width 34 height 19
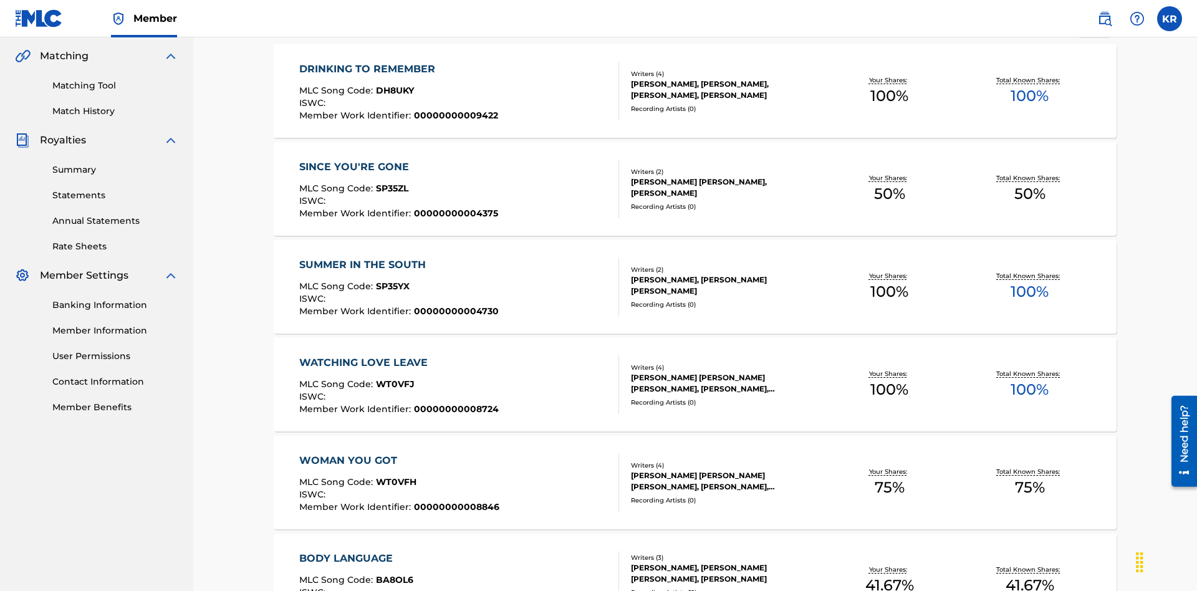
scroll to position [4798, 0]
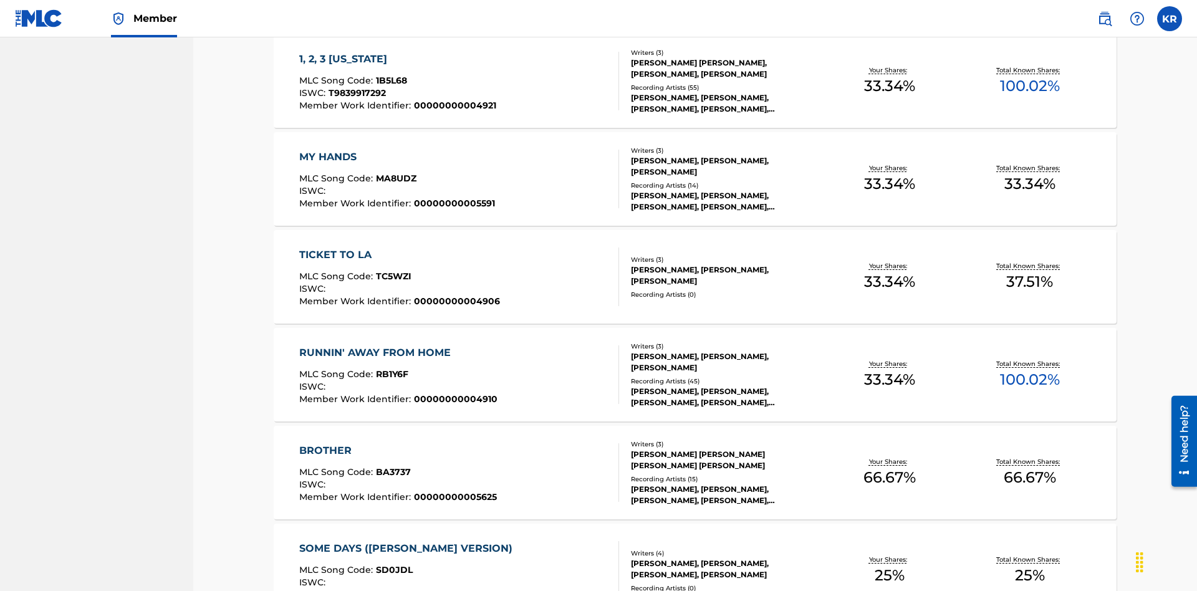
click at [390, 80] on span "1B5L68" at bounding box center [391, 80] width 31 height 11
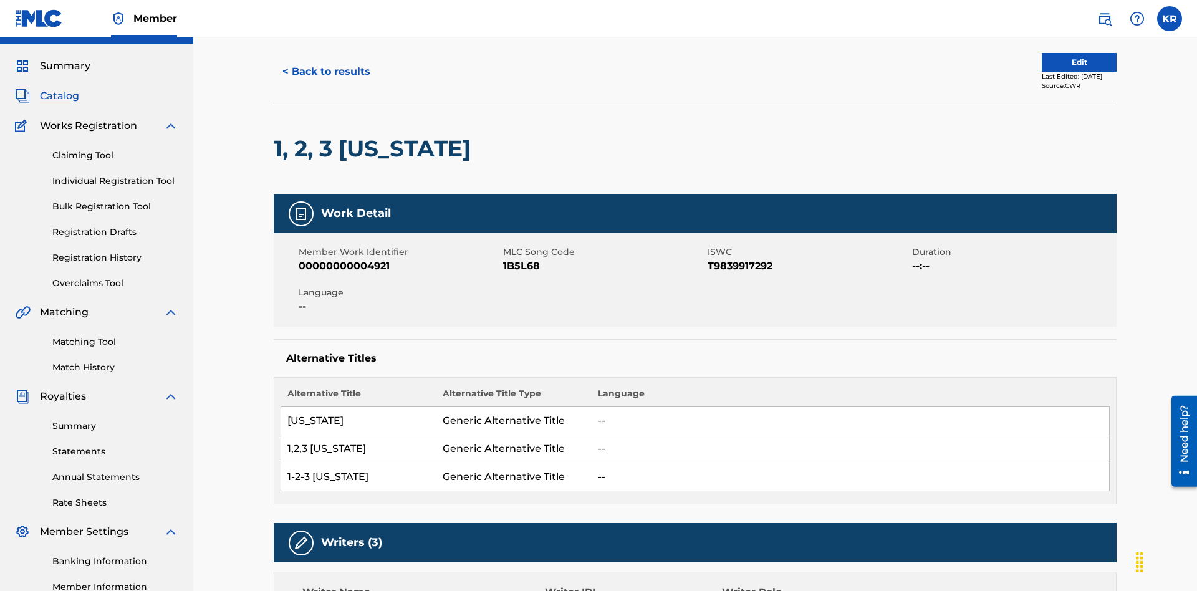
click at [326, 87] on button "< Back to results" at bounding box center [326, 71] width 105 height 31
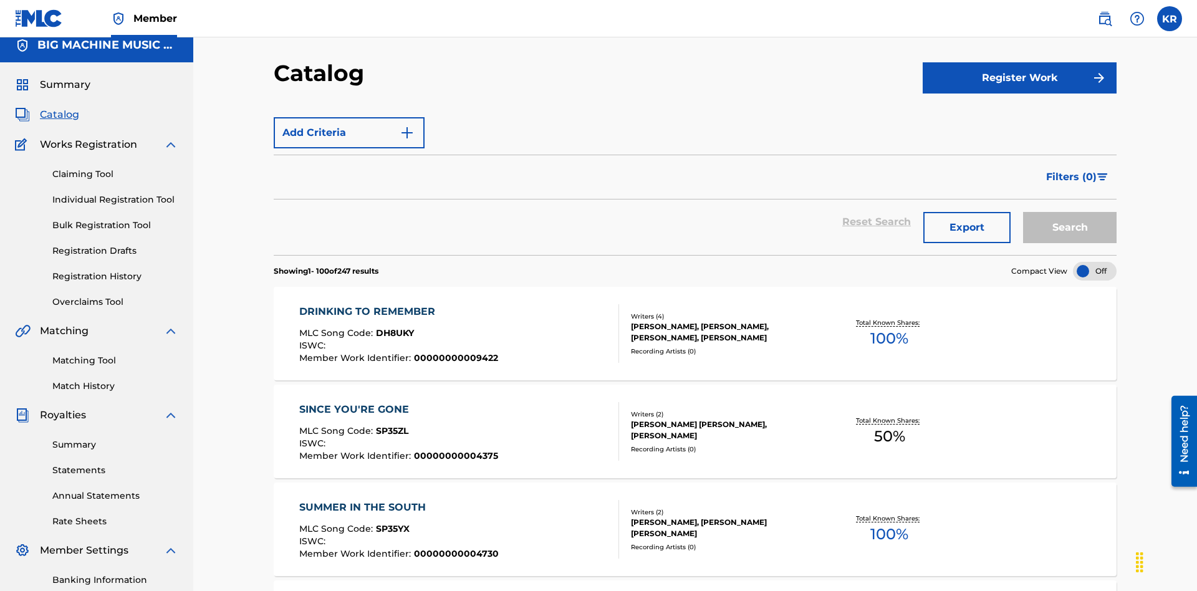
scroll to position [350, 0]
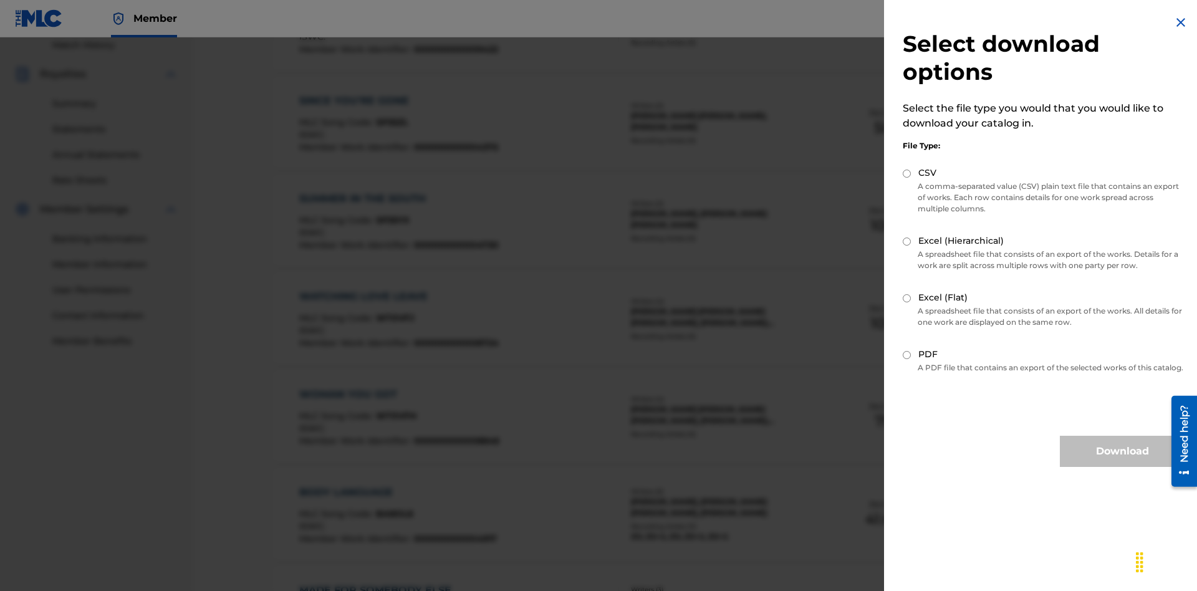
scroll to position [179, 0]
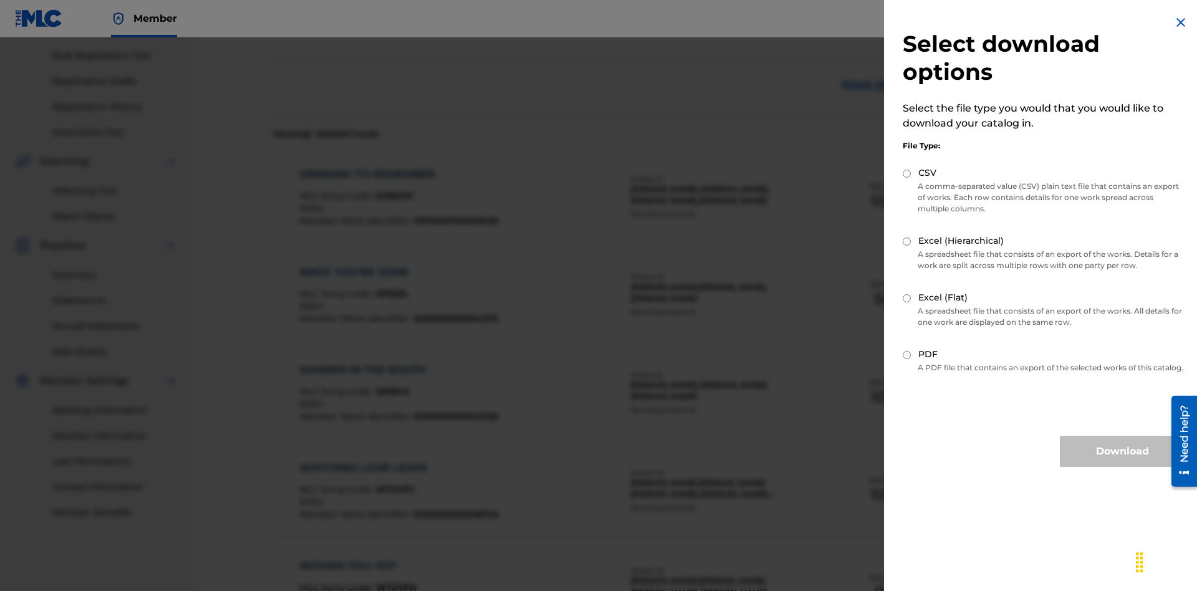
click at [907, 298] on input "Excel (Flat)" at bounding box center [907, 298] width 8 height 8
radio input "true"
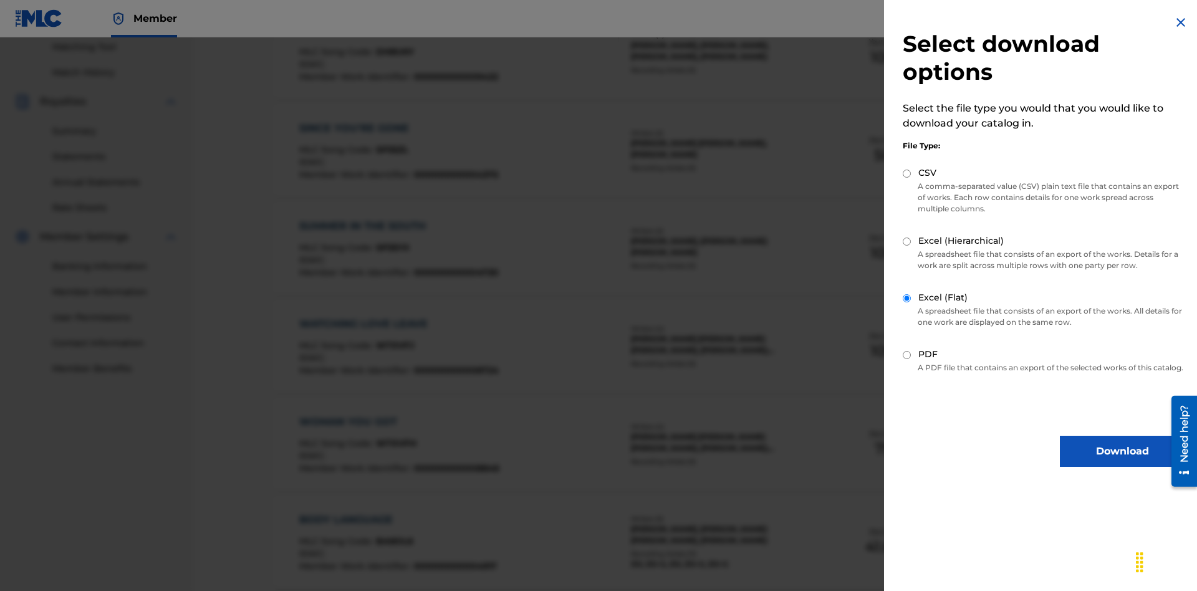
click at [1123, 463] on button "Download" at bounding box center [1122, 451] width 125 height 31
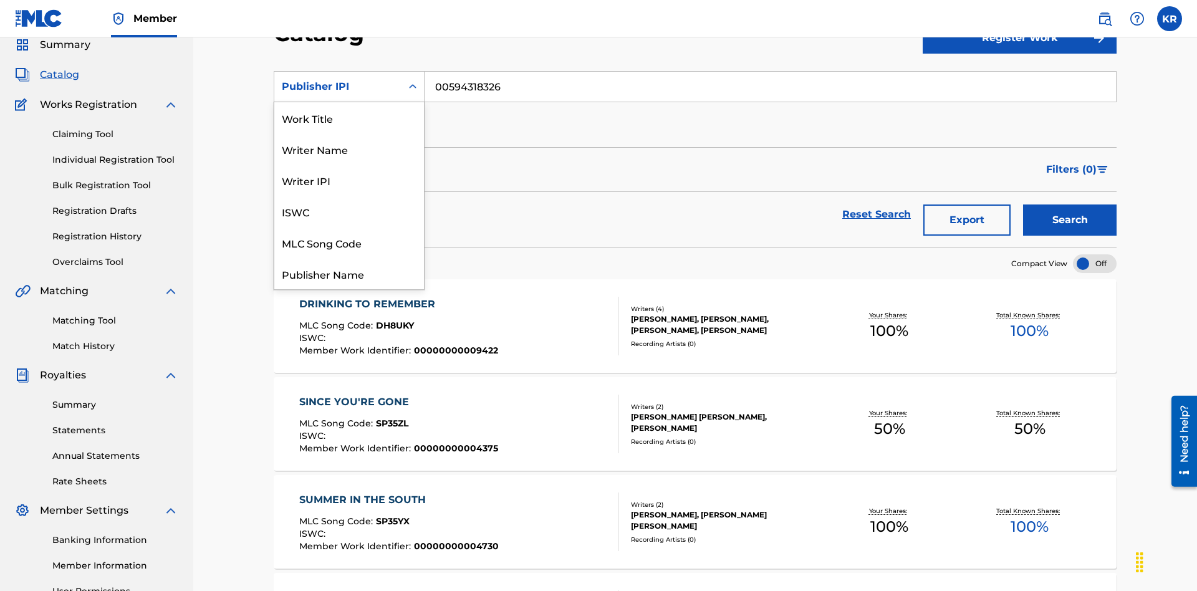
scroll to position [187, 0]
click at [349, 211] on div "Artist" at bounding box center [349, 211] width 150 height 31
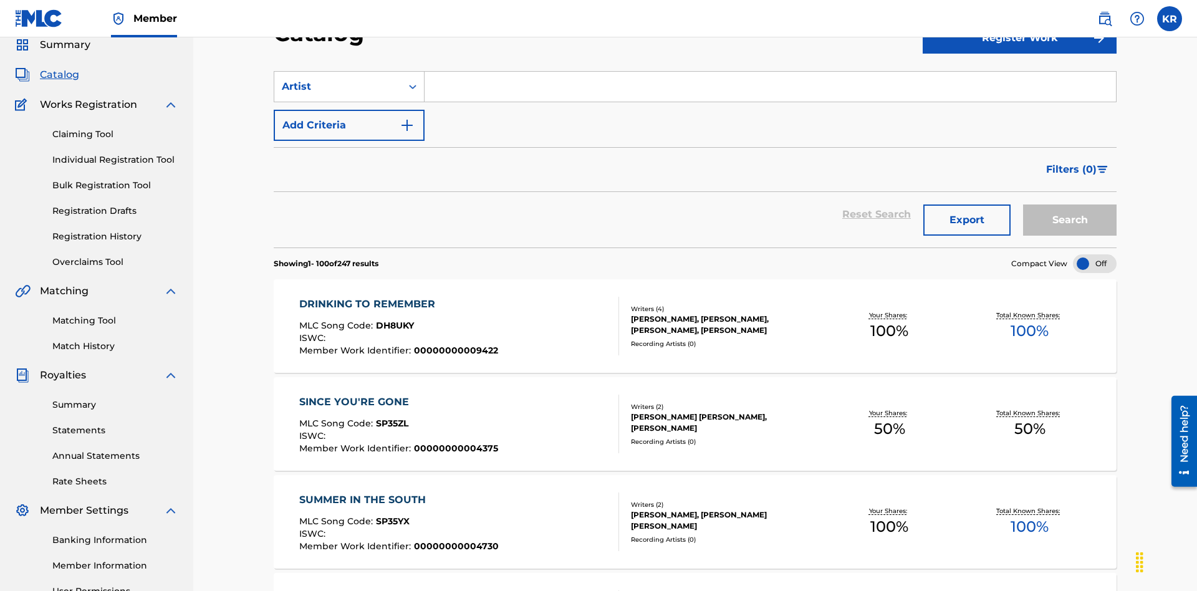
click at [770, 90] on input "Search Form" at bounding box center [771, 87] width 692 height 30
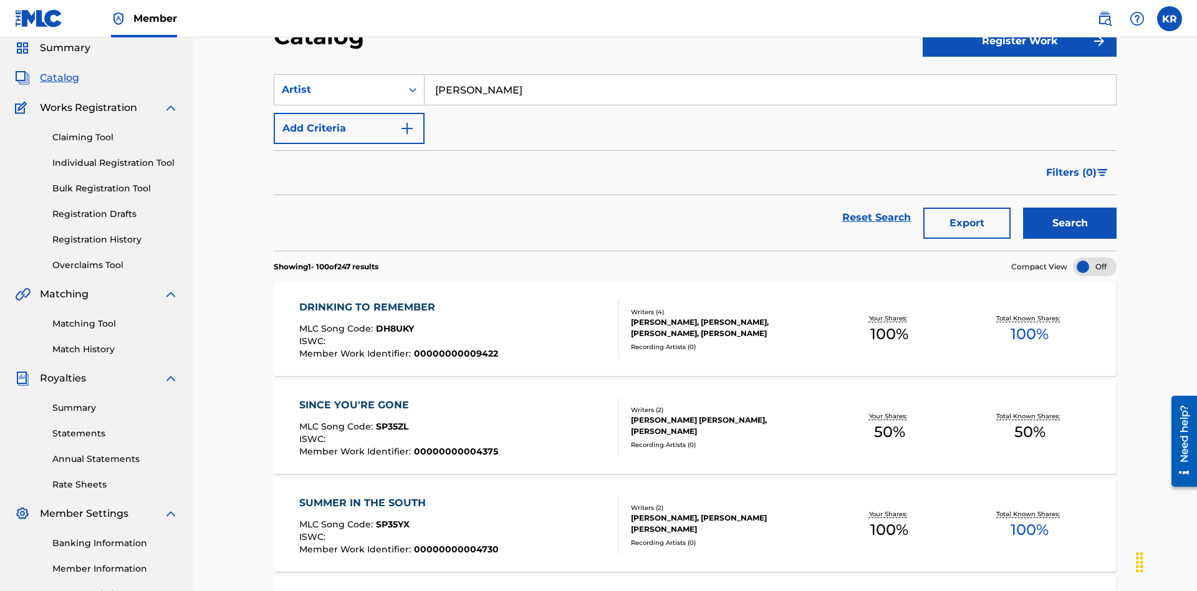
type input "BRETT YOUNG"
click at [1070, 208] on button "Search" at bounding box center [1070, 223] width 94 height 31
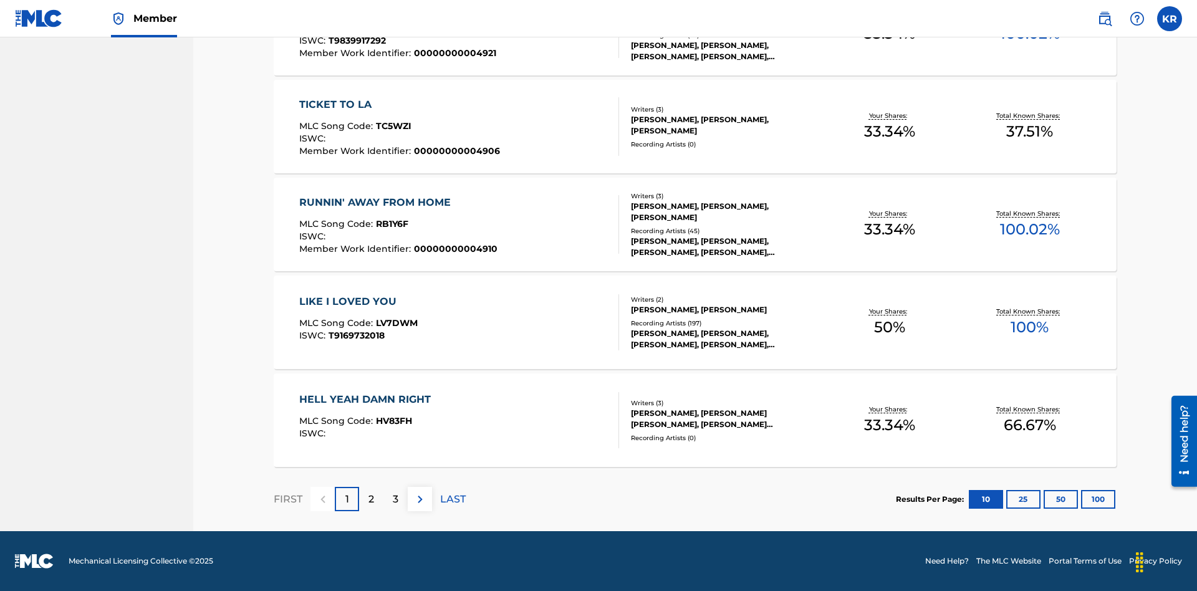
click at [1081, 499] on button "100" at bounding box center [1098, 499] width 34 height 19
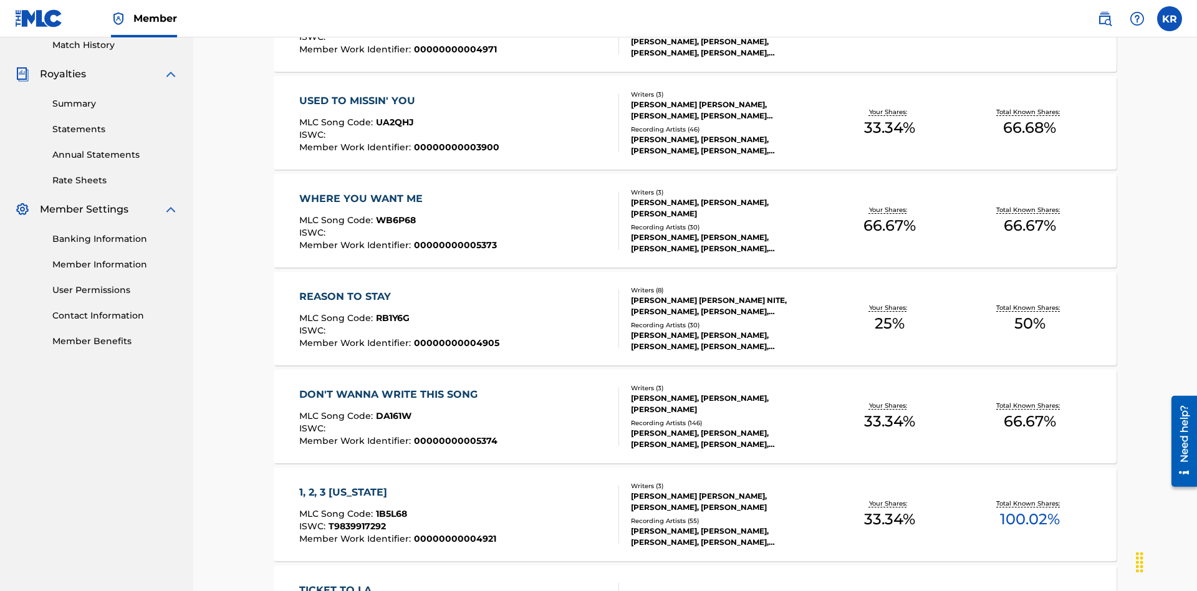
scroll to position [284, 0]
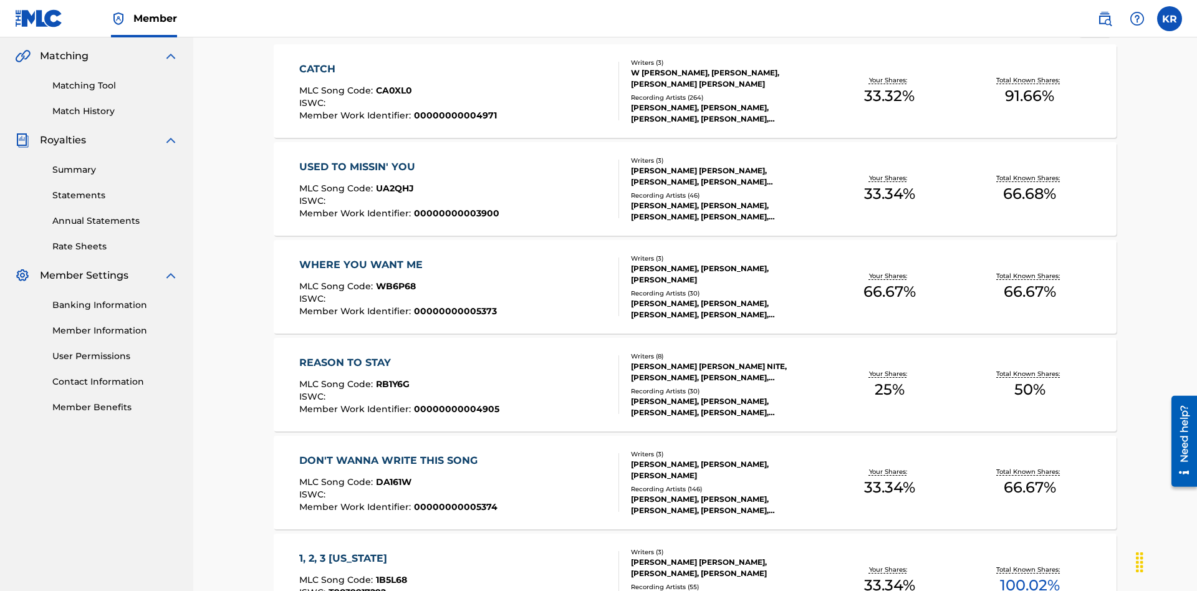
click at [390, 574] on span "1B5L68" at bounding box center [391, 579] width 31 height 11
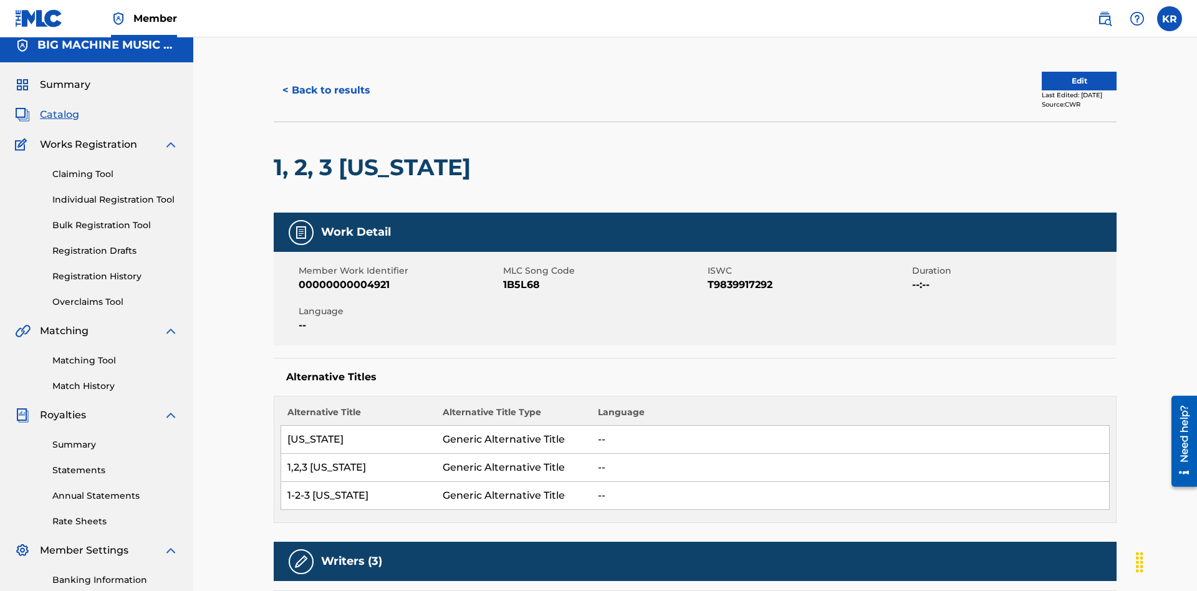
click at [326, 90] on button "< Back to results" at bounding box center [326, 90] width 105 height 31
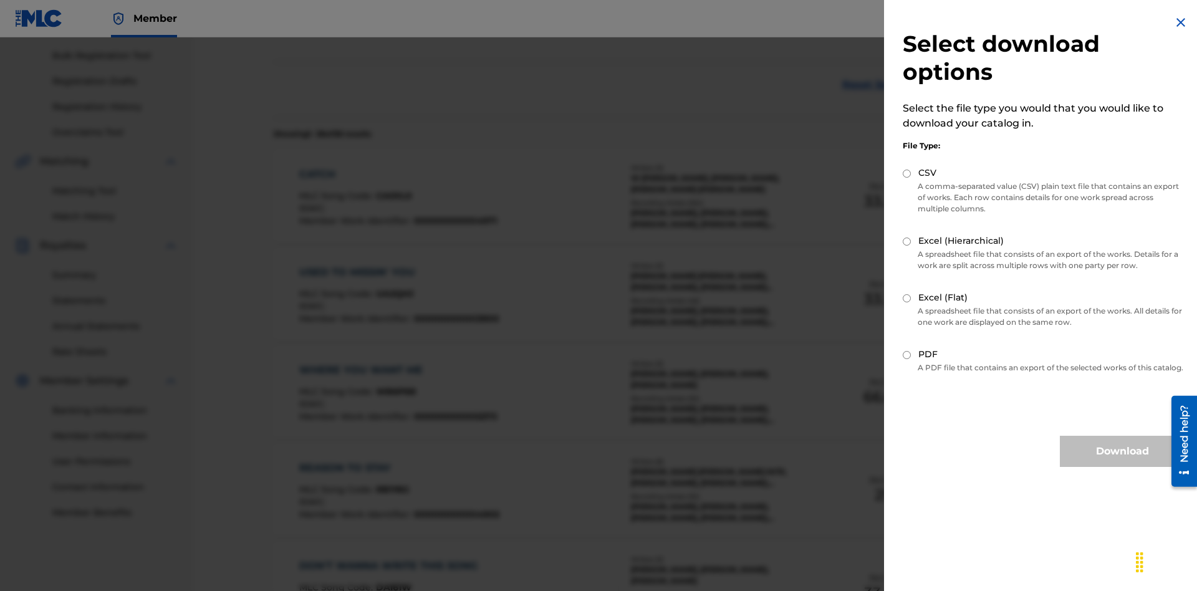
click at [907, 241] on input "Excel (Hierarchical)" at bounding box center [907, 242] width 8 height 8
radio input "true"
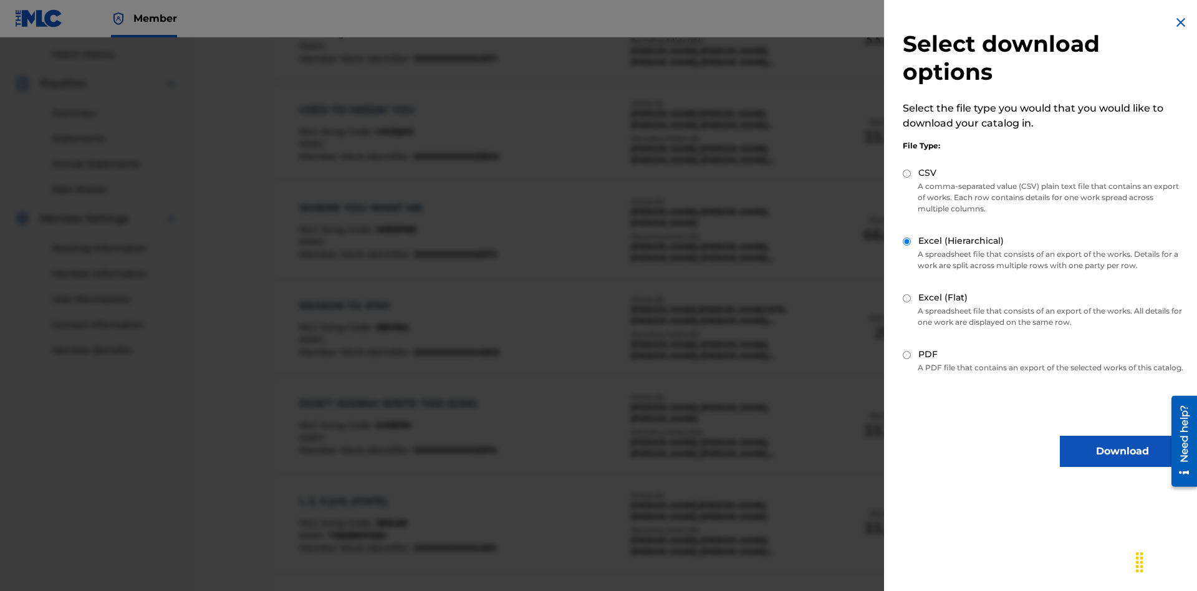
click at [1123, 463] on button "Download" at bounding box center [1122, 451] width 125 height 31
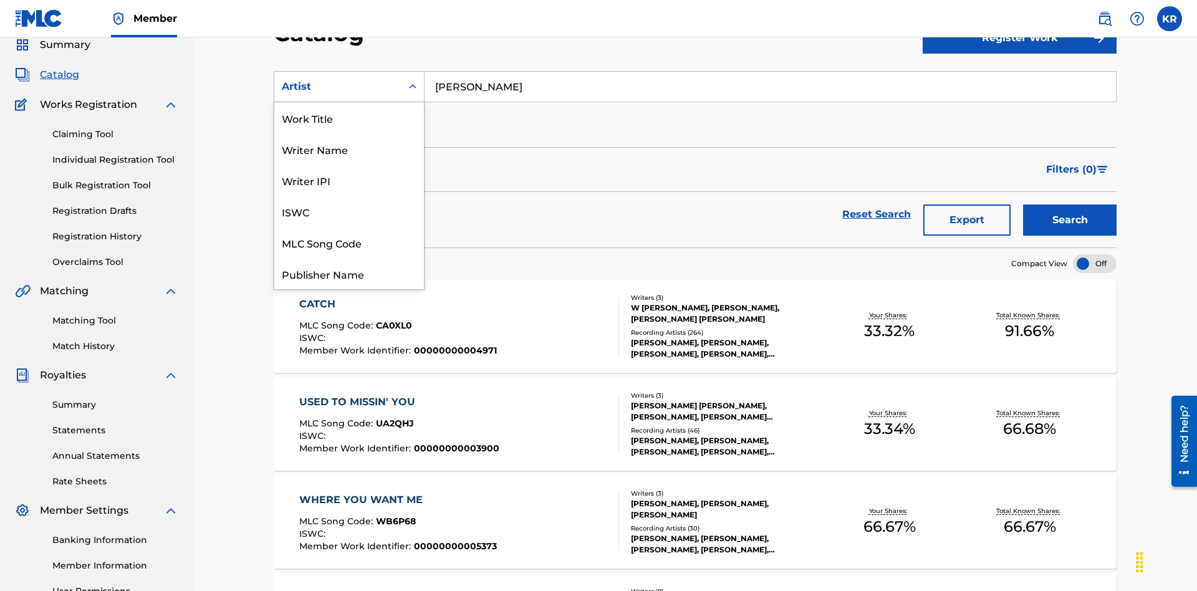
scroll to position [187, 0]
click at [349, 149] on div "MLC Publisher Number" at bounding box center [349, 148] width 150 height 31
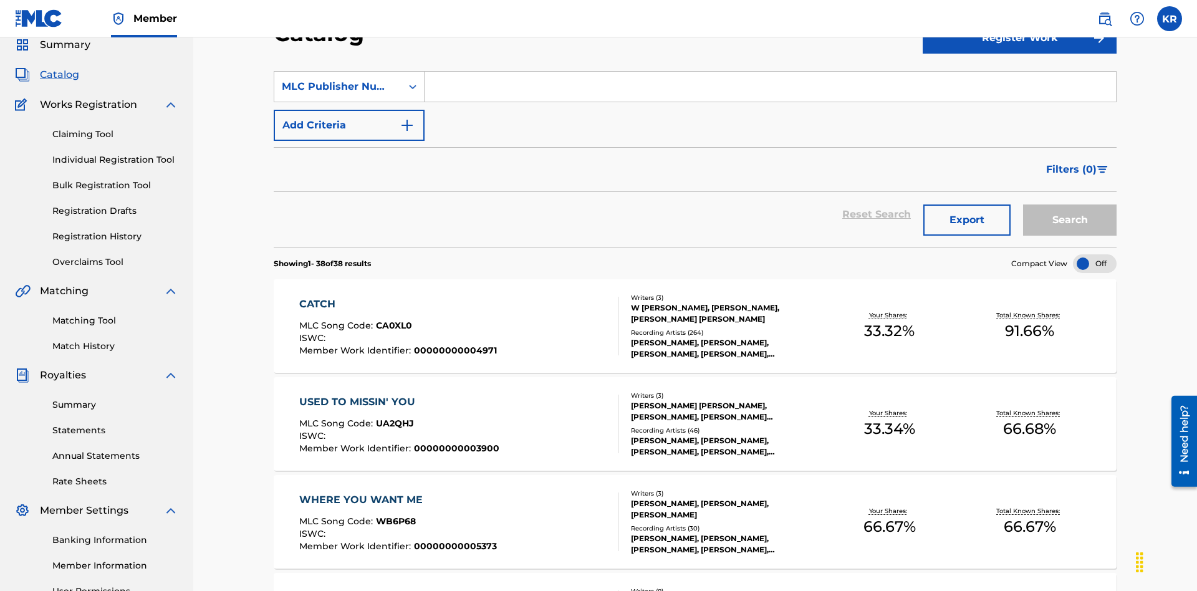
click at [770, 90] on input "Search Form" at bounding box center [771, 87] width 692 height 30
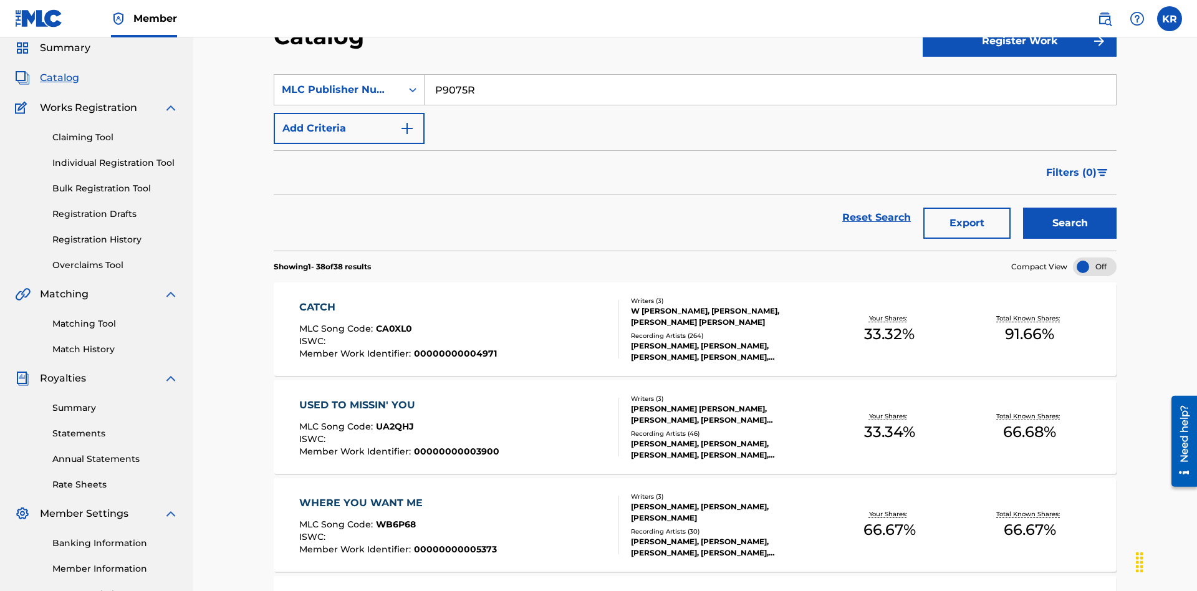
type input "P9075R"
click at [1070, 208] on button "Search" at bounding box center [1070, 223] width 94 height 31
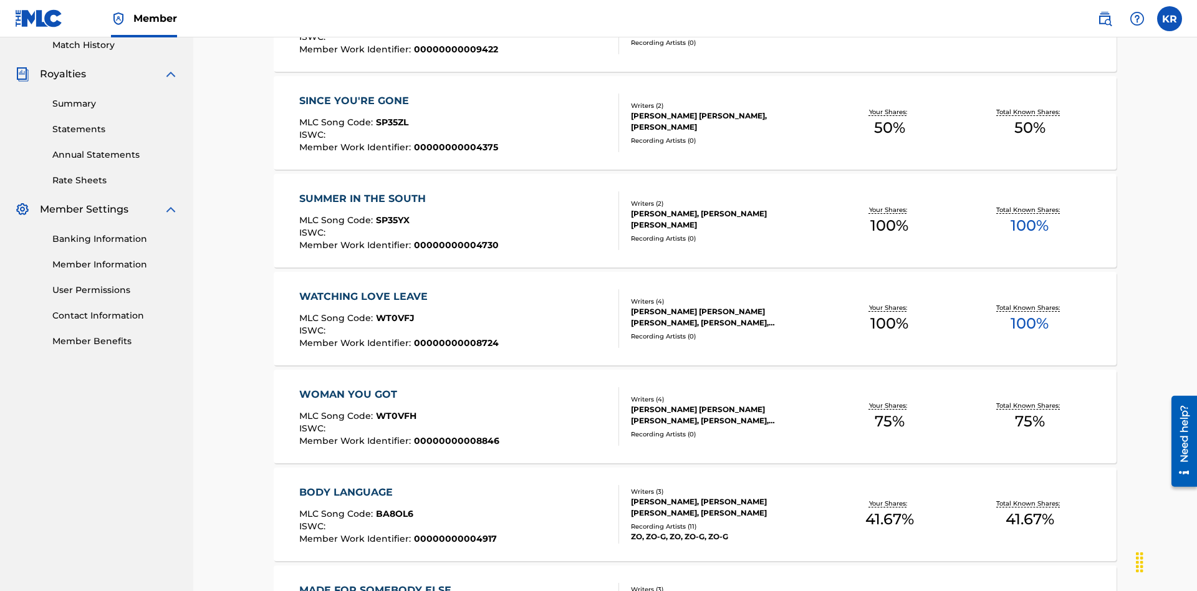
scroll to position [284, 0]
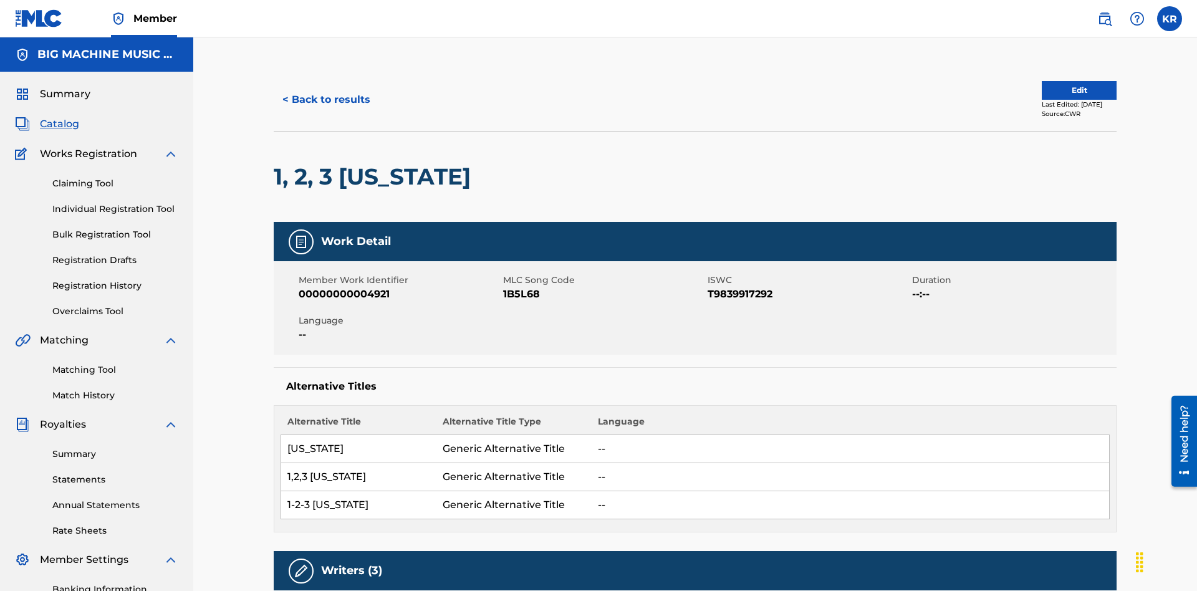
click at [326, 90] on button "< Back to results" at bounding box center [326, 99] width 105 height 31
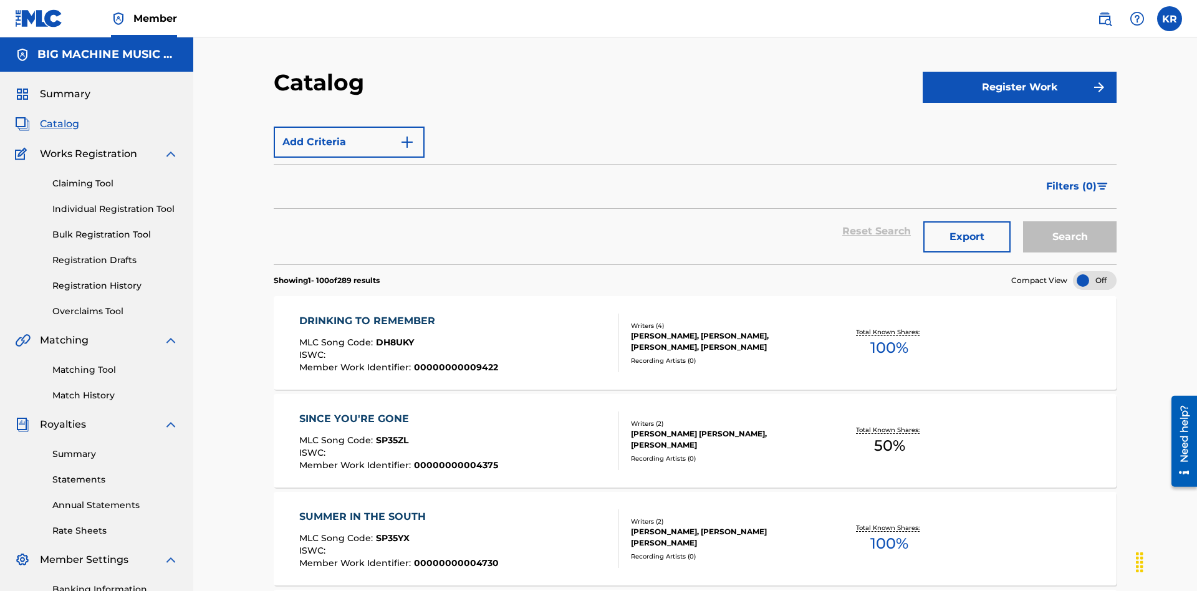
scroll to position [350, 0]
